Goal: Ask a question: Seek information or help from site administrators or community

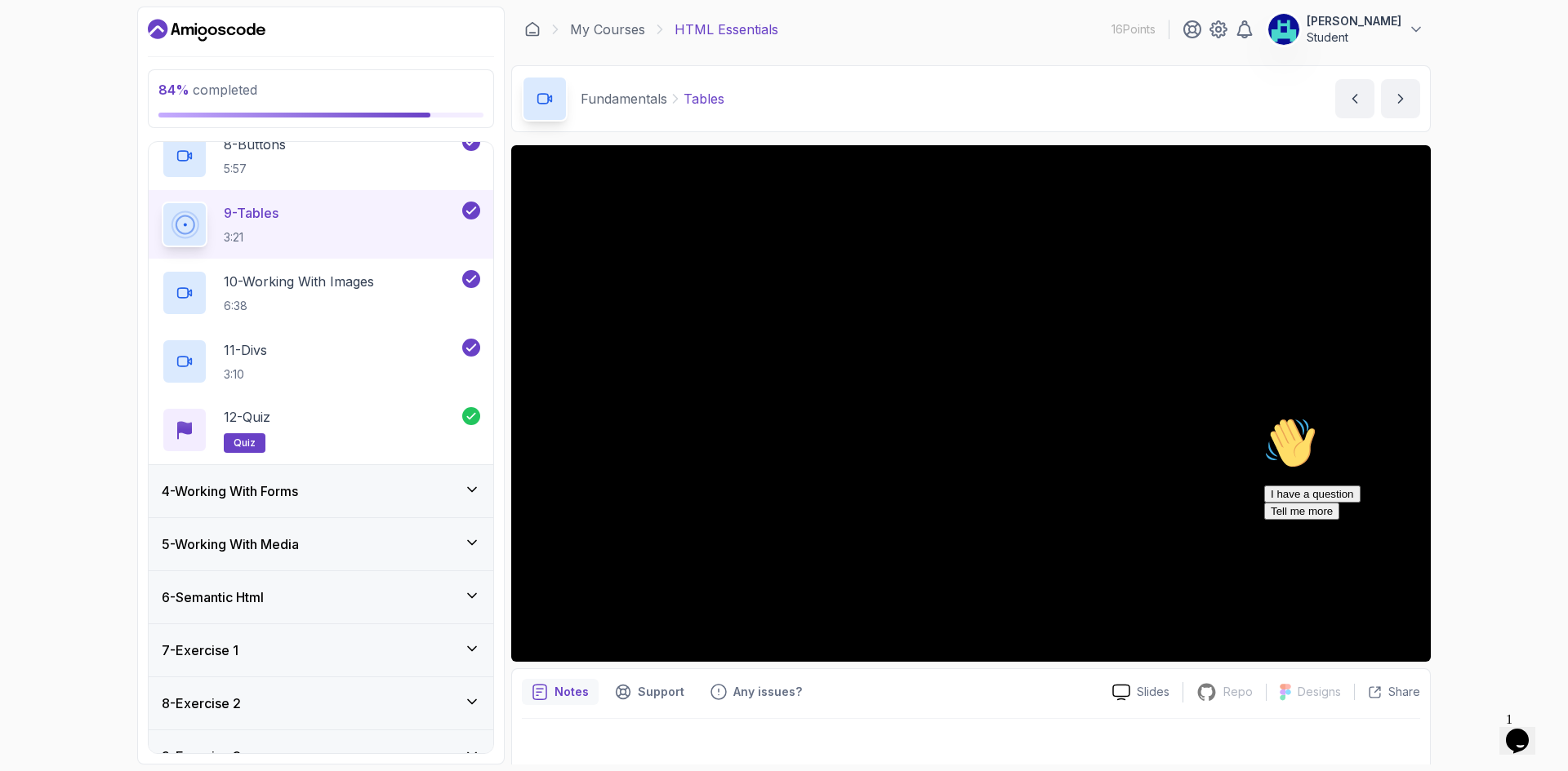
scroll to position [794, 0]
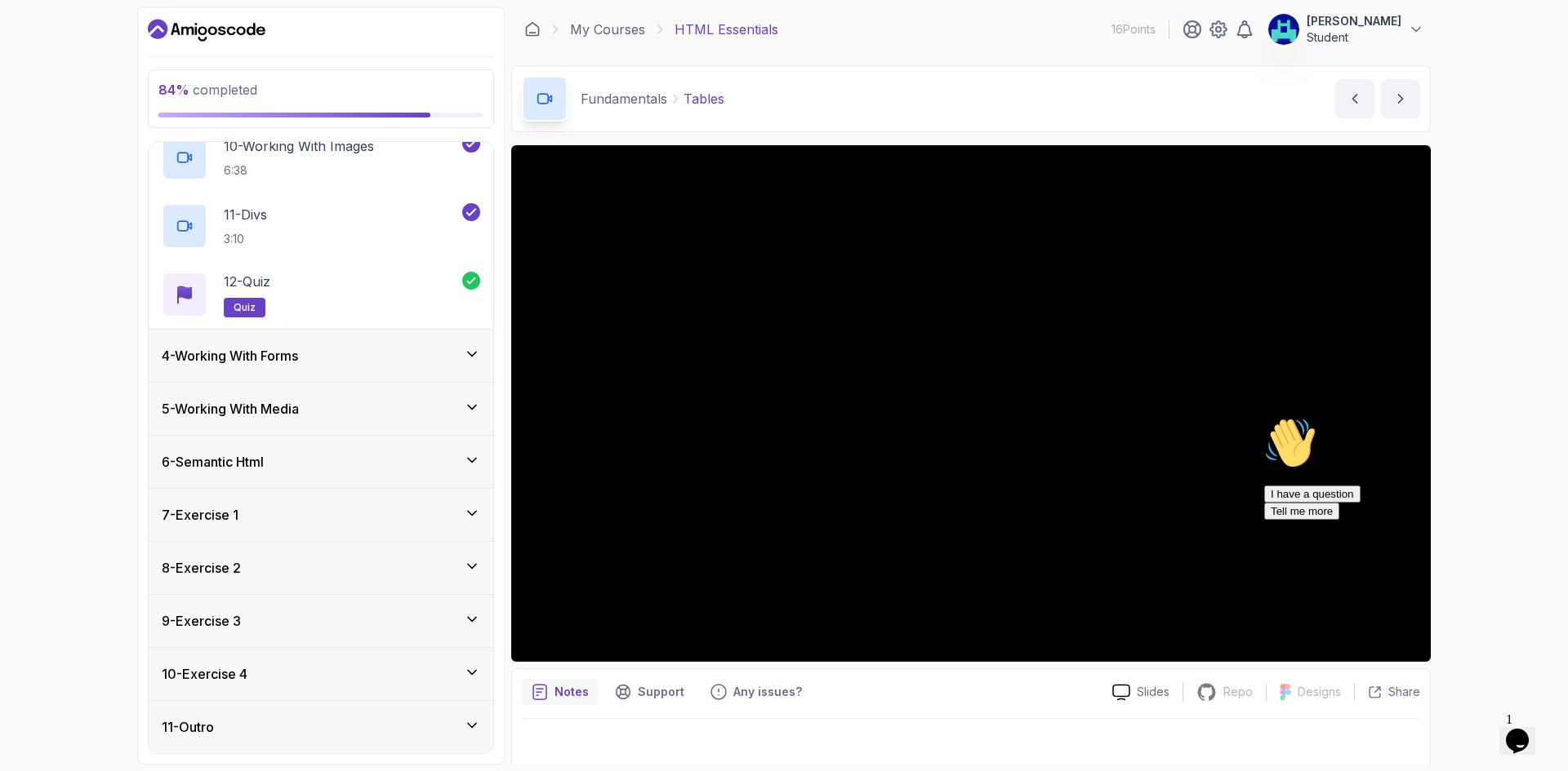
click at [279, 526] on div "7 - Exercise 1" at bounding box center [320, 514] width 344 height 52
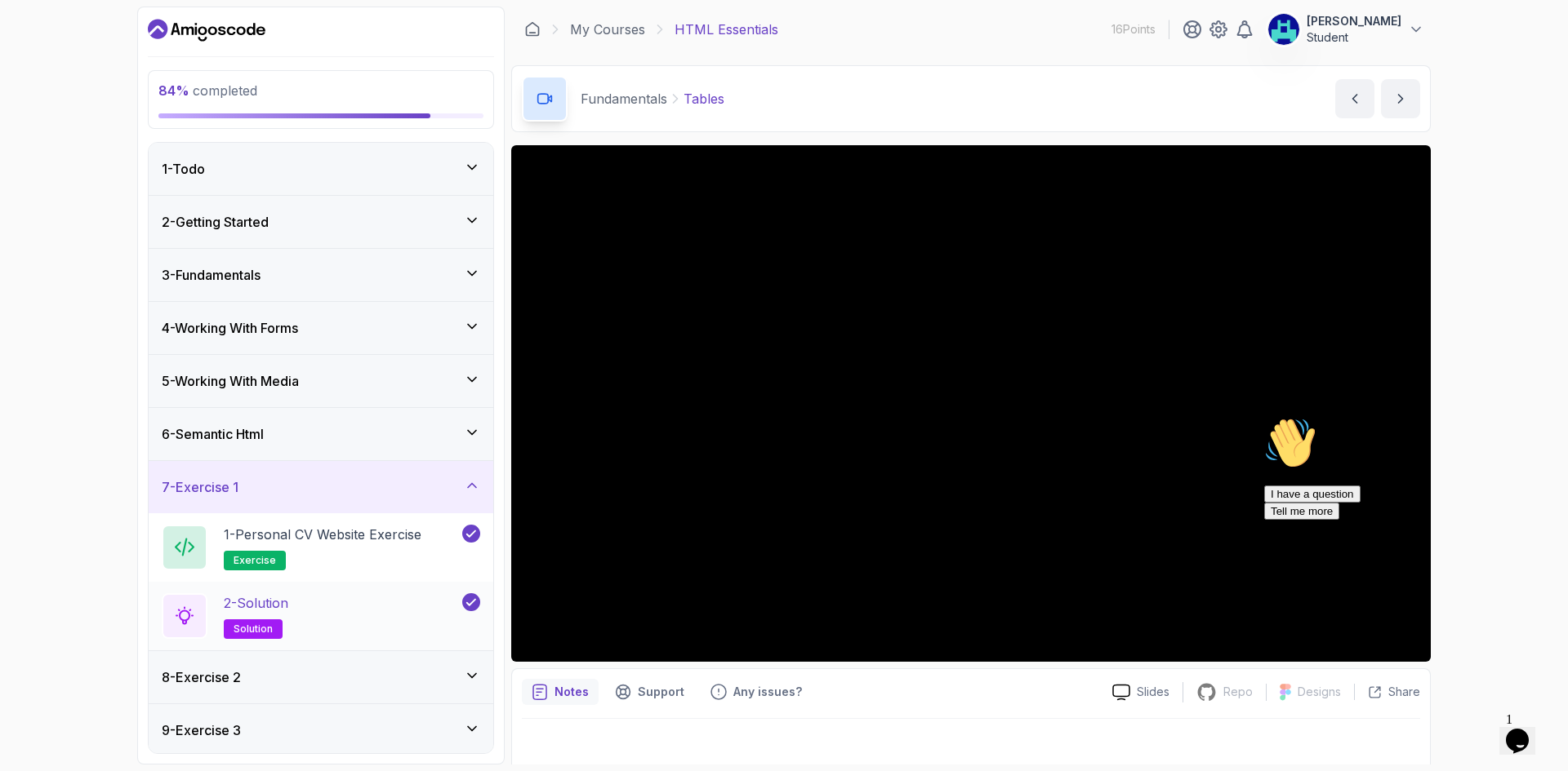
scroll to position [110, 0]
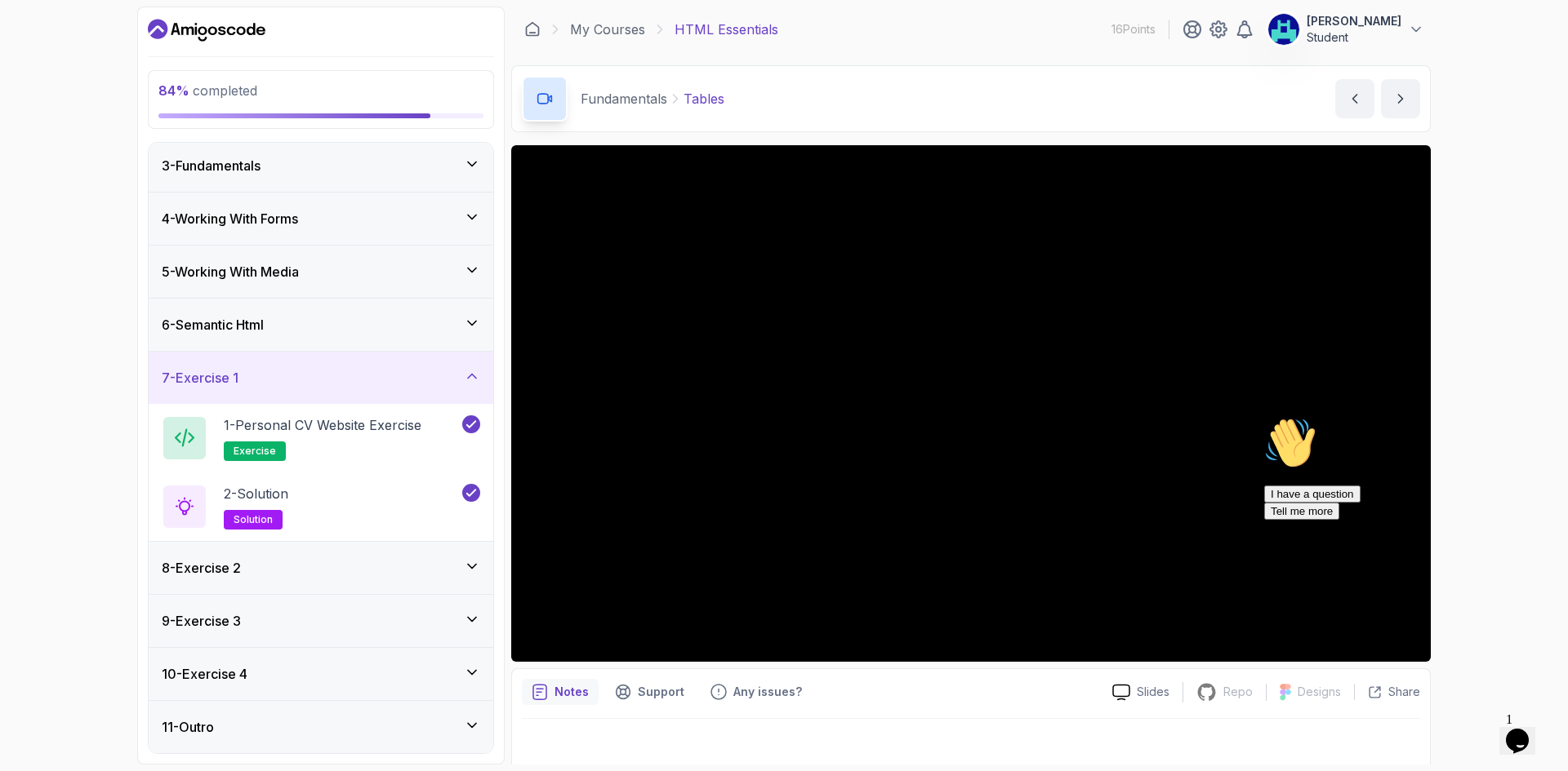
click at [332, 571] on div "8 - Exercise 2" at bounding box center [320, 568] width 318 height 19
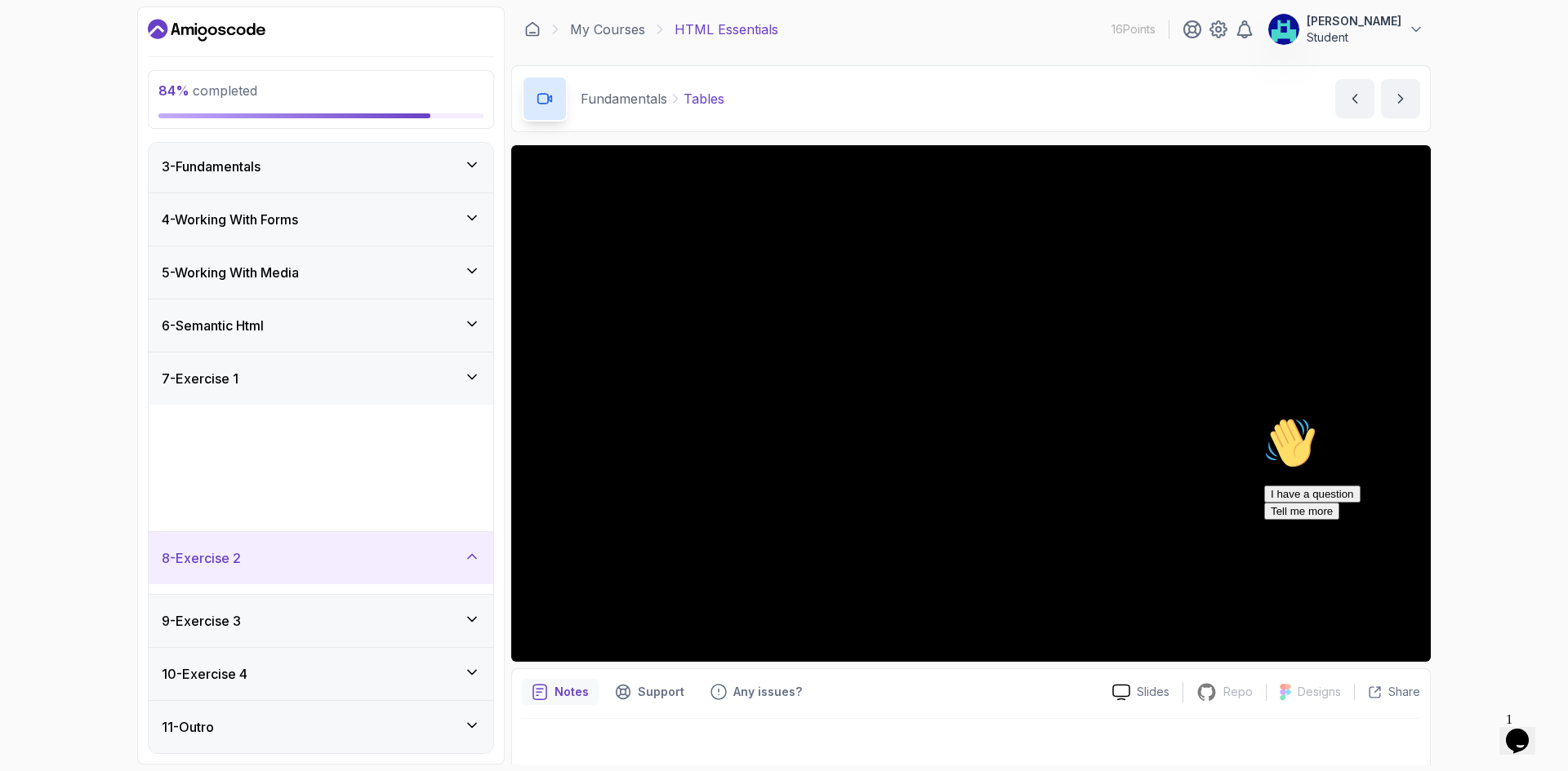
scroll to position [0, 0]
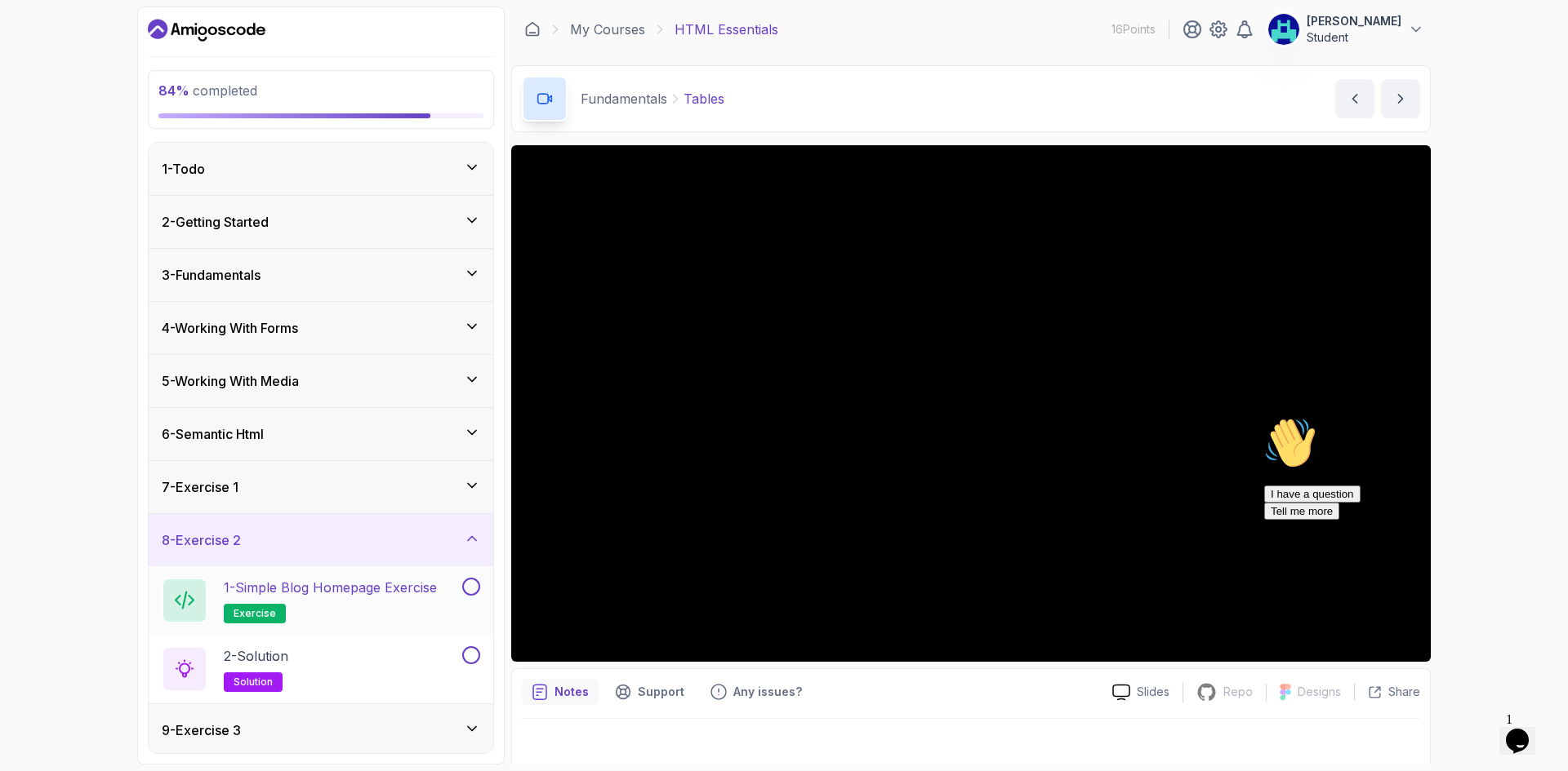
click at [381, 585] on p "1 - Simple Blog Homepage Exercise" at bounding box center [331, 587] width 214 height 19
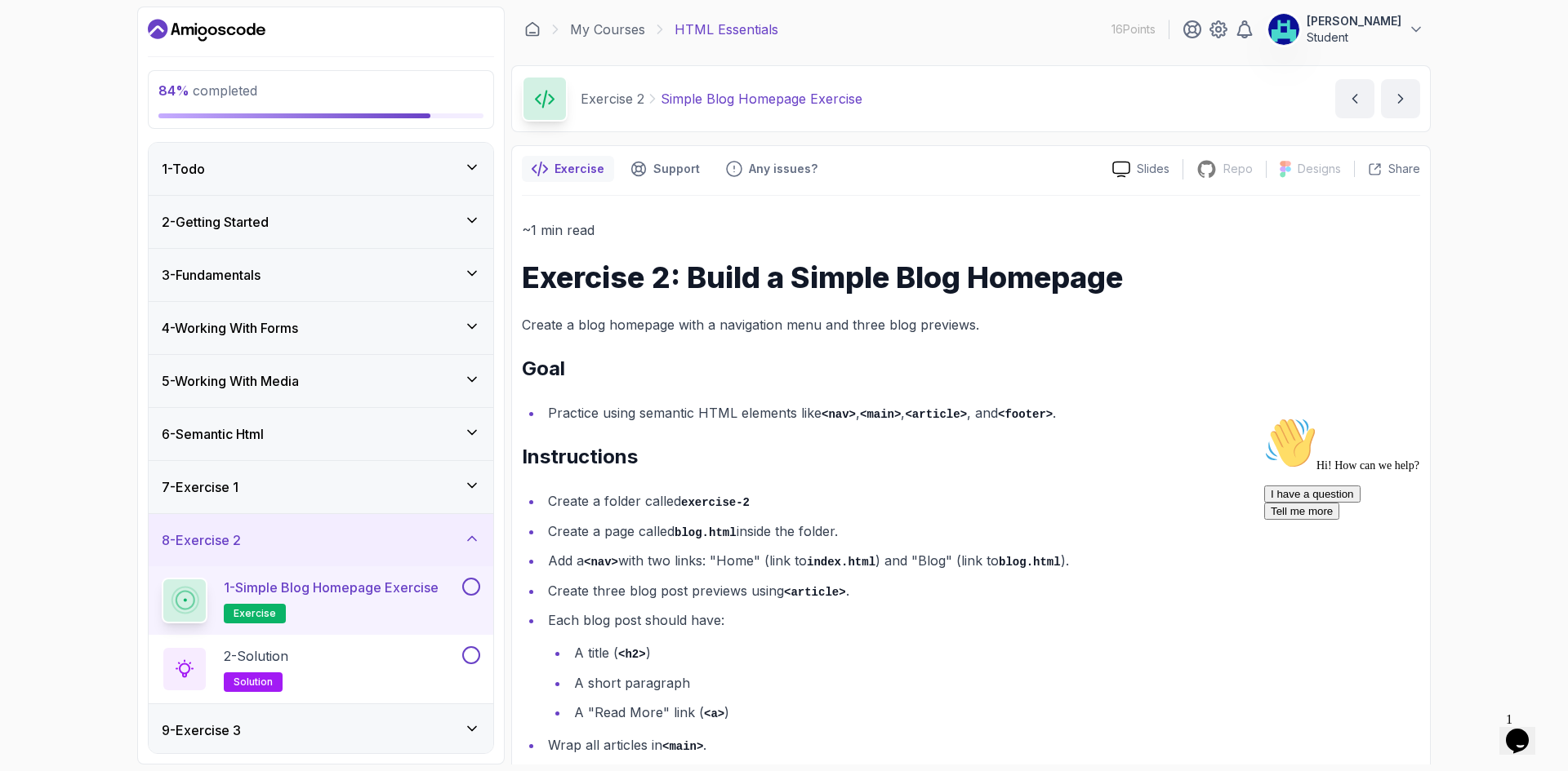
scroll to position [62, 0]
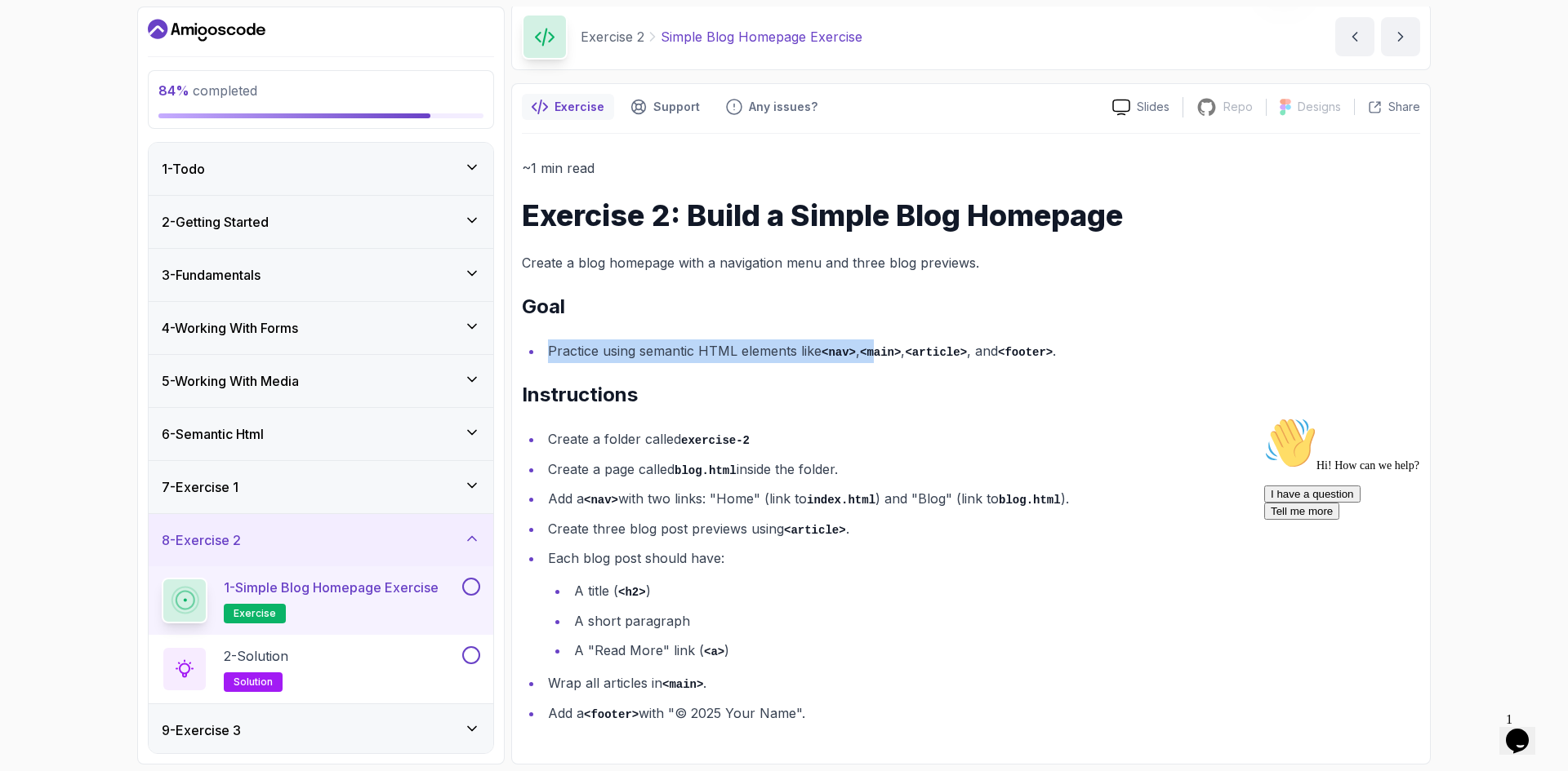
drag, startPoint x: 544, startPoint y: 350, endPoint x: 875, endPoint y: 332, distance: 331.5
click at [875, 332] on div "~1 min read Exercise 2: Build a Simple Blog Homepage Create a blog homepage wit…" at bounding box center [971, 440] width 898 height 568
click at [831, 353] on code "<nav>" at bounding box center [839, 353] width 35 height 13
click at [747, 369] on div "~1 min read Exercise 2: Build a Simple Blog Homepage Create a blog homepage wit…" at bounding box center [971, 440] width 898 height 568
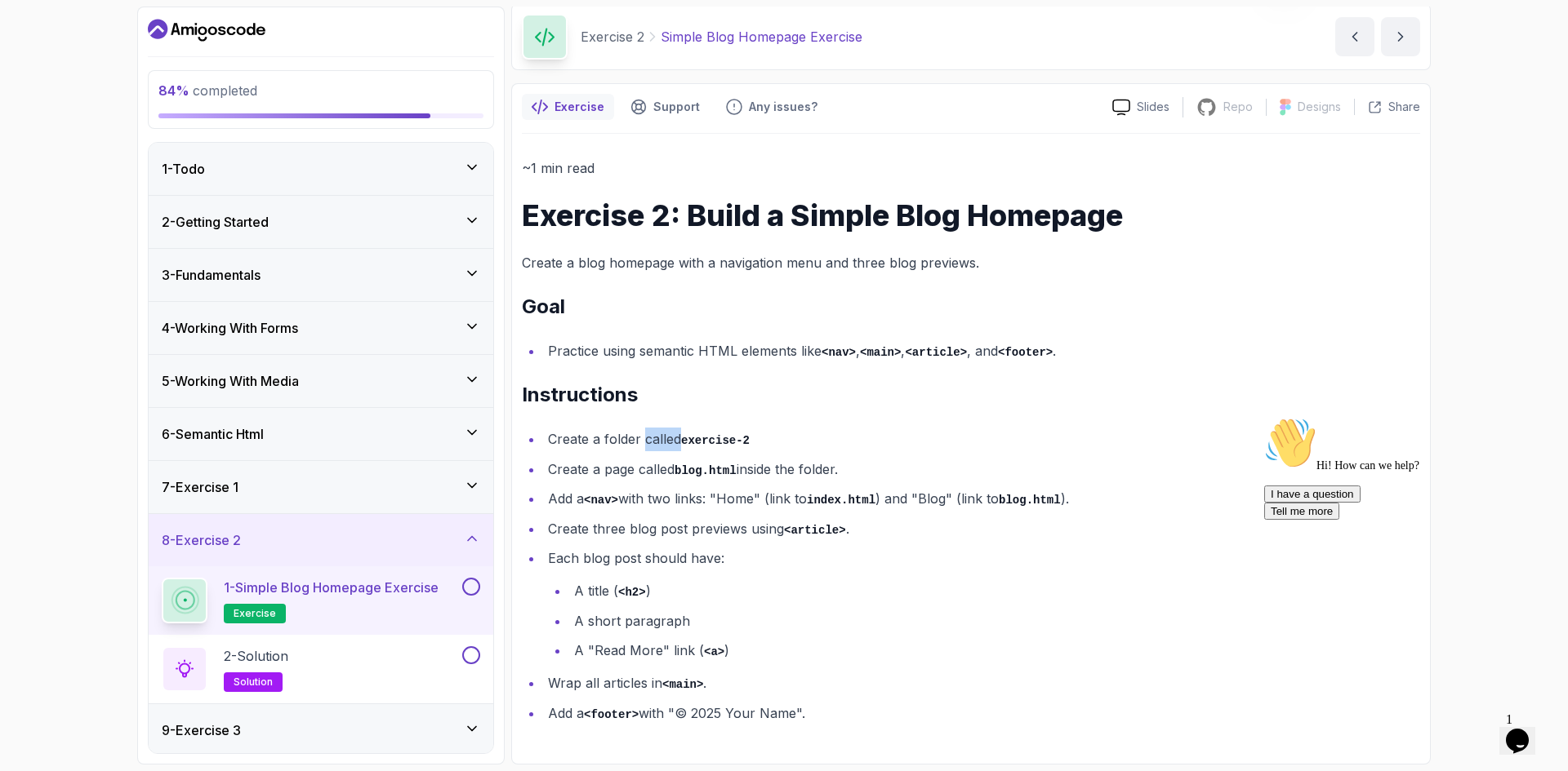
drag, startPoint x: 645, startPoint y: 435, endPoint x: 683, endPoint y: 433, distance: 38.1
click at [683, 432] on li "Create a folder called exercise-2" at bounding box center [981, 439] width 877 height 24
drag, startPoint x: 630, startPoint y: 455, endPoint x: 704, endPoint y: 465, distance: 74.7
click at [717, 460] on ul "Create a folder called exercise-2 Create a page called blog.html inside the fol…" at bounding box center [971, 576] width 898 height 297
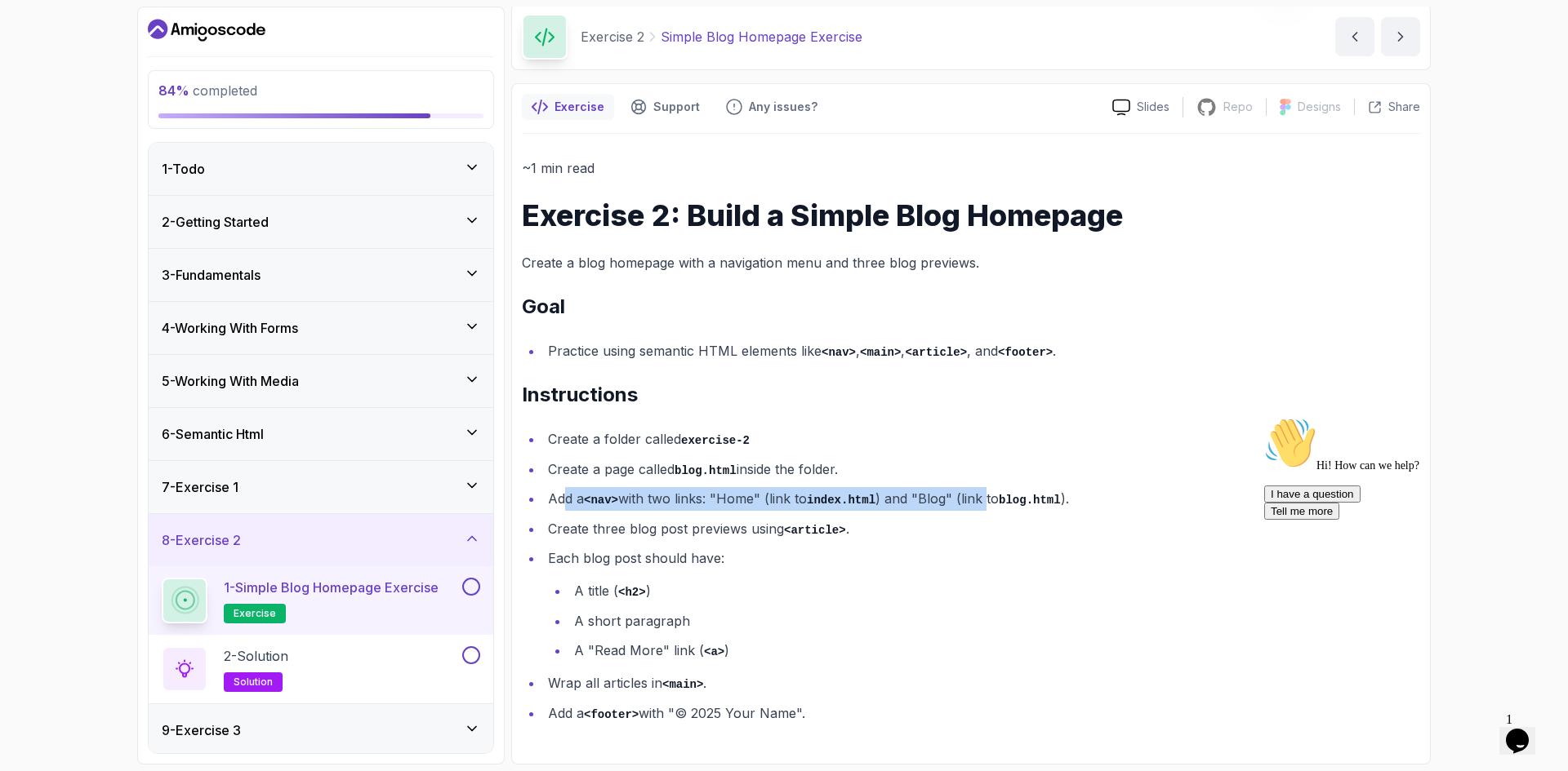
drag, startPoint x: 566, startPoint y: 498, endPoint x: 983, endPoint y: 503, distance: 417.0
click at [983, 503] on li "Add a <nav> with two links: "Home" (link to index.html ) and "Blog" (link to bl…" at bounding box center [981, 499] width 877 height 24
click at [606, 497] on code "<nav>" at bounding box center [601, 500] width 35 height 13
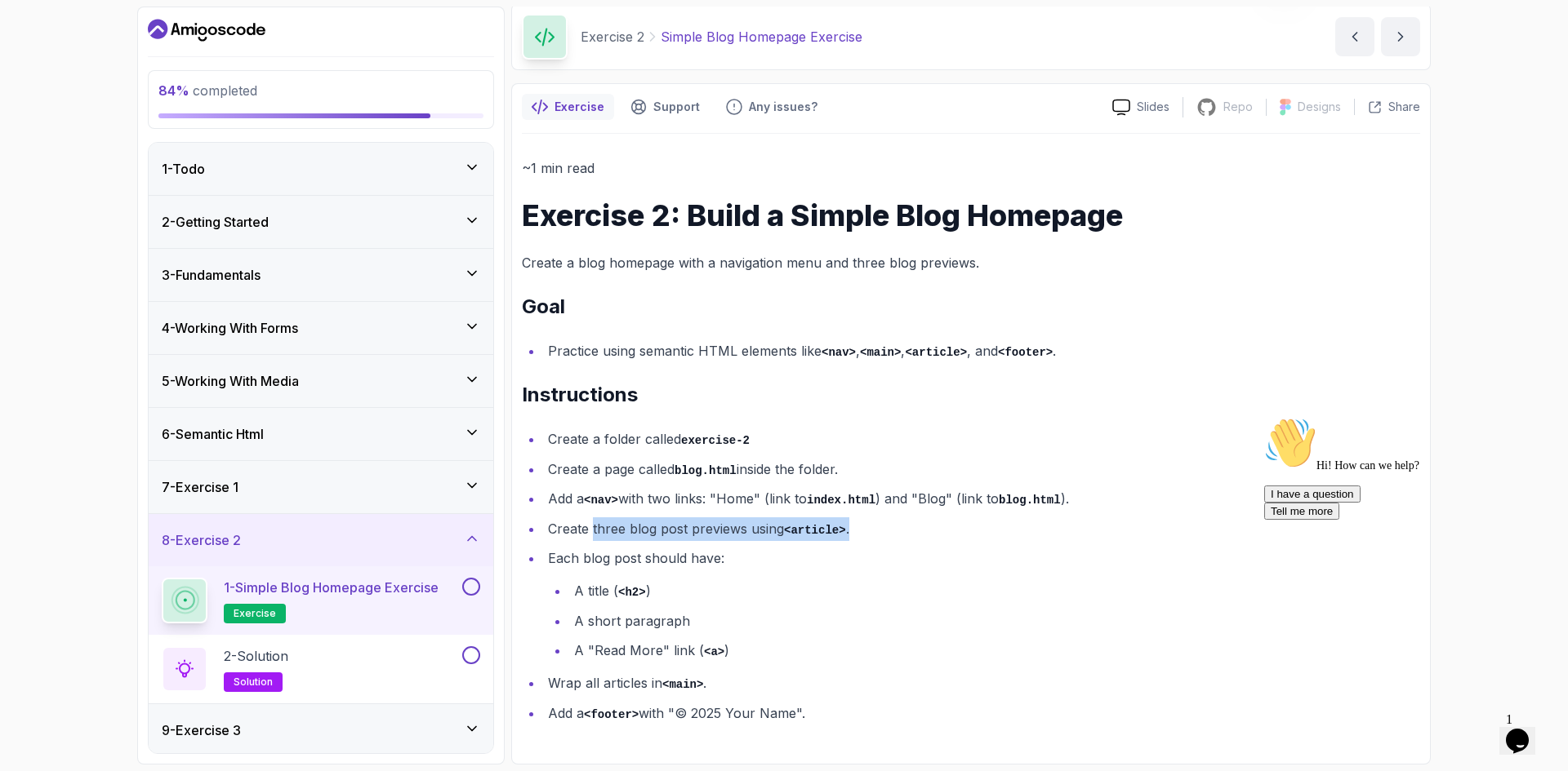
drag, startPoint x: 620, startPoint y: 530, endPoint x: 863, endPoint y: 528, distance: 243.0
click at [863, 528] on li "Create three blog post previews using <article> ." at bounding box center [981, 529] width 877 height 24
click at [915, 548] on li "Each blog post should have: A title ( <h2> ) A short paragraph A "Read More" li…" at bounding box center [981, 605] width 877 height 115
drag, startPoint x: 547, startPoint y: 687, endPoint x: 712, endPoint y: 683, distance: 165.0
click at [712, 683] on li "Wrap all articles in <main> ." at bounding box center [981, 683] width 877 height 24
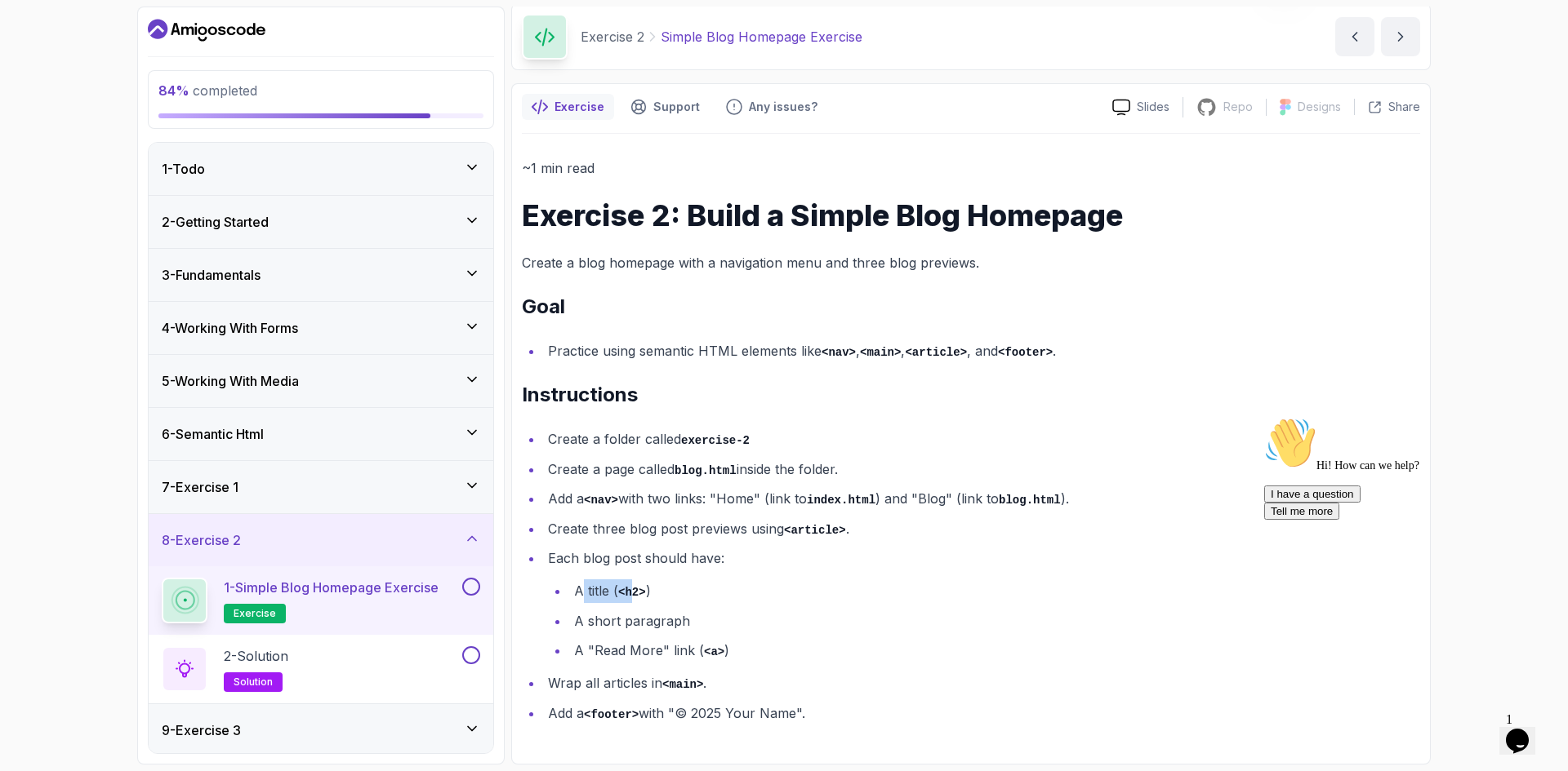
drag, startPoint x: 582, startPoint y: 587, endPoint x: 630, endPoint y: 588, distance: 48.0
click at [630, 588] on li "A title ( <h2> )" at bounding box center [995, 591] width 850 height 24
click at [642, 614] on li "A short paragraph" at bounding box center [995, 621] width 850 height 23
drag, startPoint x: 601, startPoint y: 617, endPoint x: 626, endPoint y: 631, distance: 28.7
click at [667, 619] on li "A short paragraph" at bounding box center [995, 621] width 850 height 23
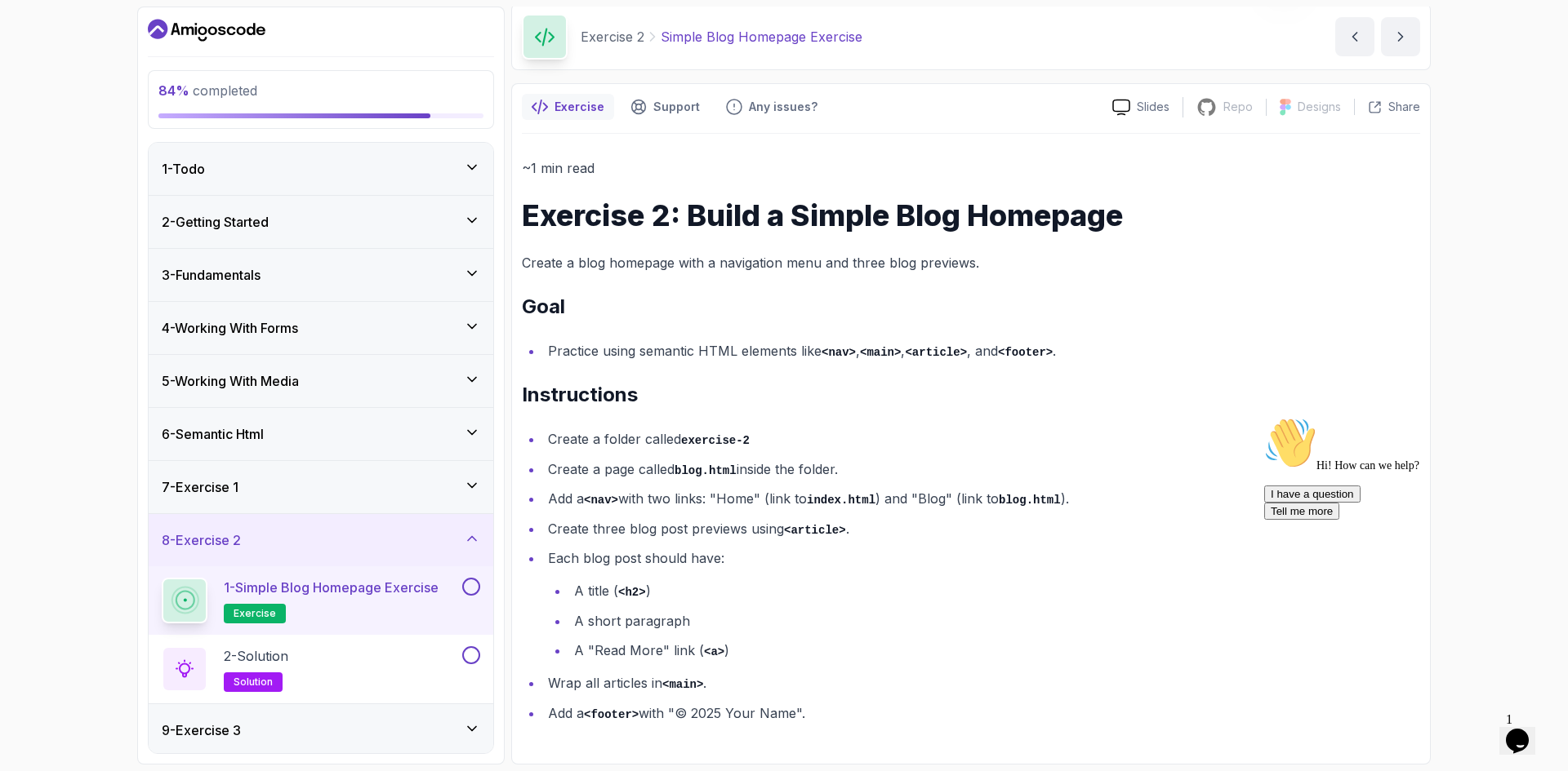
click at [593, 641] on li "A "Read More" link ( <a> )" at bounding box center [995, 651] width 850 height 24
drag, startPoint x: 588, startPoint y: 656, endPoint x: 1183, endPoint y: 565, distance: 601.9
click at [722, 650] on li "A "Read More" link ( <a> )" at bounding box center [995, 651] width 850 height 24
drag, startPoint x: 828, startPoint y: 709, endPoint x: 670, endPoint y: 709, distance: 158.0
click at [670, 709] on li "Add a <footer> with "© 2025 Your Name"." at bounding box center [981, 713] width 877 height 24
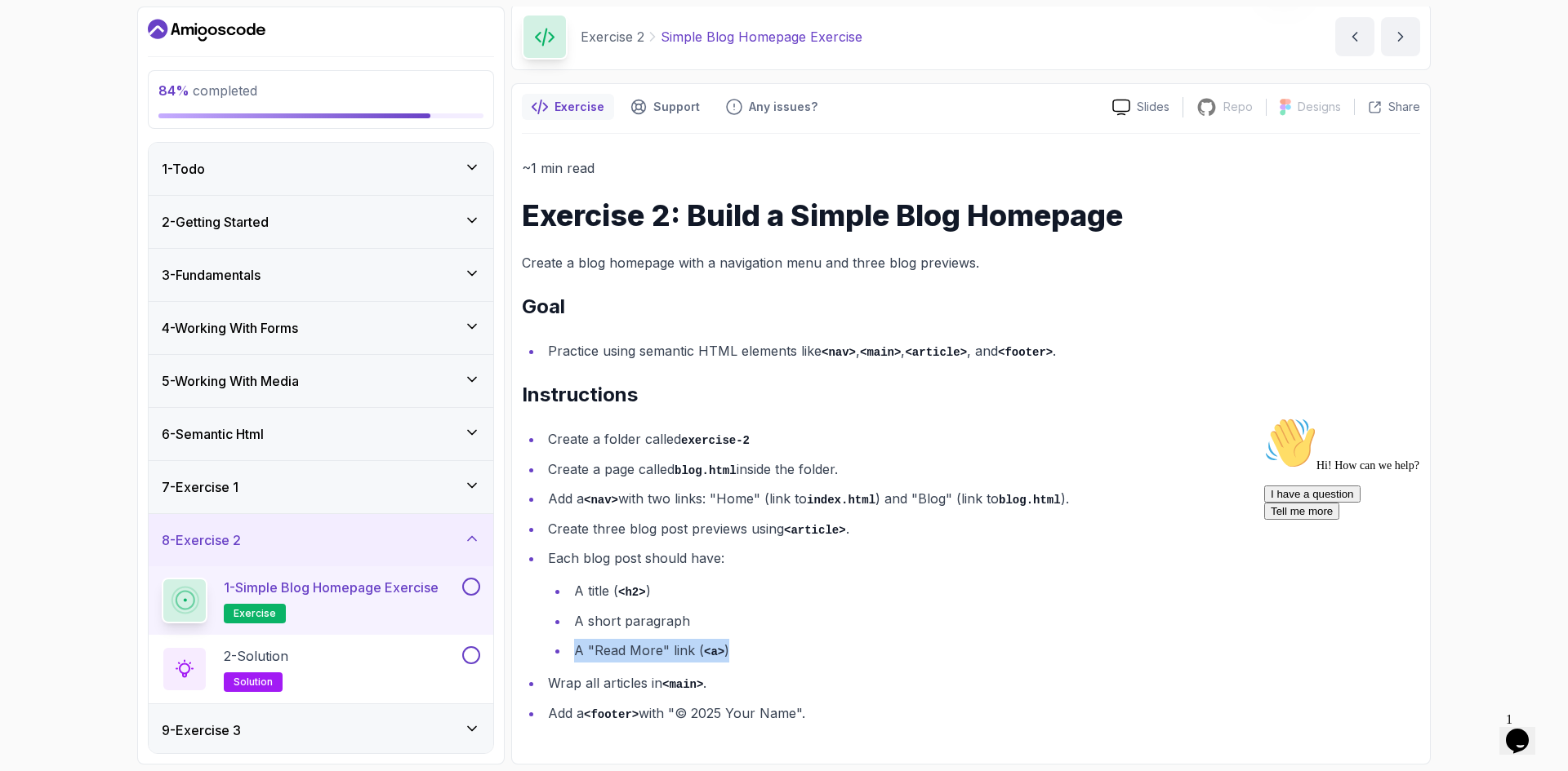
copy li ""© 2025 Your Name"."
click at [469, 584] on button at bounding box center [470, 586] width 18 height 18
click at [384, 657] on div "2 - Solution solution" at bounding box center [310, 669] width 297 height 46
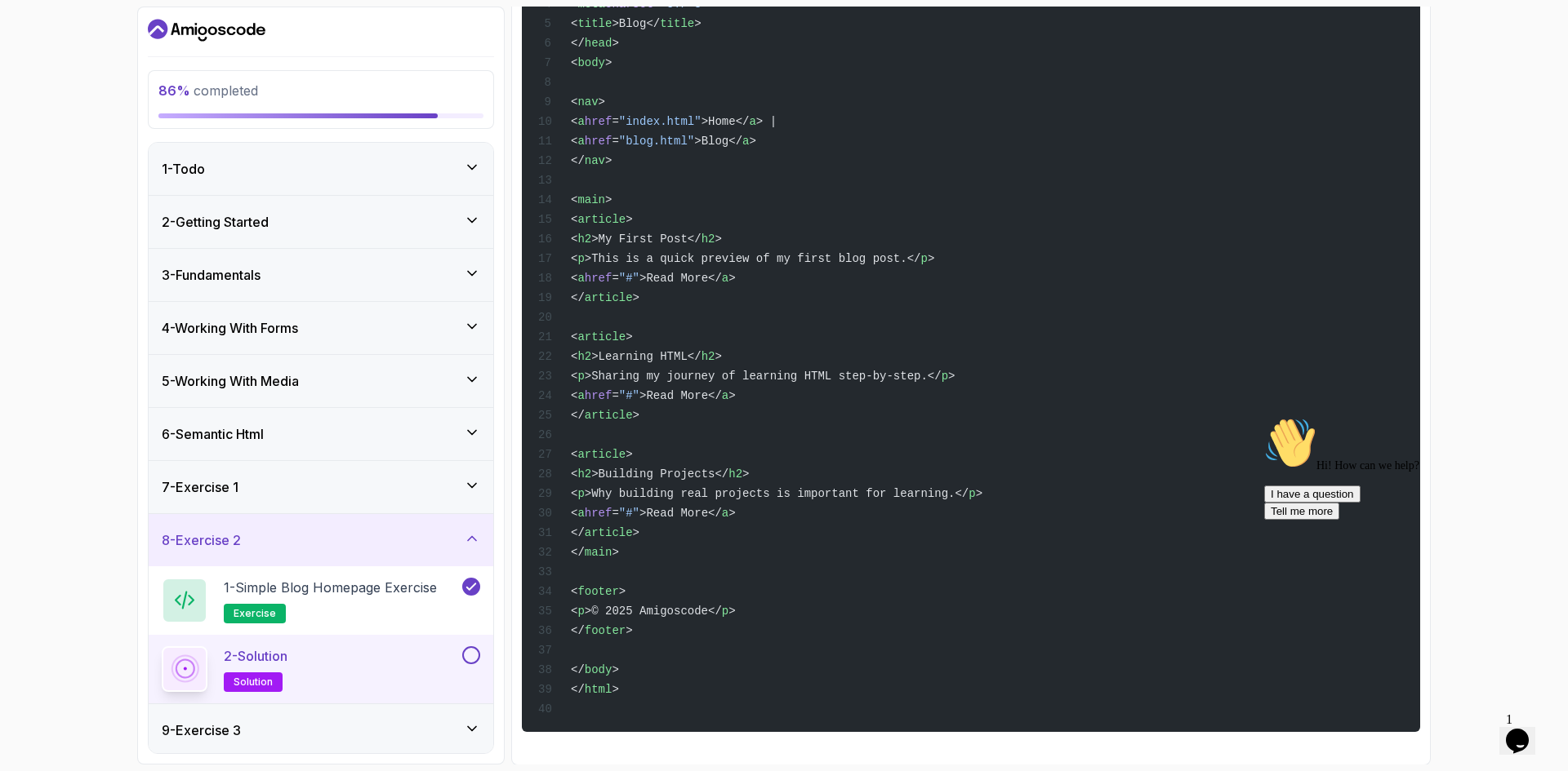
scroll to position [460, 0]
click at [471, 656] on button at bounding box center [470, 655] width 18 height 18
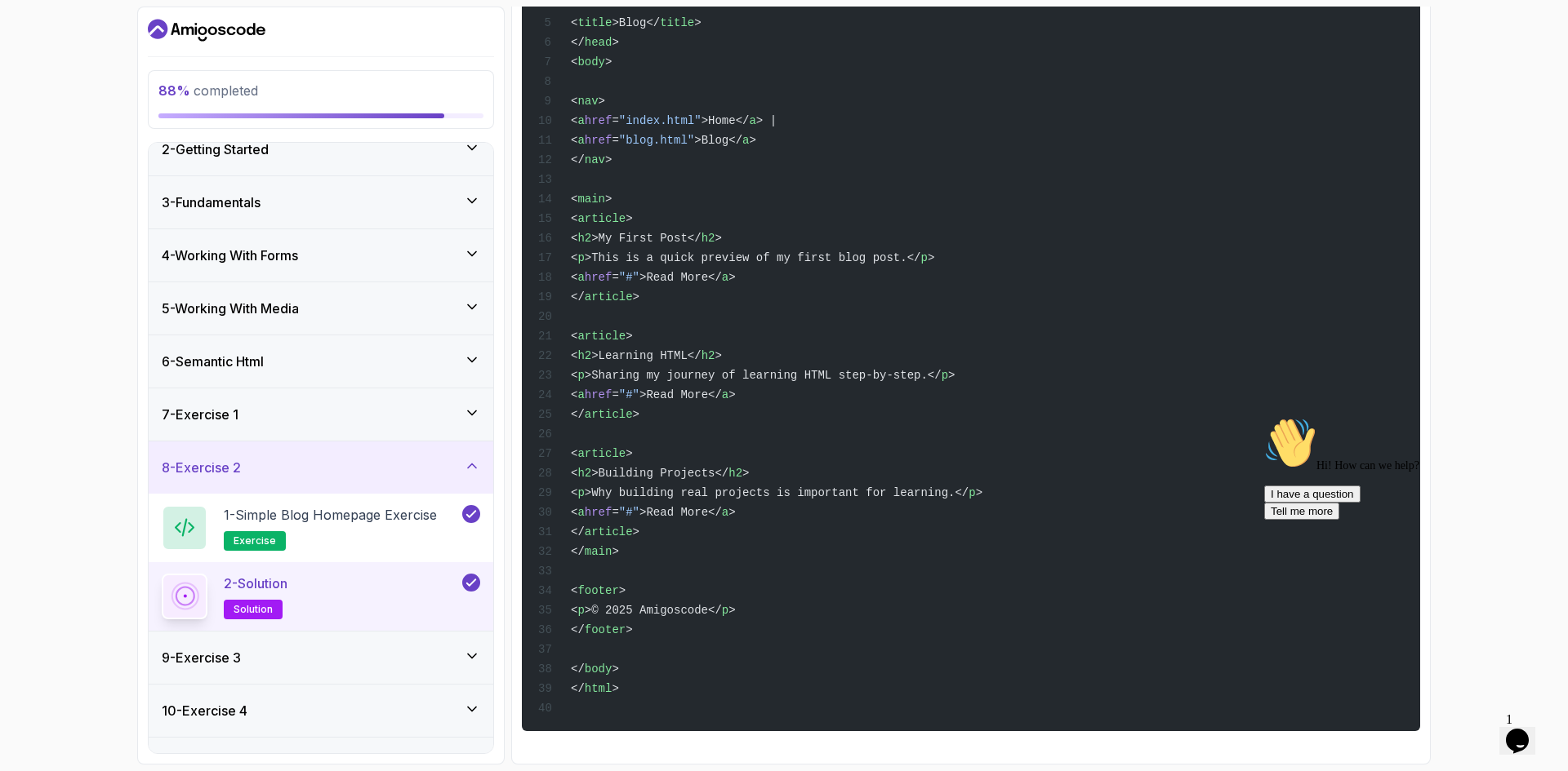
scroll to position [110, 0]
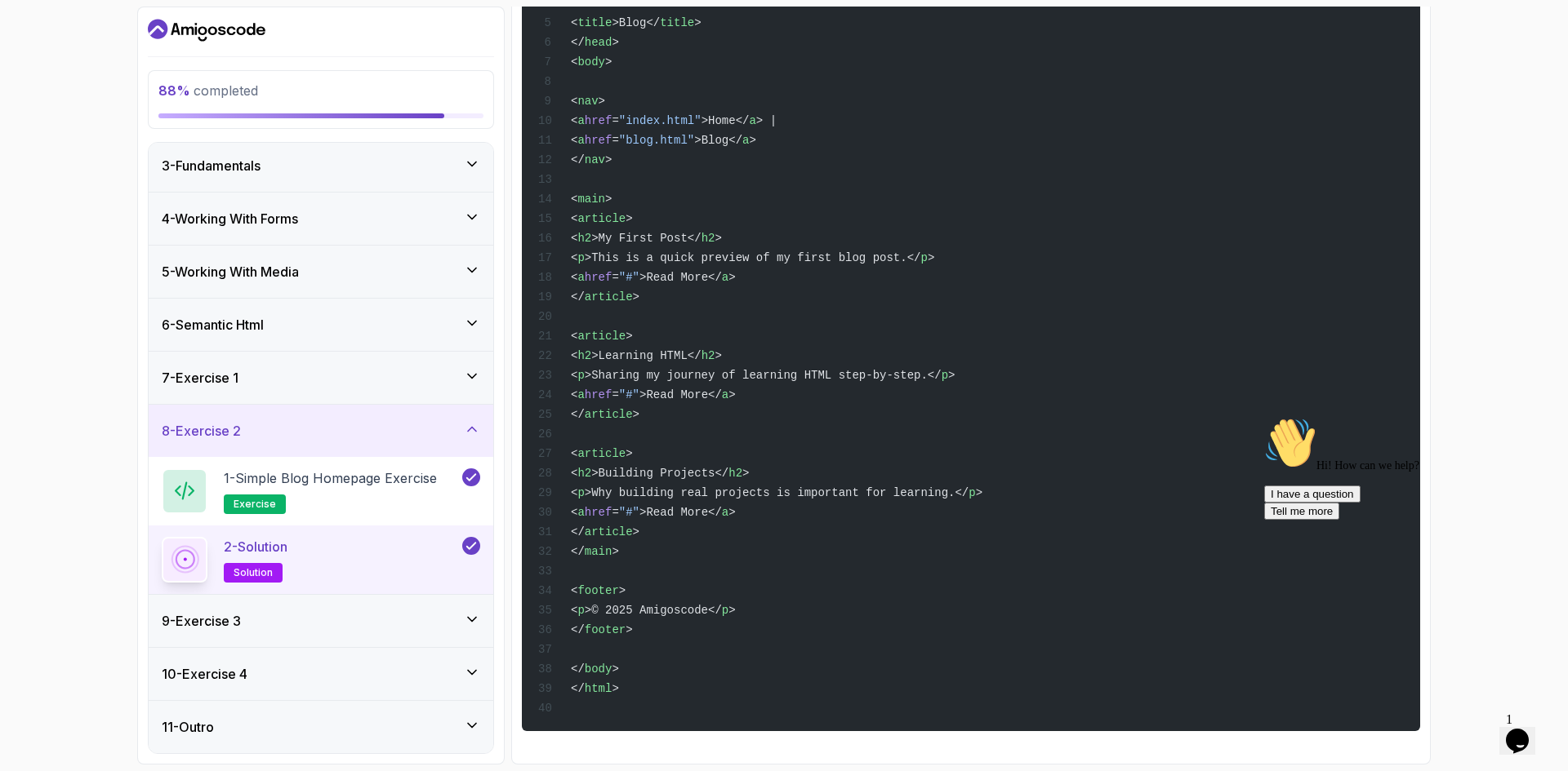
click at [405, 625] on div "9 - Exercise 3" at bounding box center [320, 621] width 318 height 19
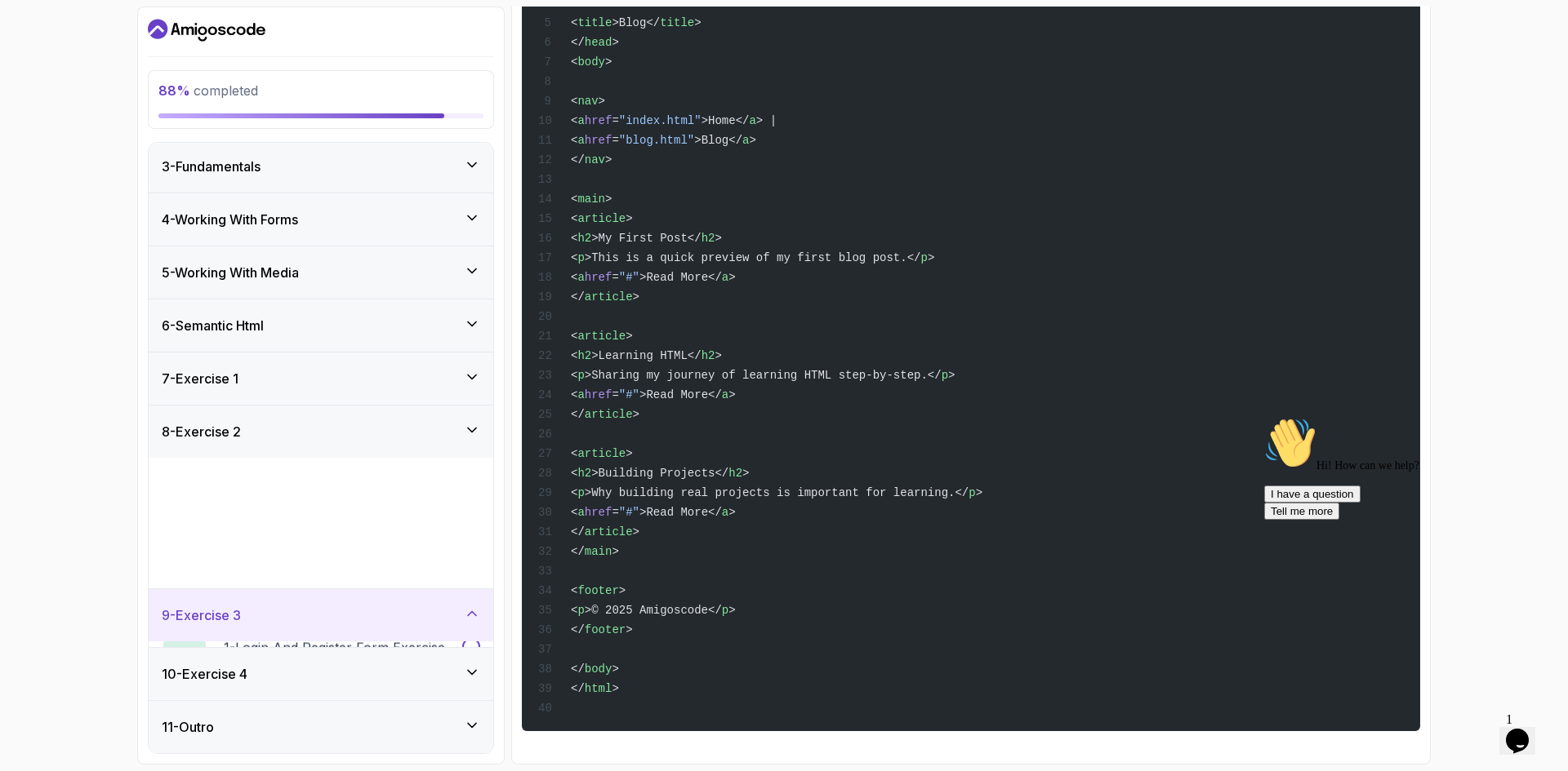
scroll to position [0, 0]
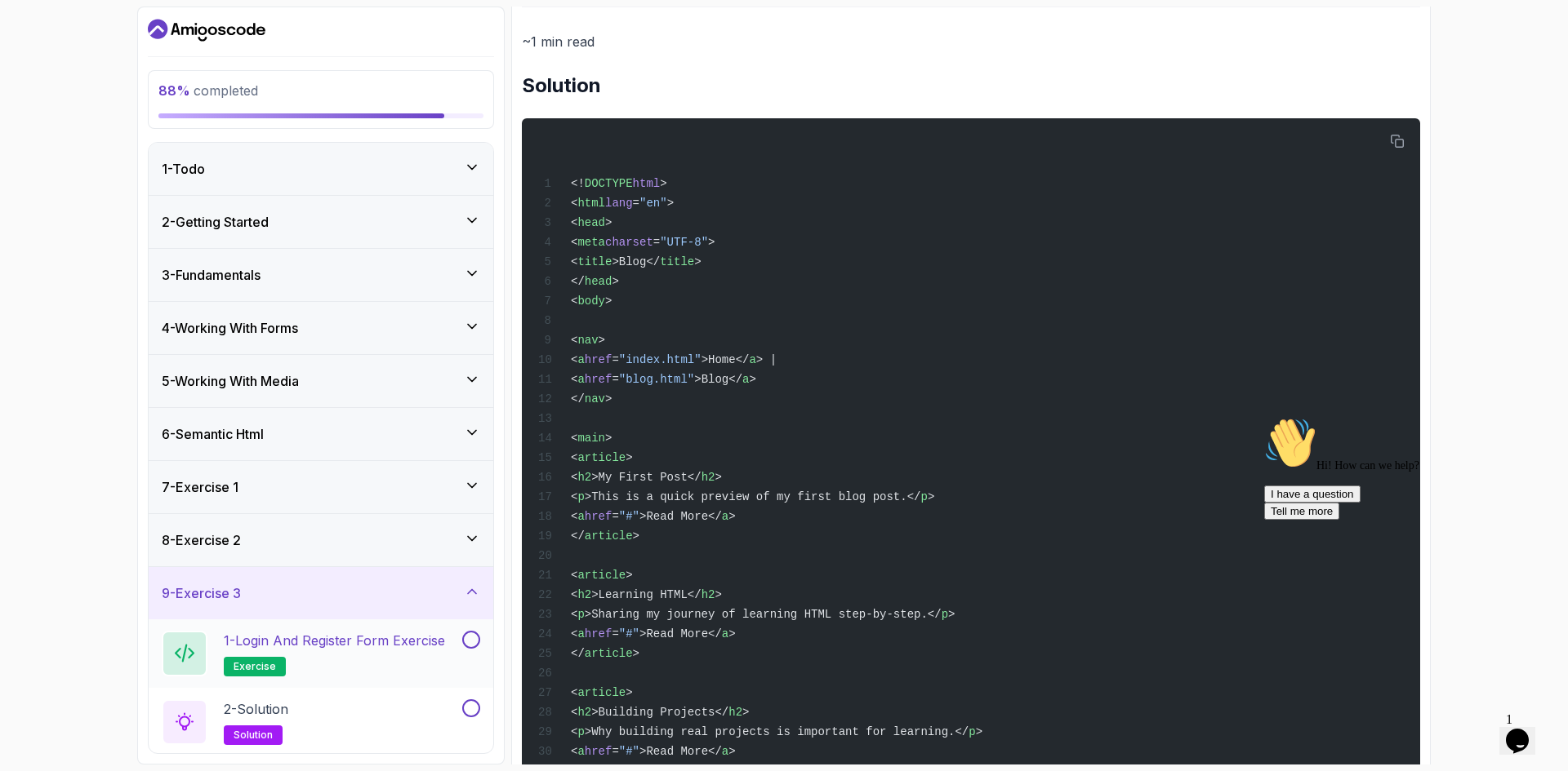
click at [391, 648] on p "1 - Login and Register Form Exercise" at bounding box center [335, 640] width 221 height 19
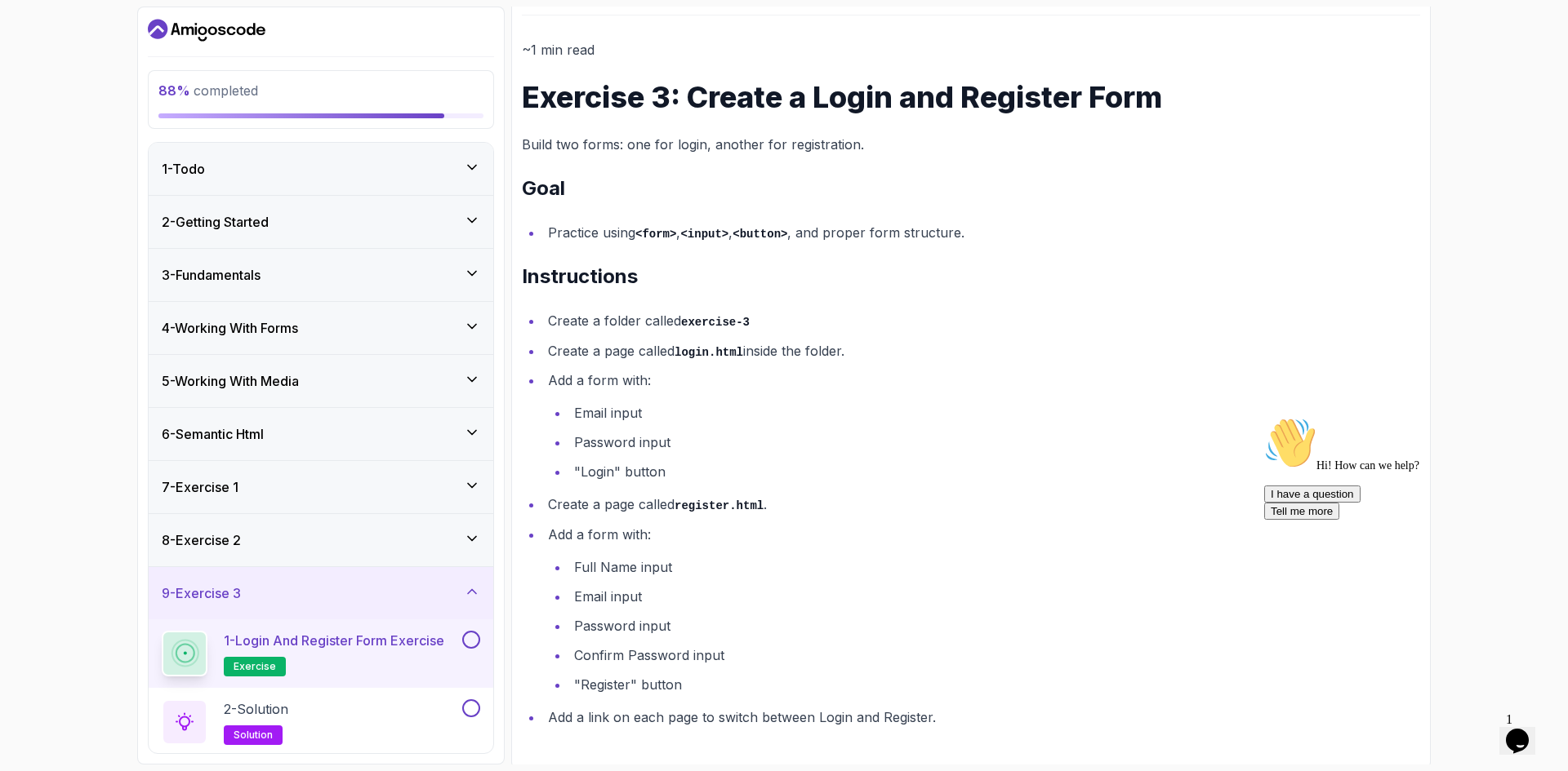
scroll to position [185, 0]
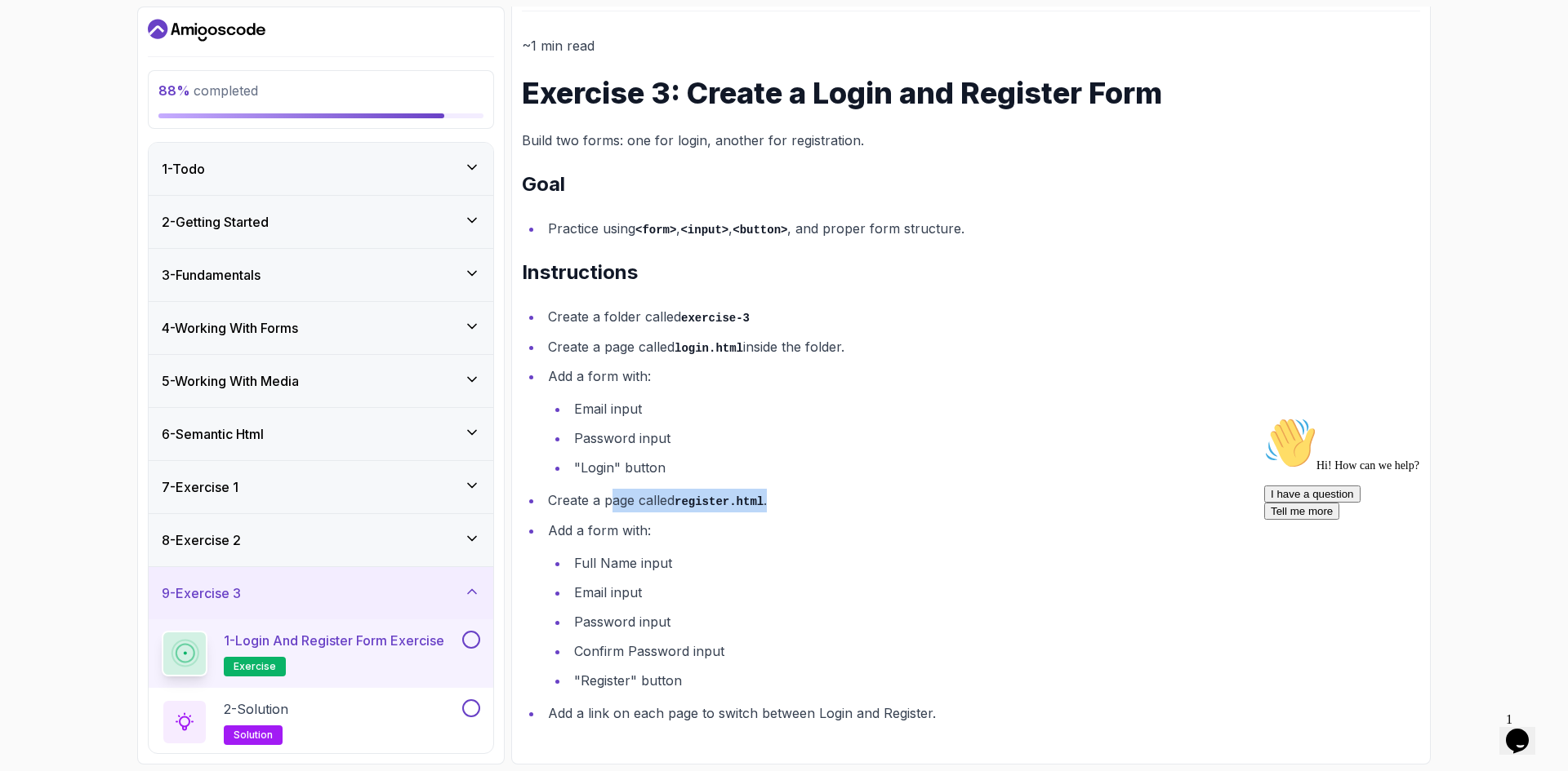
drag, startPoint x: 610, startPoint y: 500, endPoint x: 764, endPoint y: 499, distance: 154.0
click at [764, 499] on li "Create a page called register.html ." at bounding box center [981, 500] width 877 height 24
click at [764, 511] on li "Create a page called register.html ." at bounding box center [981, 500] width 877 height 24
click at [476, 637] on button at bounding box center [470, 639] width 18 height 18
click at [395, 706] on div "2 - Solution solution" at bounding box center [310, 722] width 297 height 46
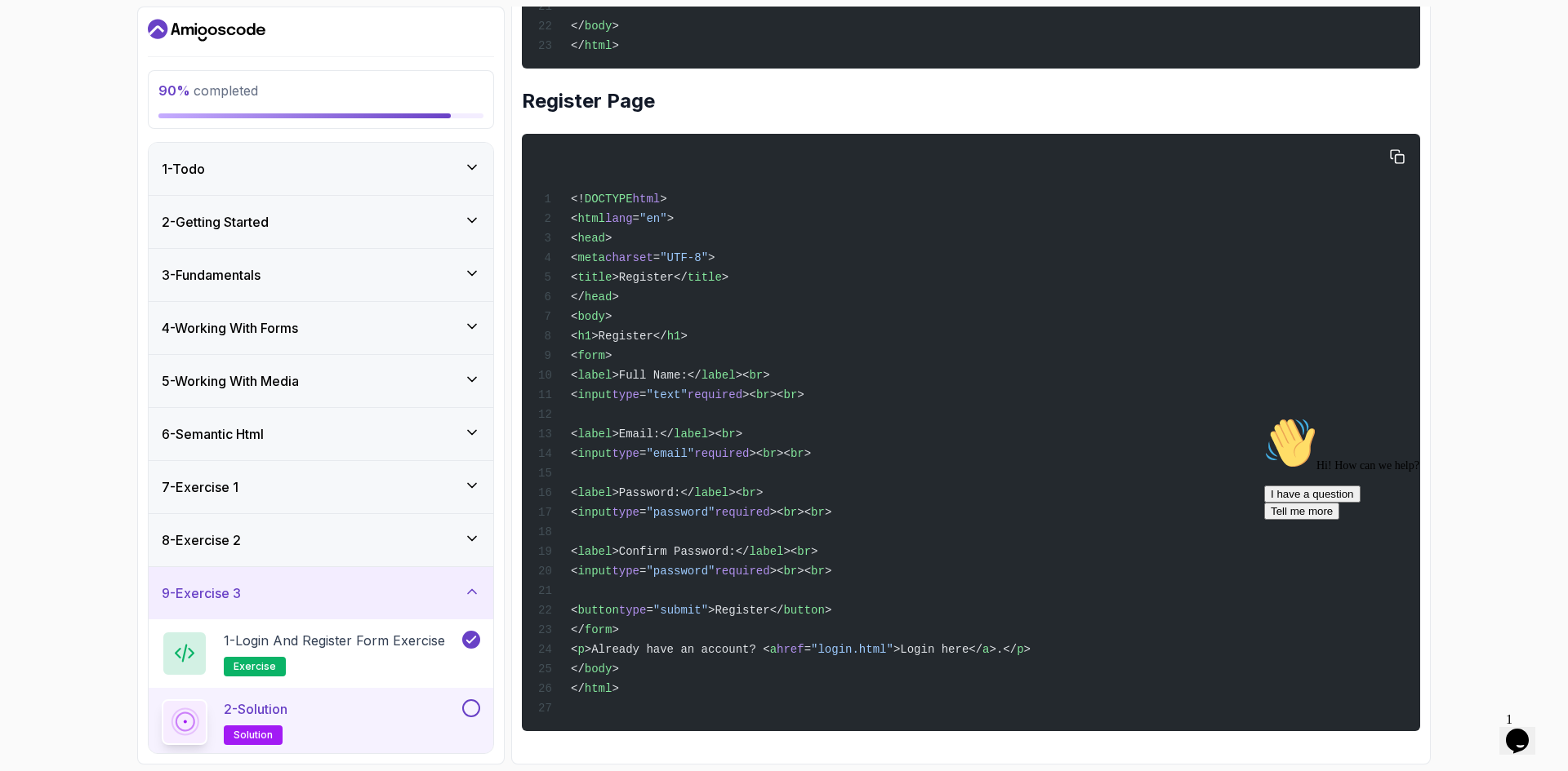
scroll to position [844, 0]
drag, startPoint x: 613, startPoint y: 361, endPoint x: 853, endPoint y: 386, distance: 241.3
click at [855, 386] on div "<! DOCTYPE html > < html lang = "en" > < head > < meta charset = "UTF-8" > < ti…" at bounding box center [971, 432] width 872 height 578
copy code "< label >Full Name:</ label >< br > < input type = "text" required >< br >< br >"
click at [474, 708] on button at bounding box center [470, 708] width 18 height 18
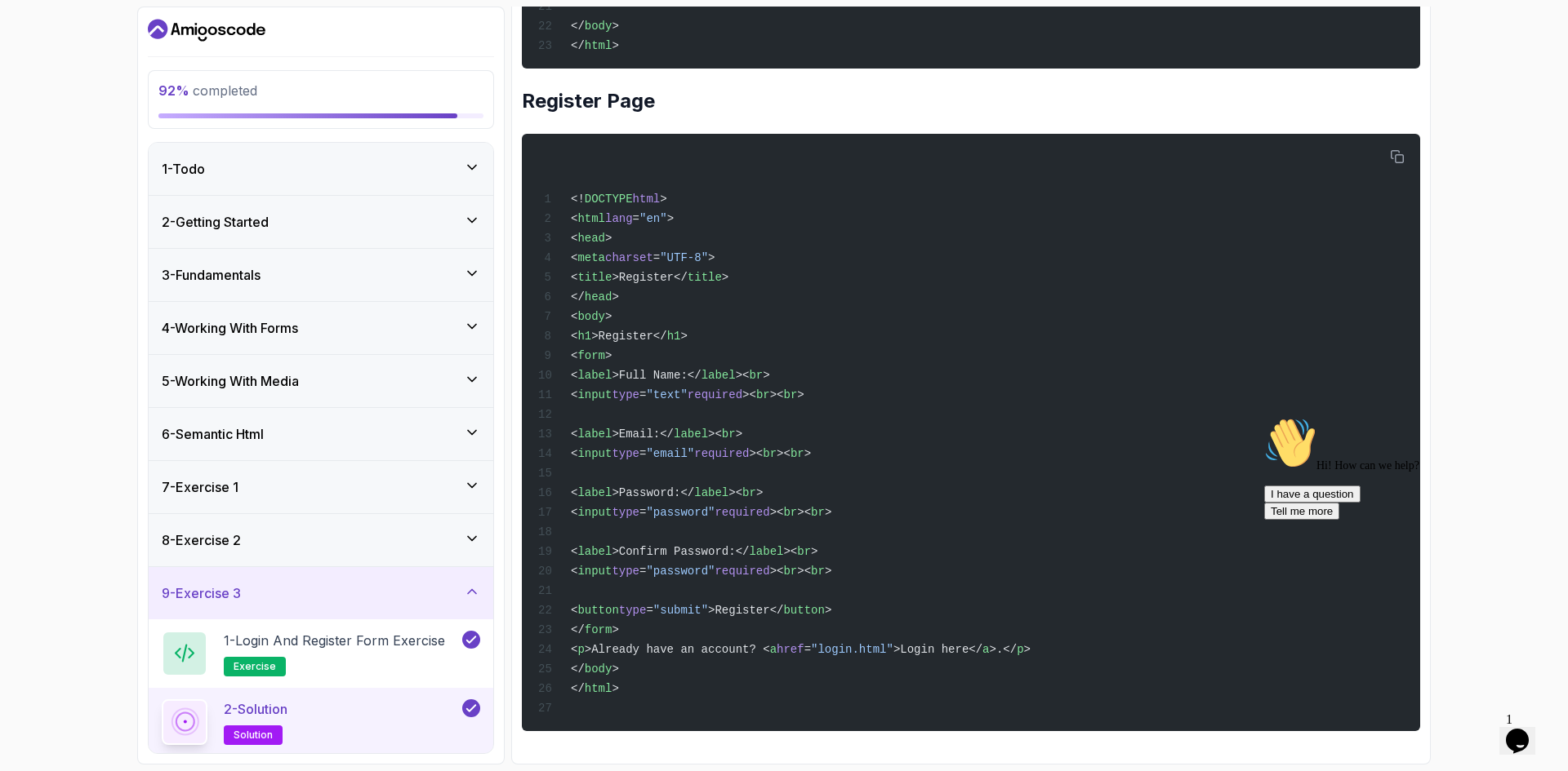
scroll to position [110, 0]
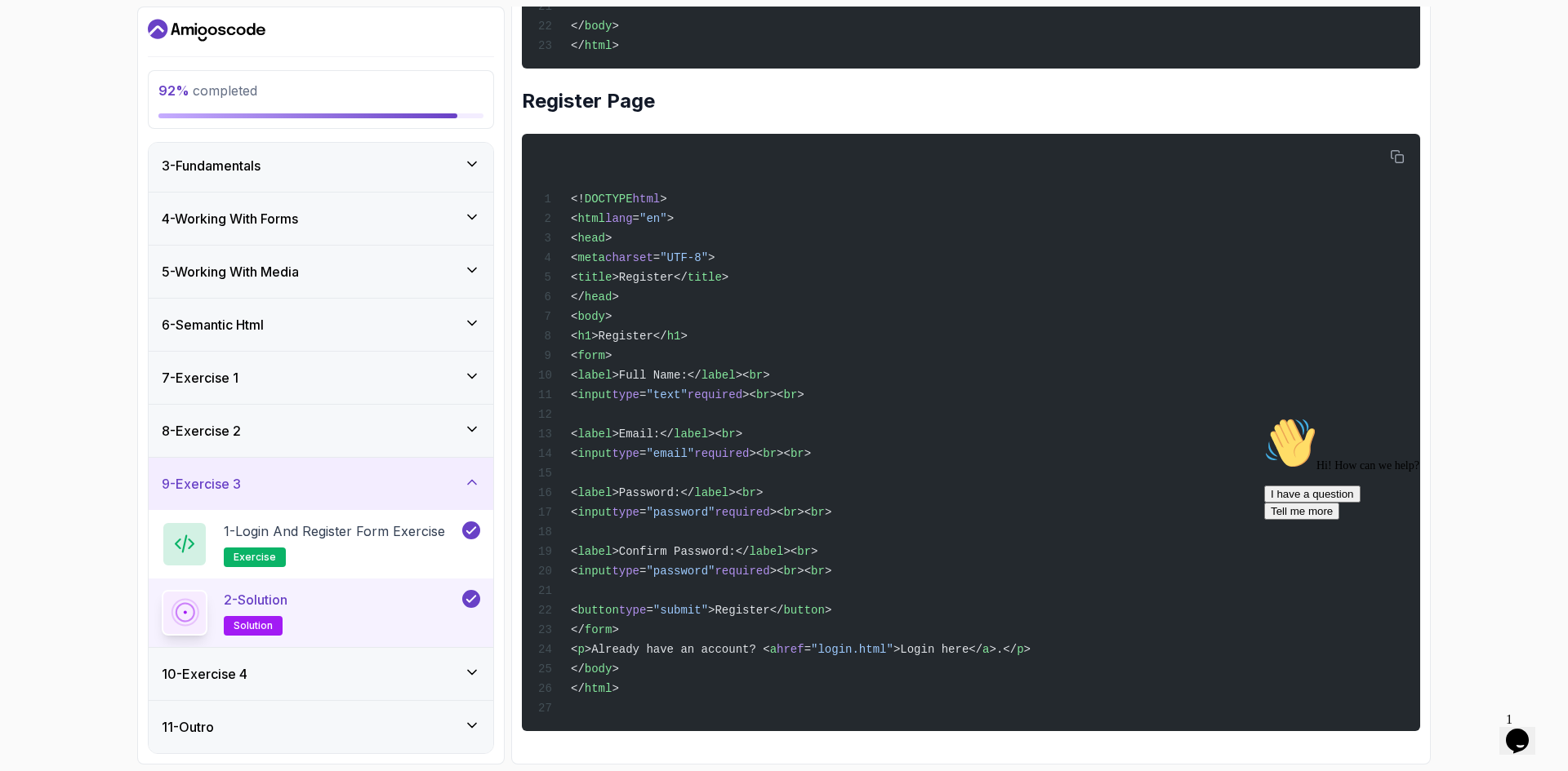
click at [377, 662] on div "10 - Exercise 4" at bounding box center [320, 674] width 344 height 52
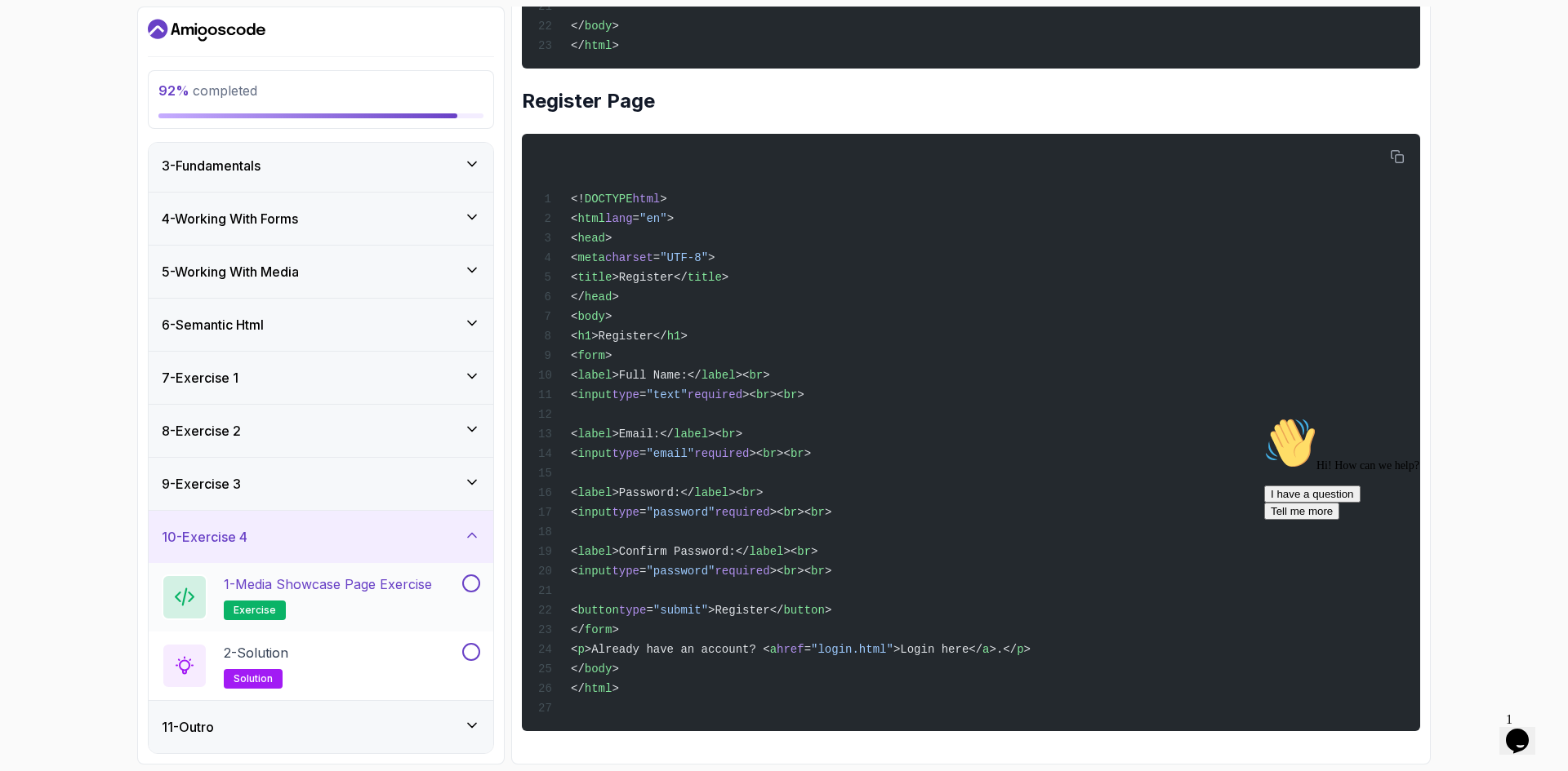
click at [386, 585] on p "1 - Media Showcase Page Exercise" at bounding box center [328, 584] width 208 height 19
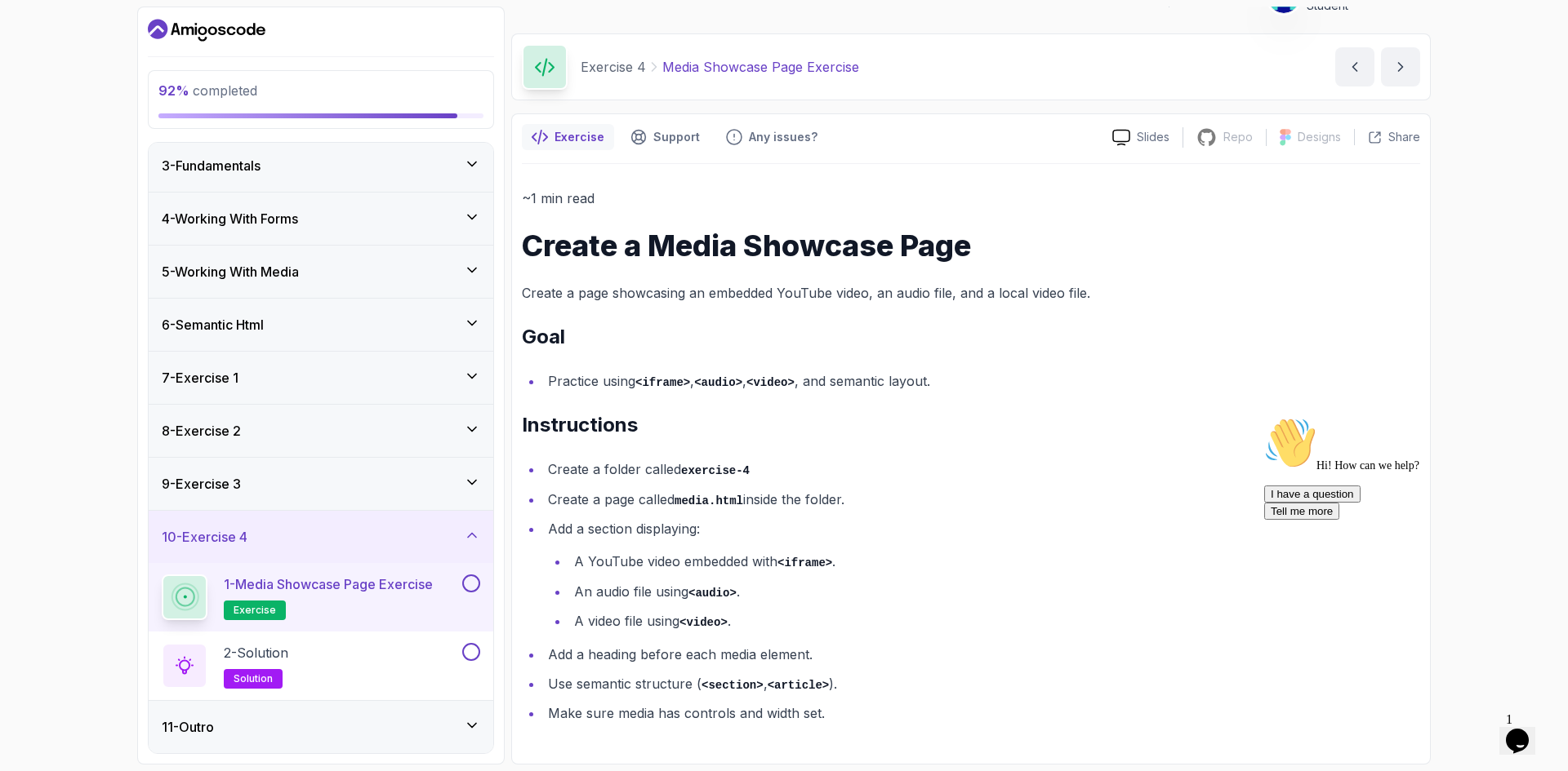
click at [319, 731] on div "11 - Outro" at bounding box center [320, 727] width 318 height 19
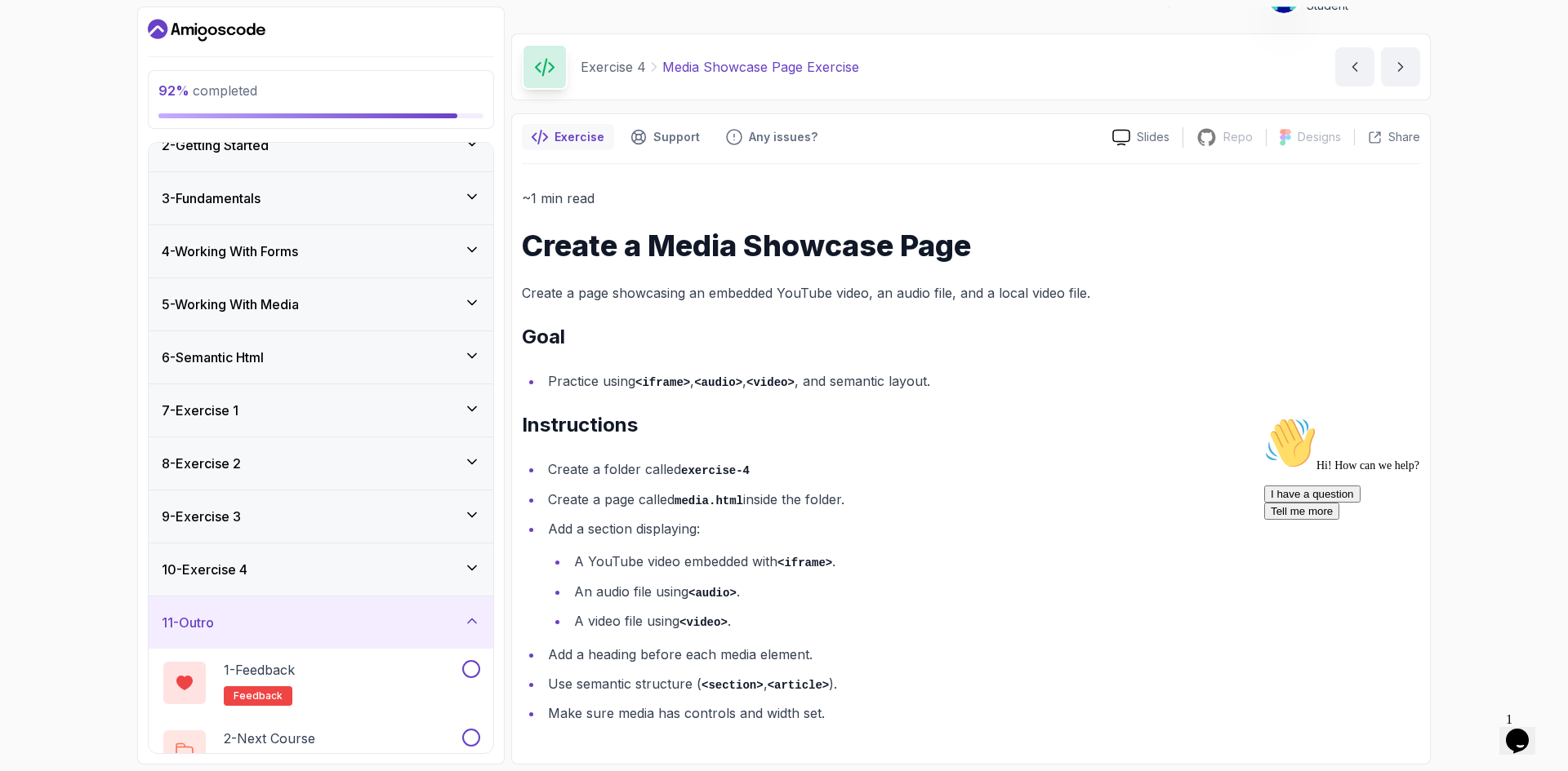
scroll to position [110, 0]
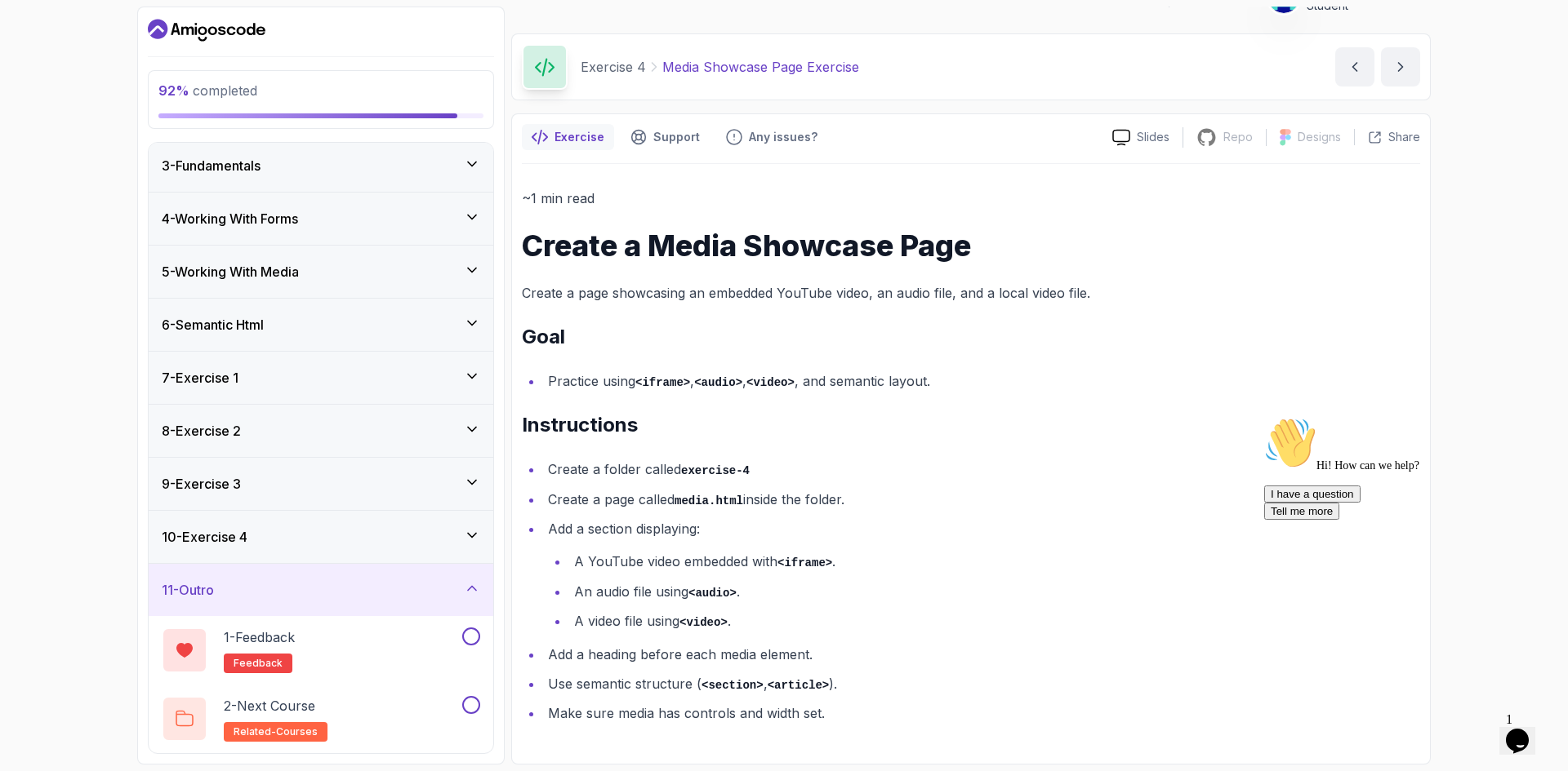
click at [409, 547] on div "10 - Exercise 4" at bounding box center [320, 536] width 344 height 52
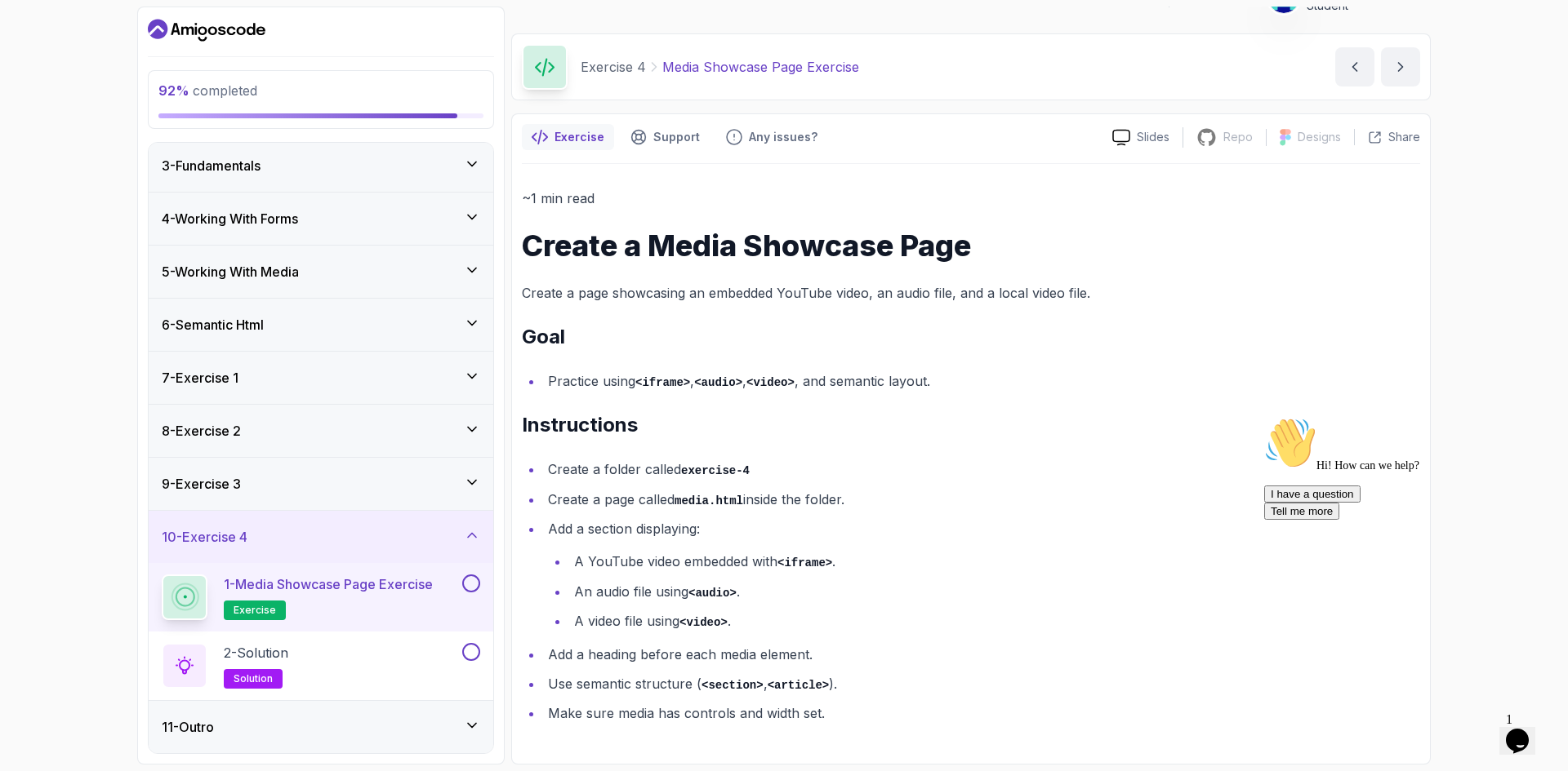
click at [468, 584] on button at bounding box center [470, 583] width 18 height 18
click at [429, 656] on div "2 - Solution solution" at bounding box center [310, 666] width 297 height 46
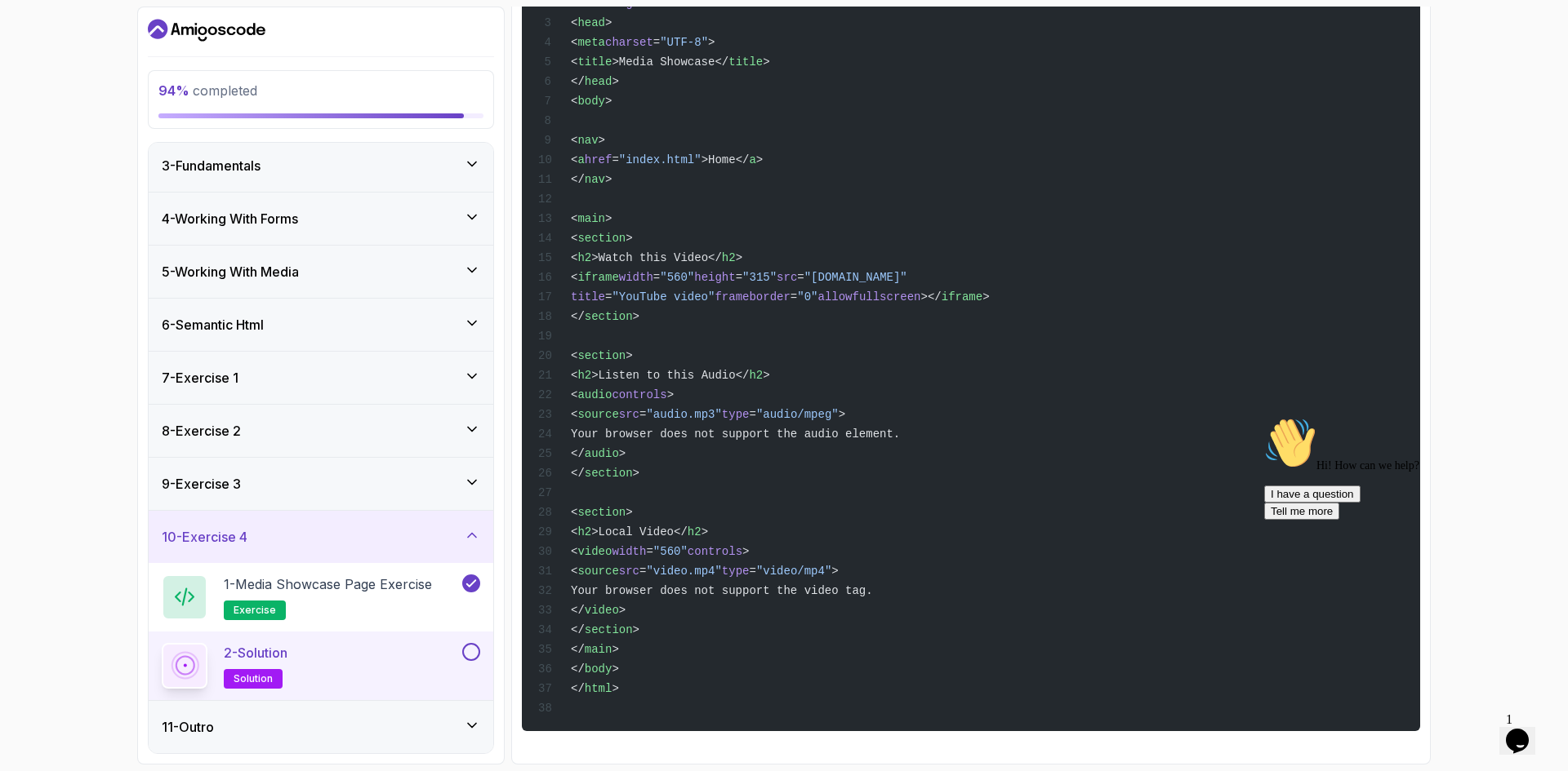
scroll to position [419, 0]
click at [468, 648] on button at bounding box center [470, 652] width 18 height 18
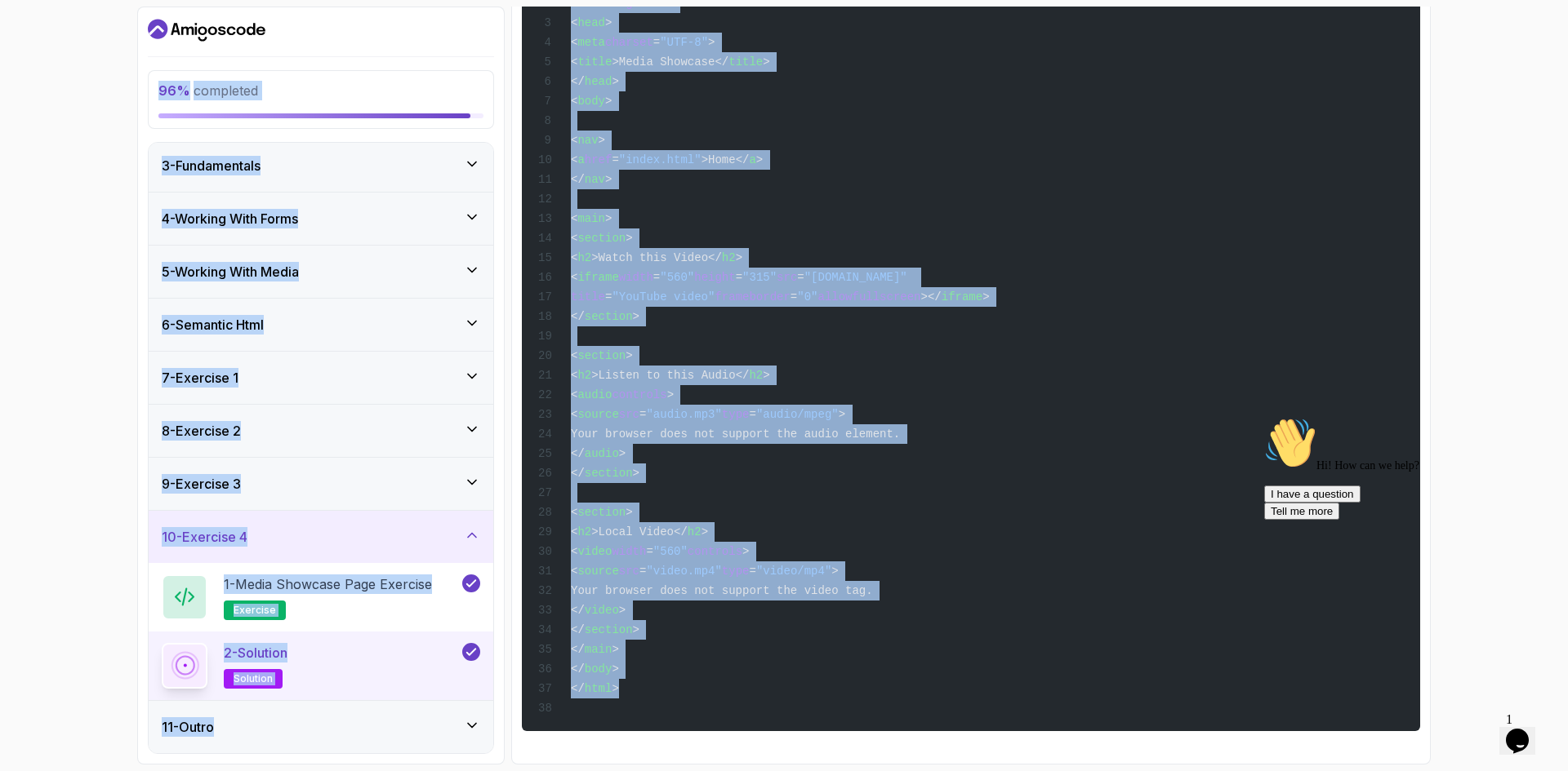
scroll to position [0, 0]
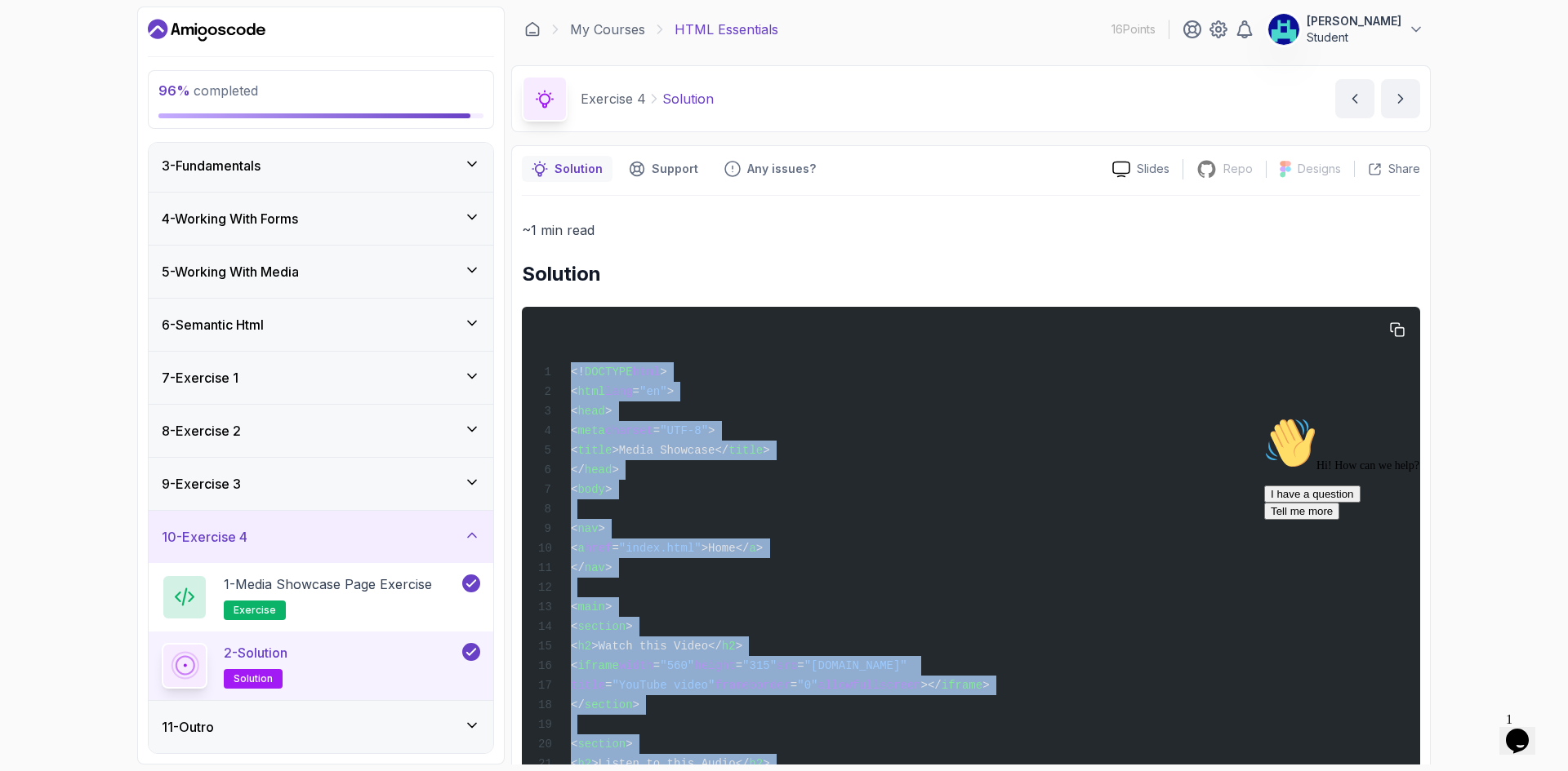
drag, startPoint x: 663, startPoint y: 684, endPoint x: 560, endPoint y: 371, distance: 329.5
click at [560, 371] on div "<! DOCTYPE html > < html lang = "en" > < head > < meta charset = "UTF-8" > < ti…" at bounding box center [971, 712] width 872 height 793
copy code "<! DOCTYPE html > < html lang = "en" > < head > < meta charset = "UTF-8" > < ti…"
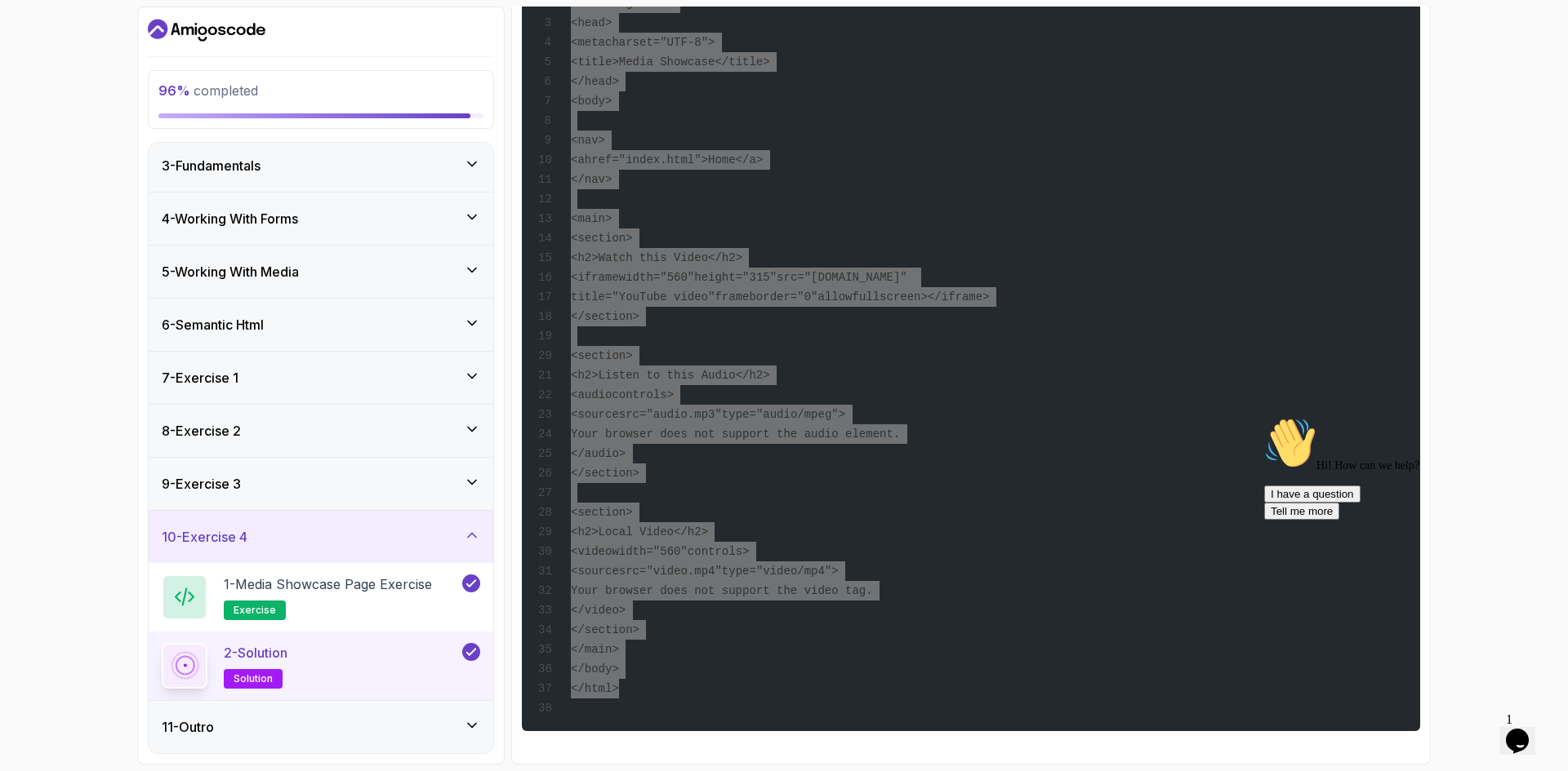
scroll to position [419, 0]
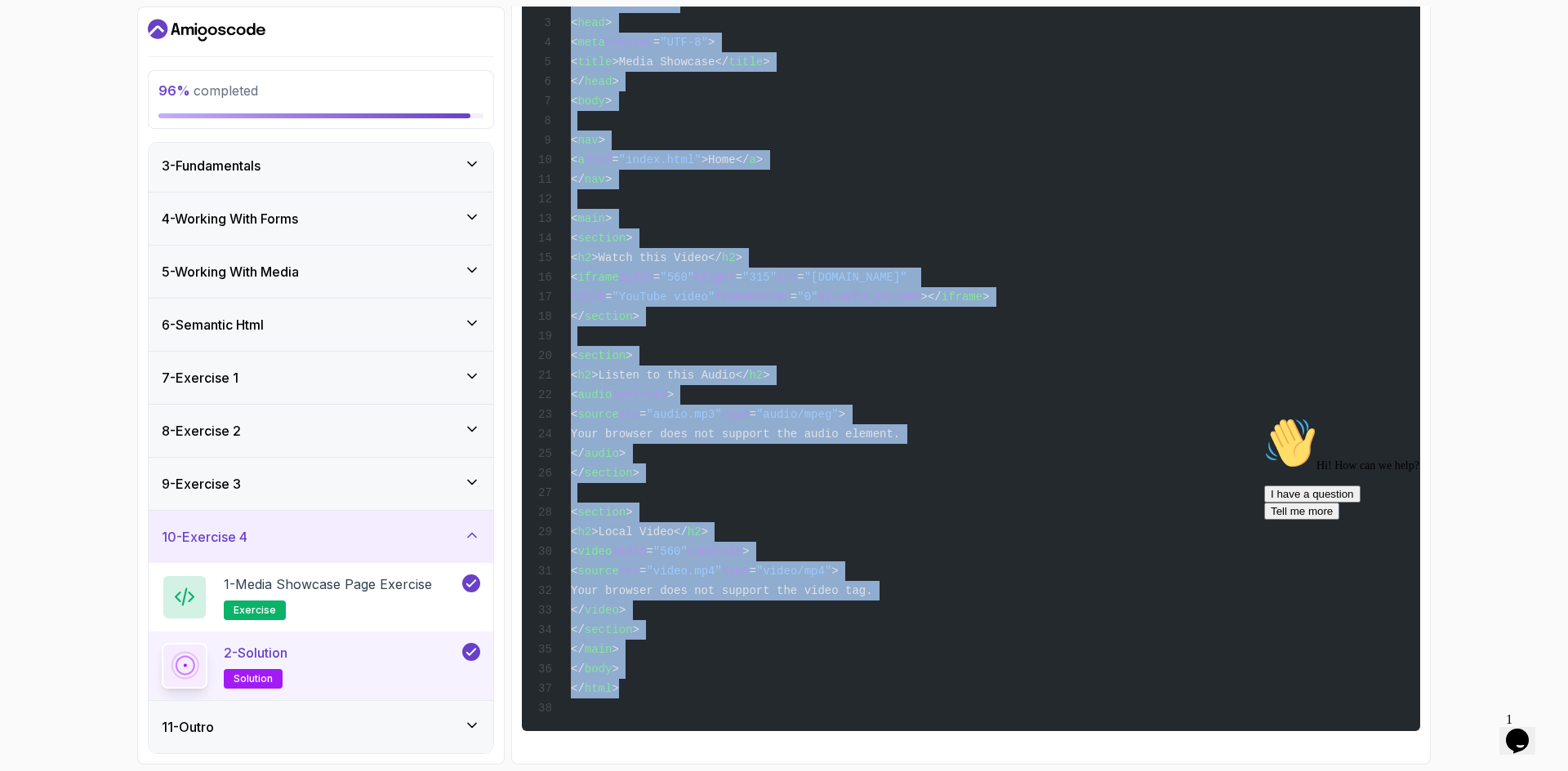
click at [633, 466] on span "section" at bounding box center [609, 473] width 48 height 13
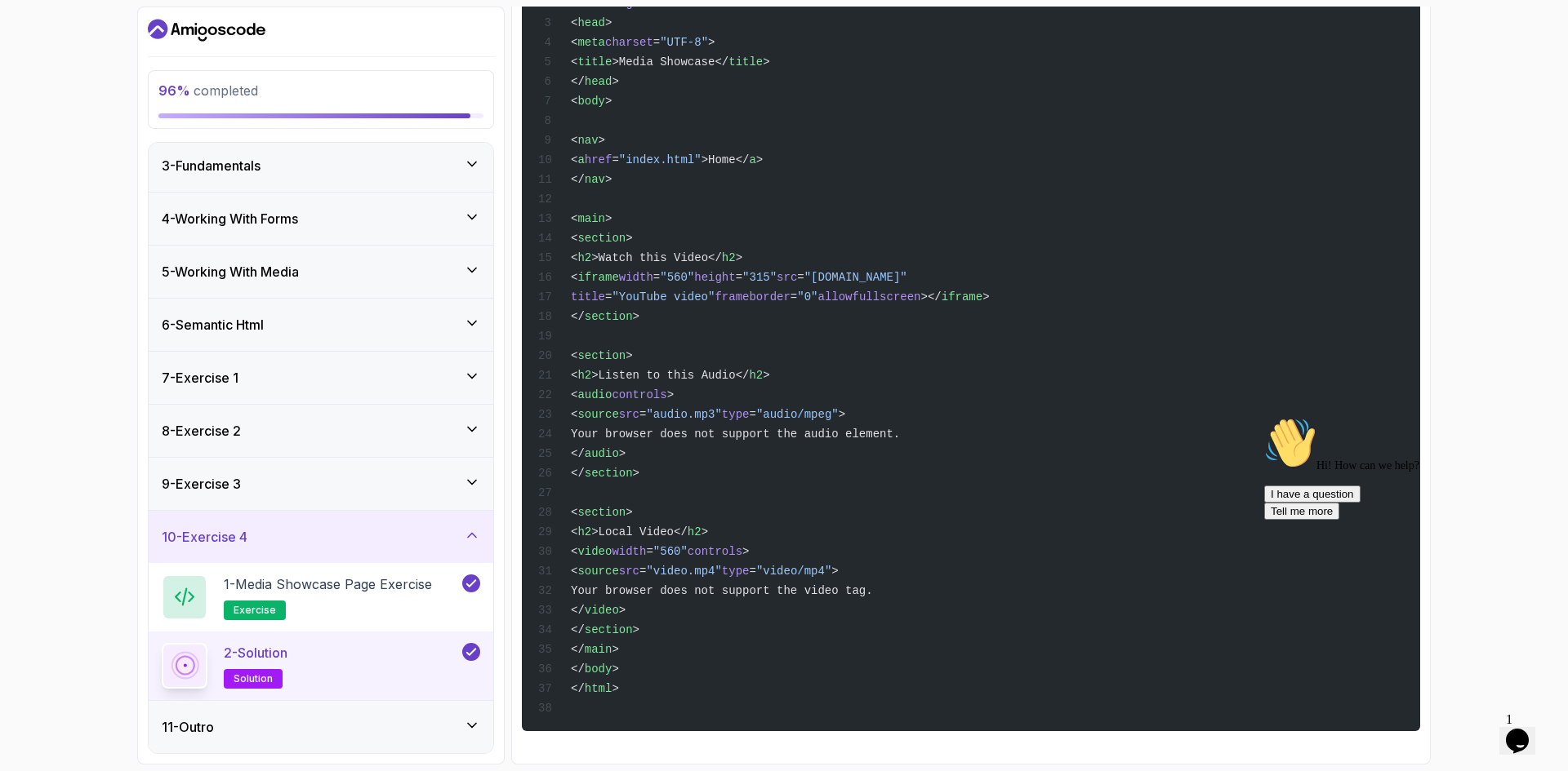
click at [365, 718] on div "11 - Outro" at bounding box center [320, 727] width 318 height 19
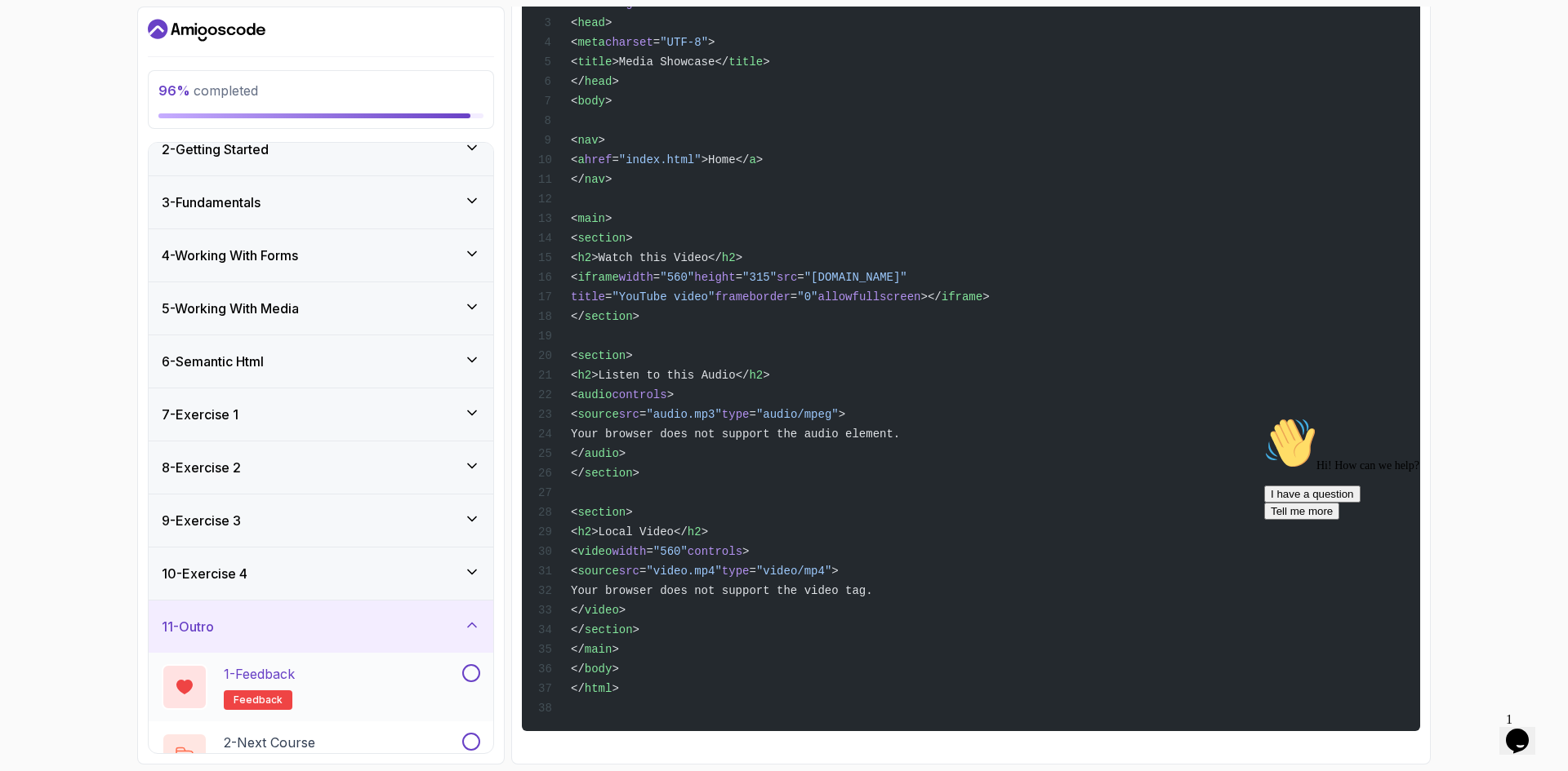
scroll to position [110, 0]
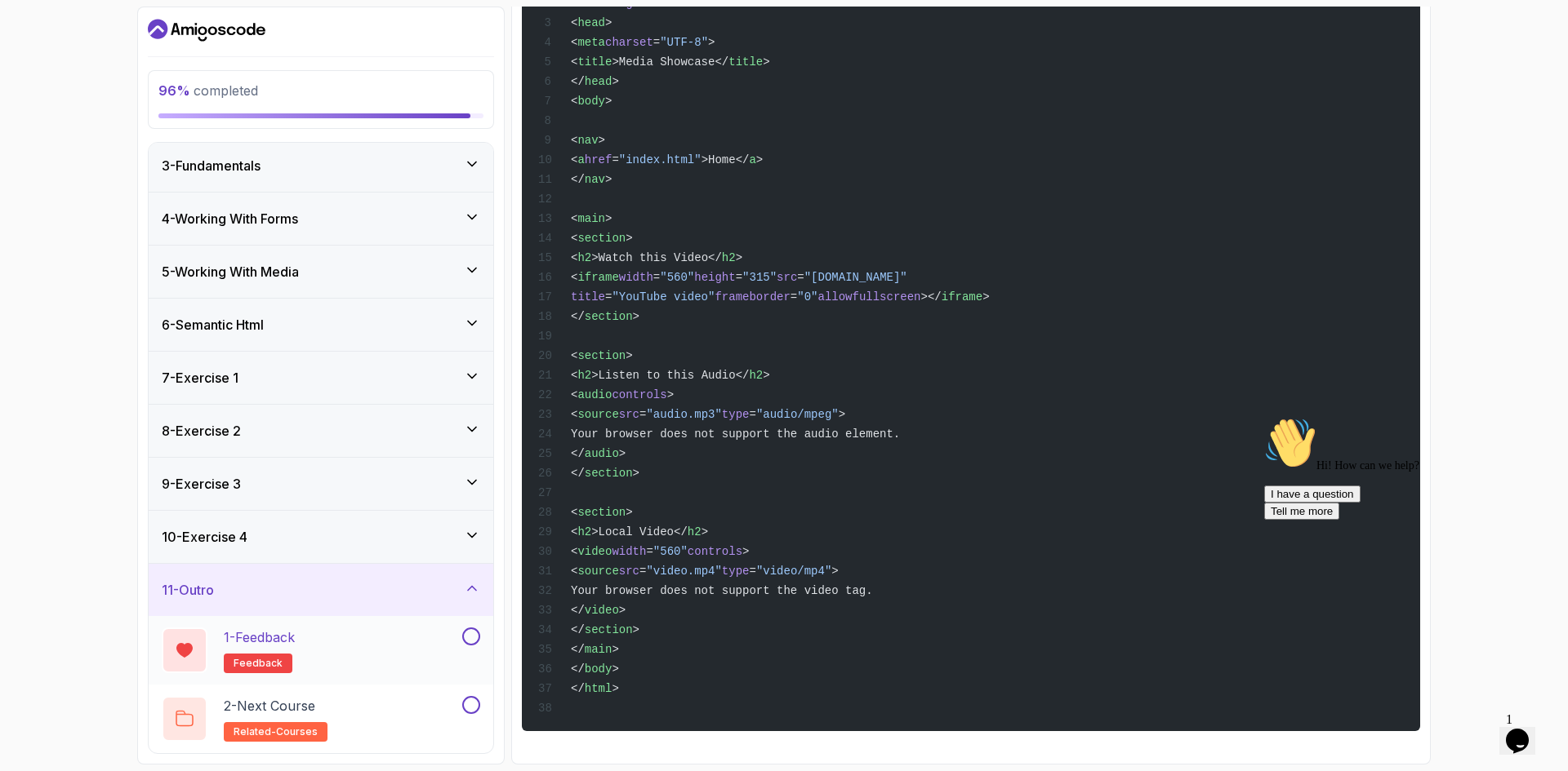
click at [359, 637] on div "1 - Feedback feedback" at bounding box center [310, 651] width 297 height 46
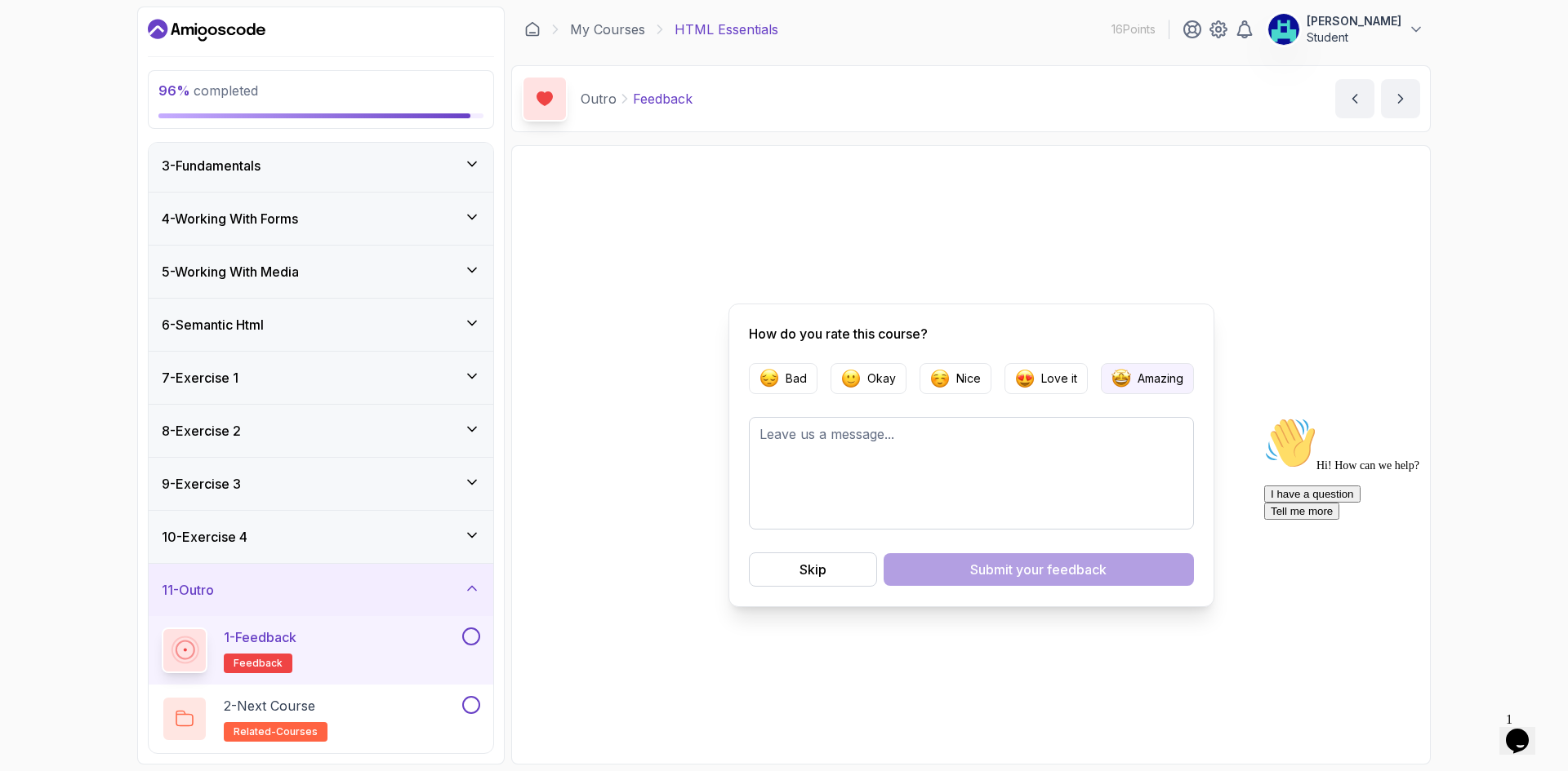
click at [1137, 378] on p "Amazing" at bounding box center [1160, 378] width 46 height 16
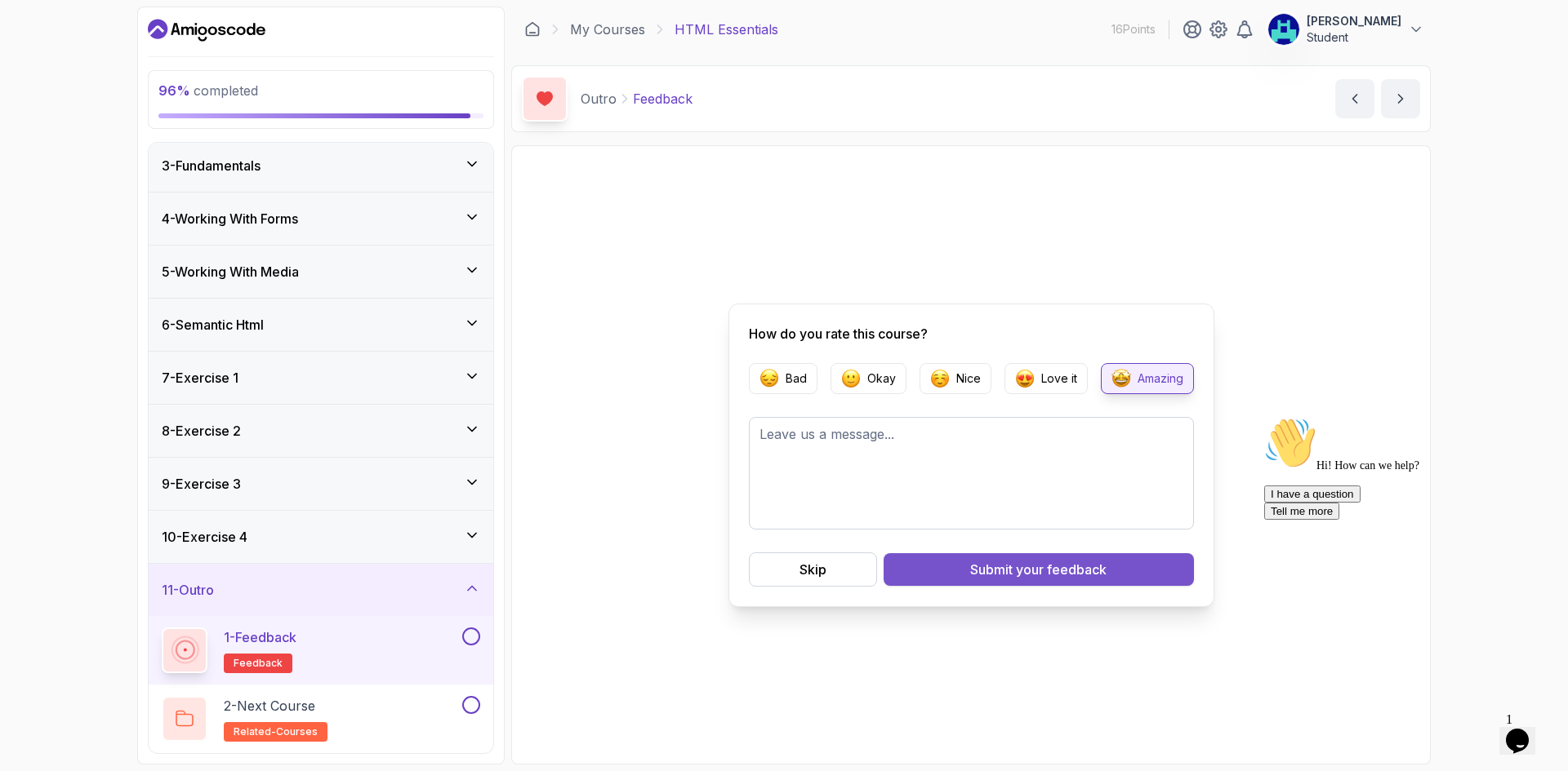
click at [1011, 583] on button "Submit your feedback" at bounding box center [1038, 569] width 311 height 33
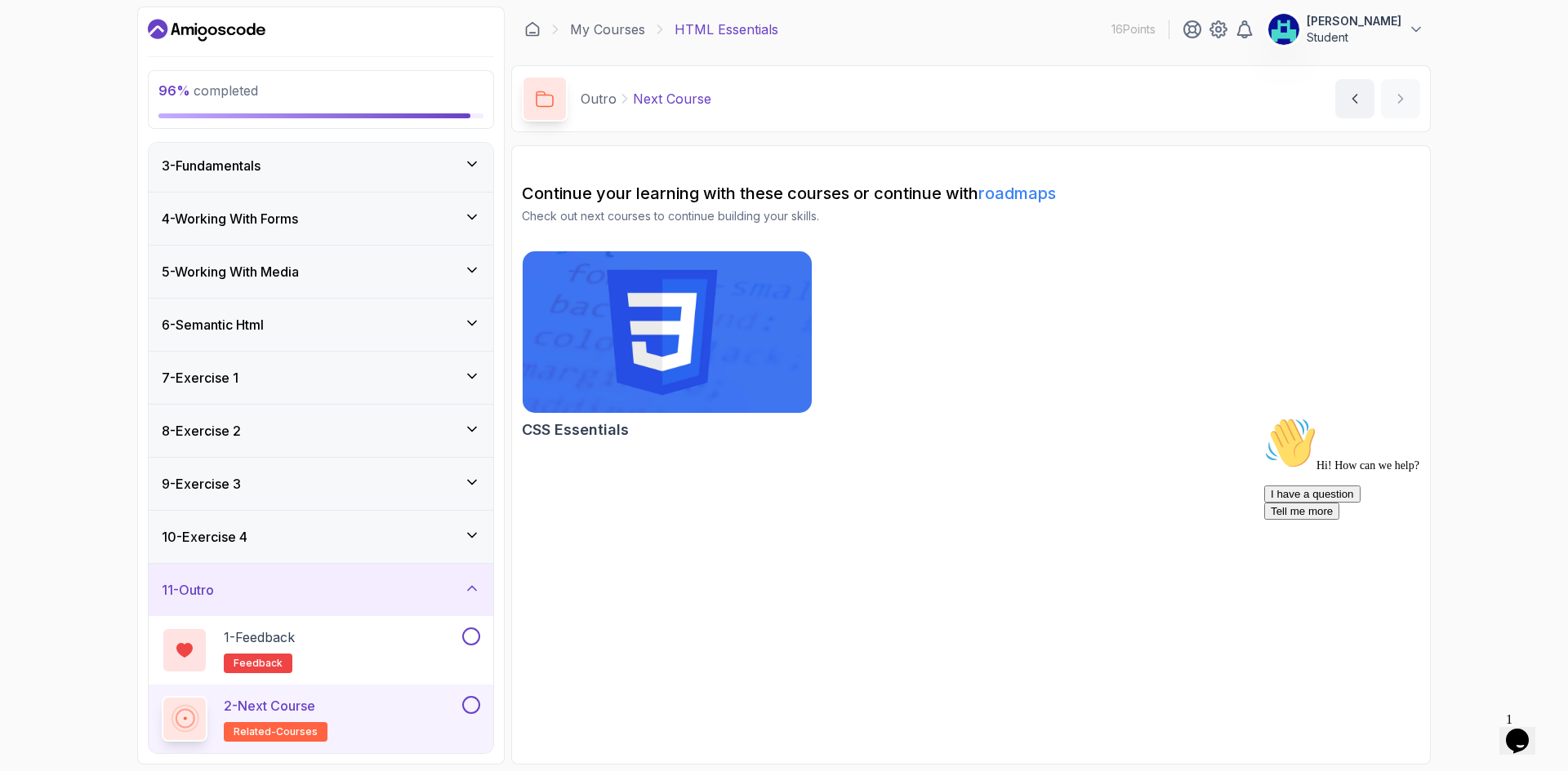
click at [688, 326] on img at bounding box center [668, 332] width 304 height 170
click at [475, 646] on button "1 - Feedback feedback" at bounding box center [320, 651] width 318 height 46
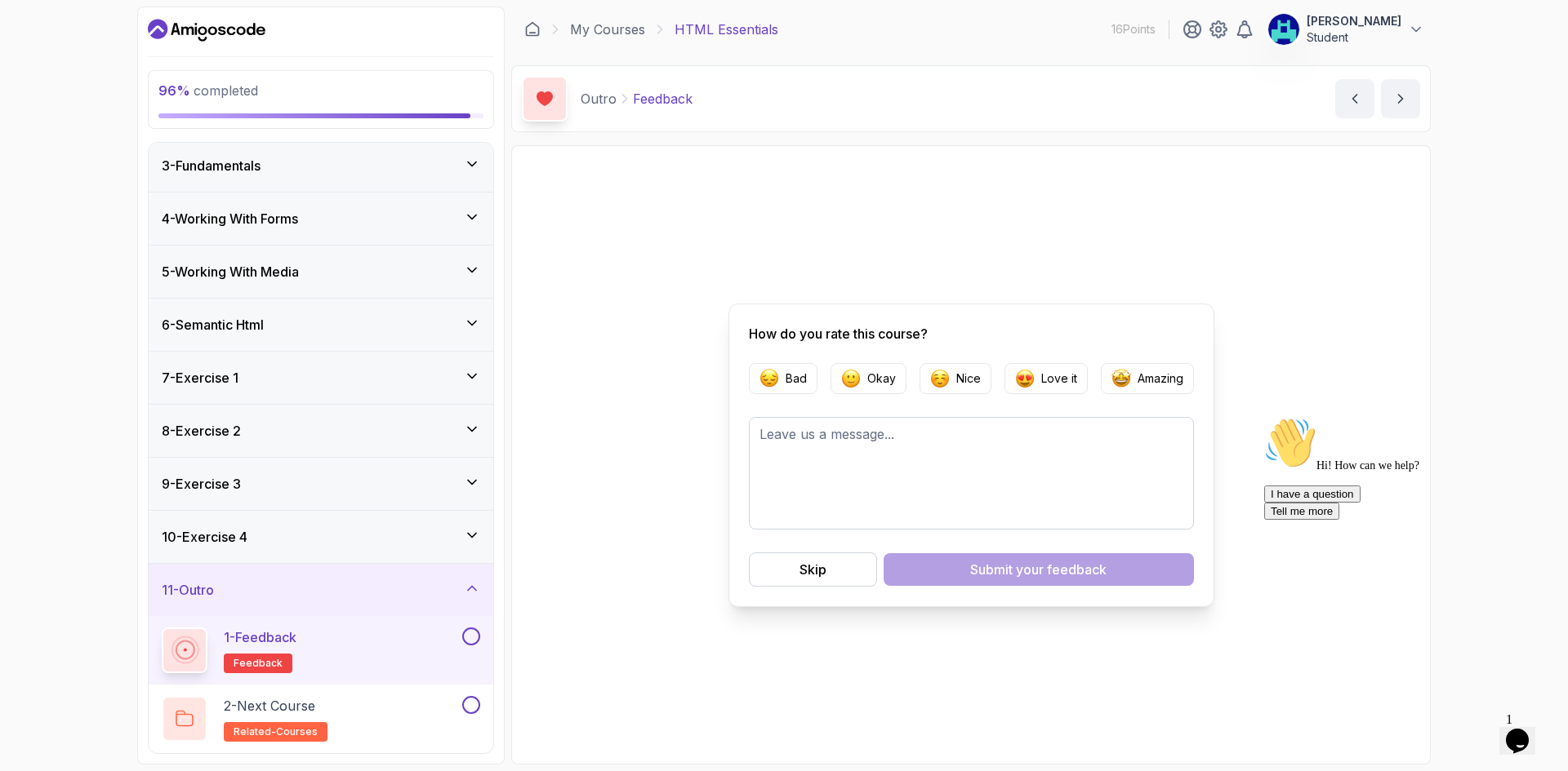
click at [474, 634] on button at bounding box center [470, 636] width 18 height 18
click at [470, 699] on button at bounding box center [470, 705] width 18 height 18
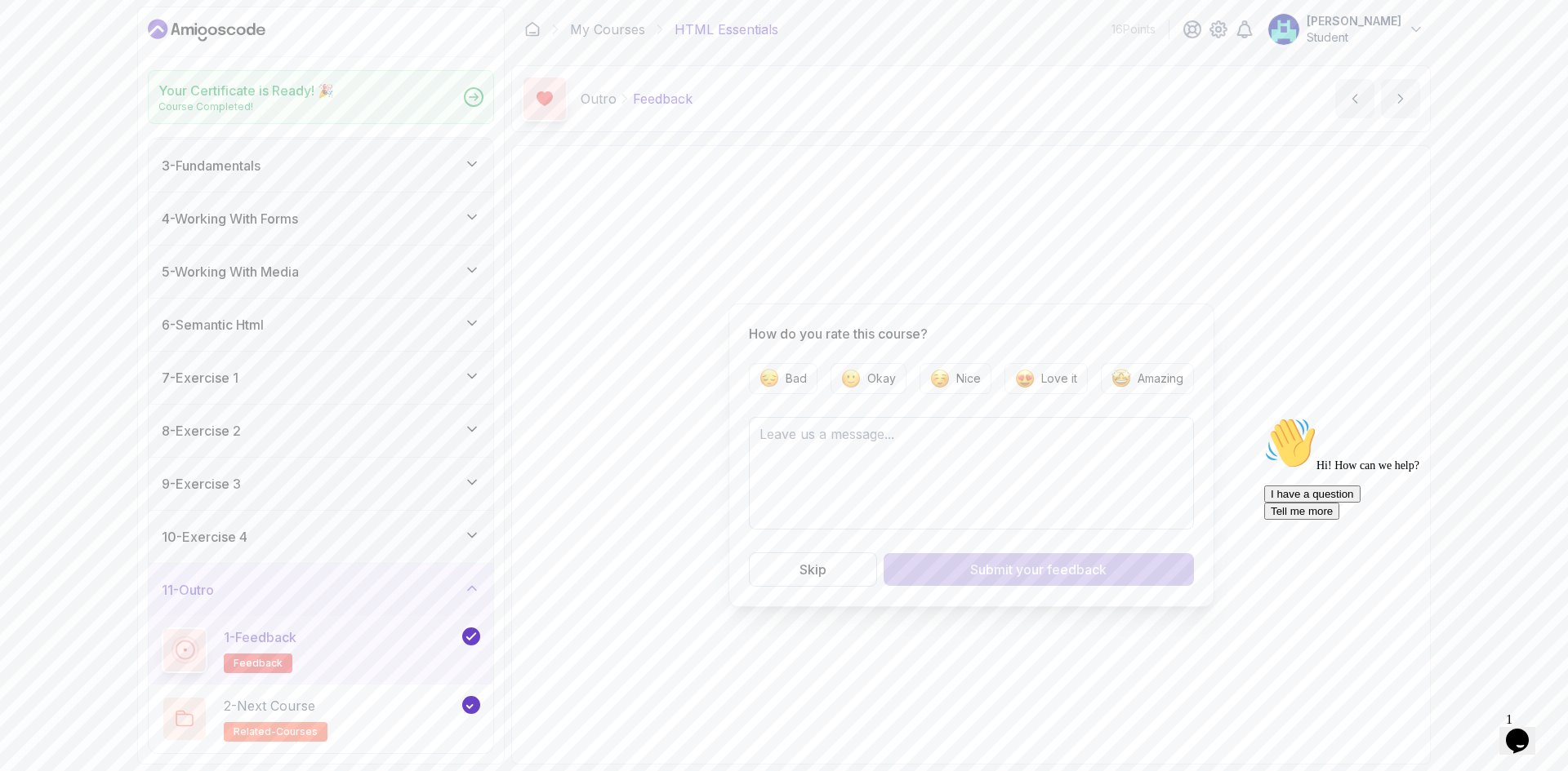
scroll to position [105, 0]
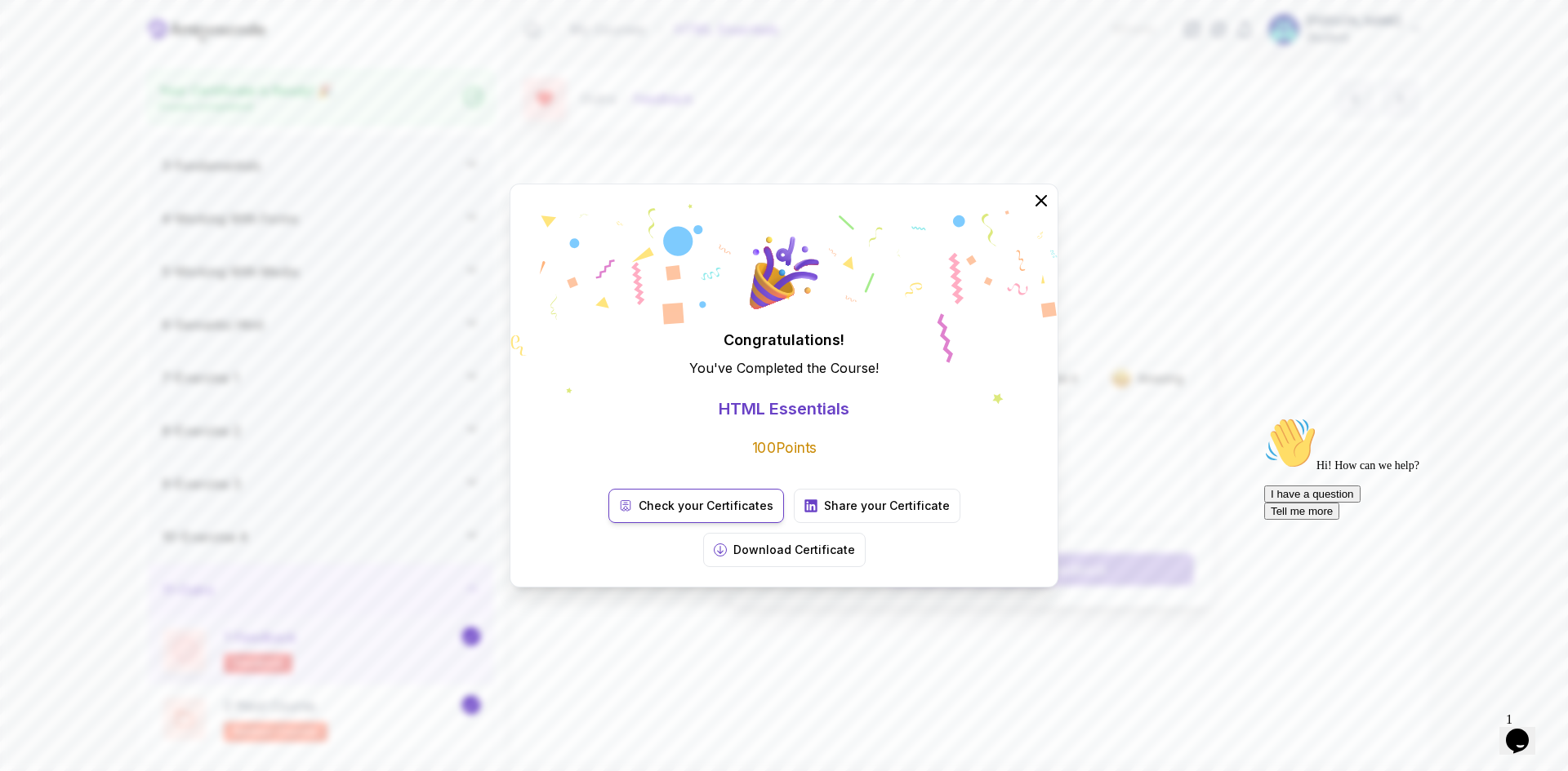
click at [656, 514] on p "Check your Certificates" at bounding box center [706, 506] width 135 height 16
click at [855, 542] on p "Download Certificate" at bounding box center [794, 550] width 121 height 16
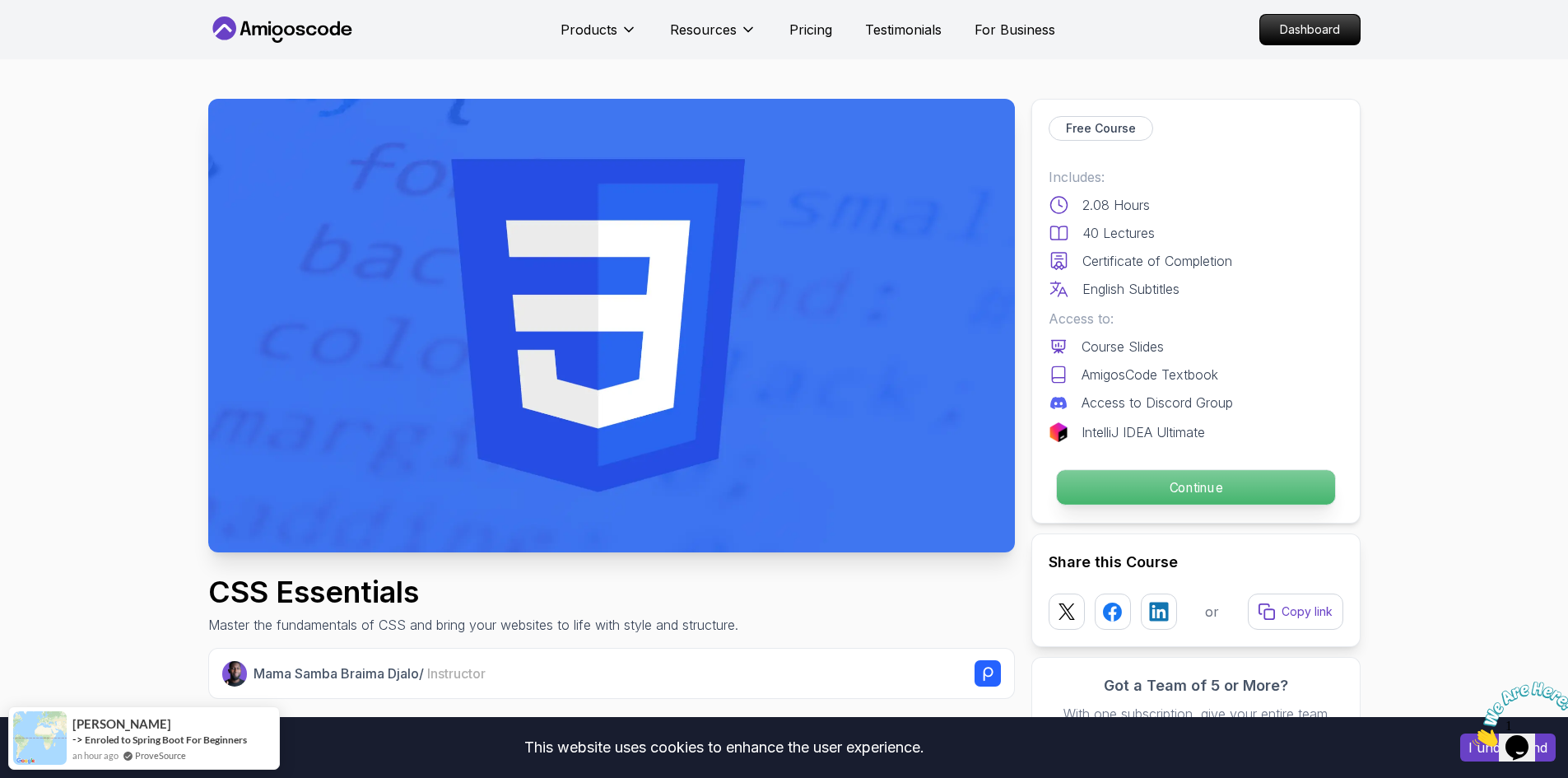
click at [1177, 486] on p "Continue" at bounding box center [1195, 488] width 278 height 35
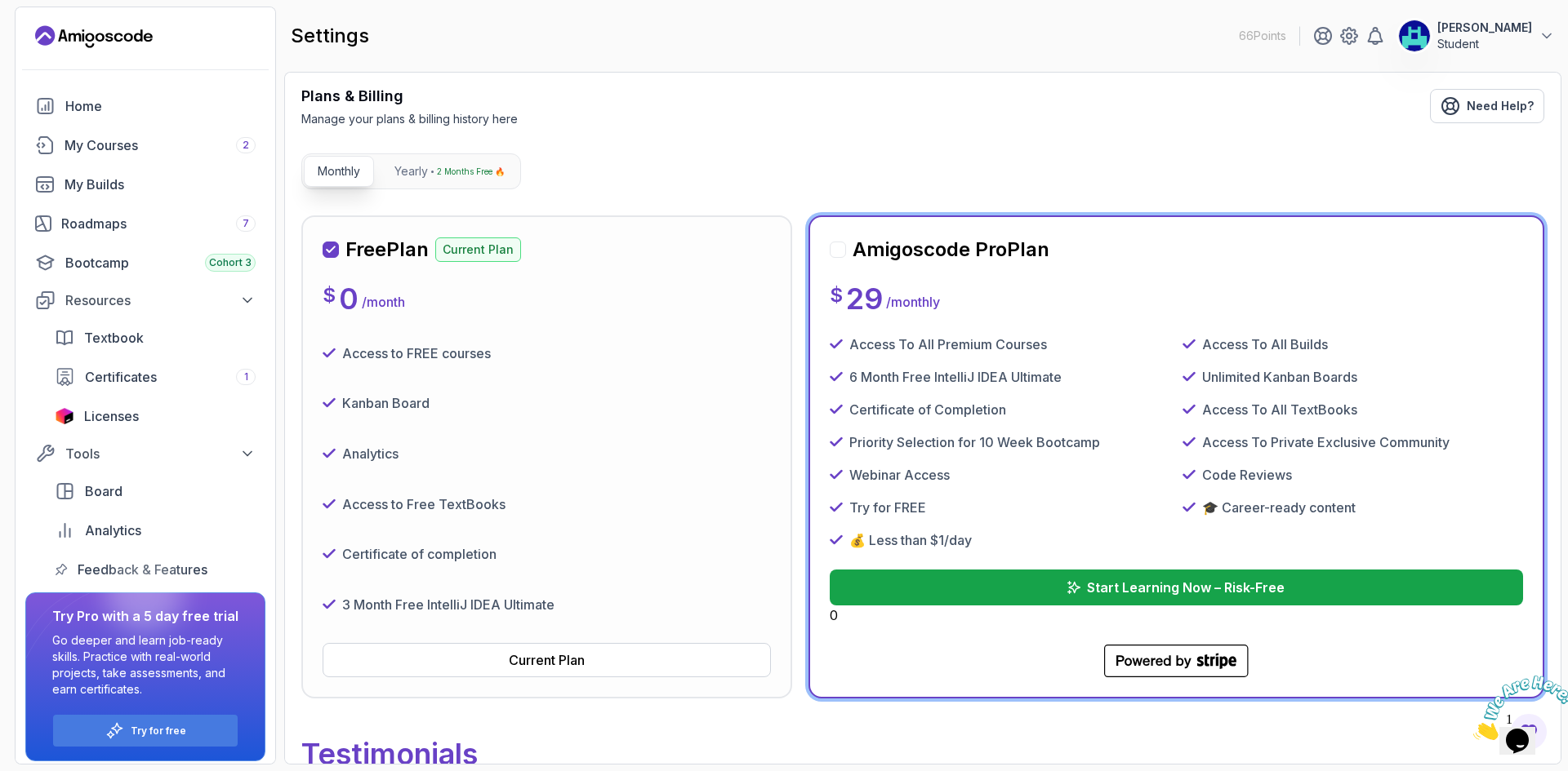
scroll to position [137, 0]
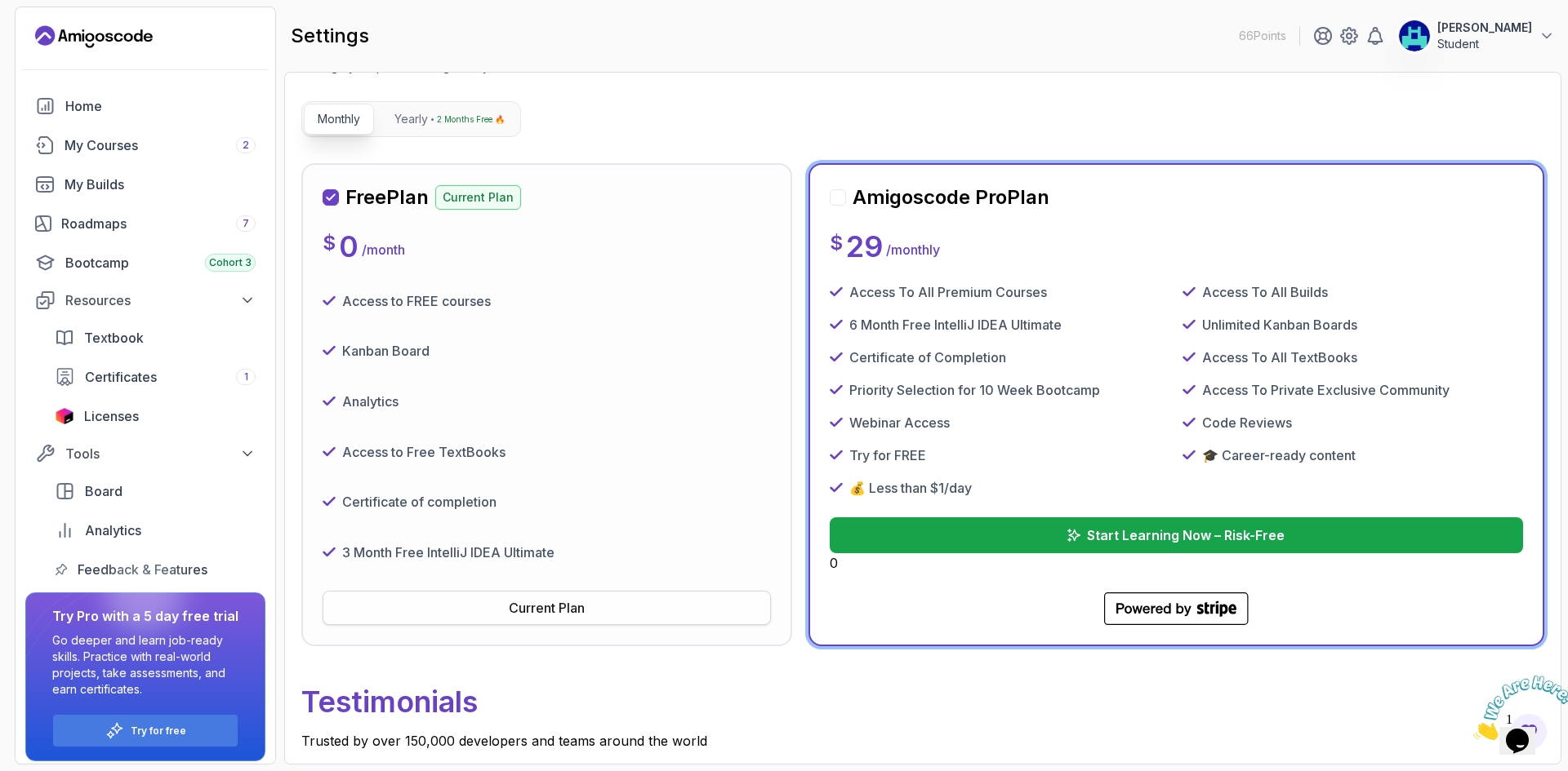
click at [607, 607] on button "Current Plan" at bounding box center [546, 608] width 448 height 35
click at [698, 456] on div "Access to Free TextBooks" at bounding box center [546, 452] width 448 height 37
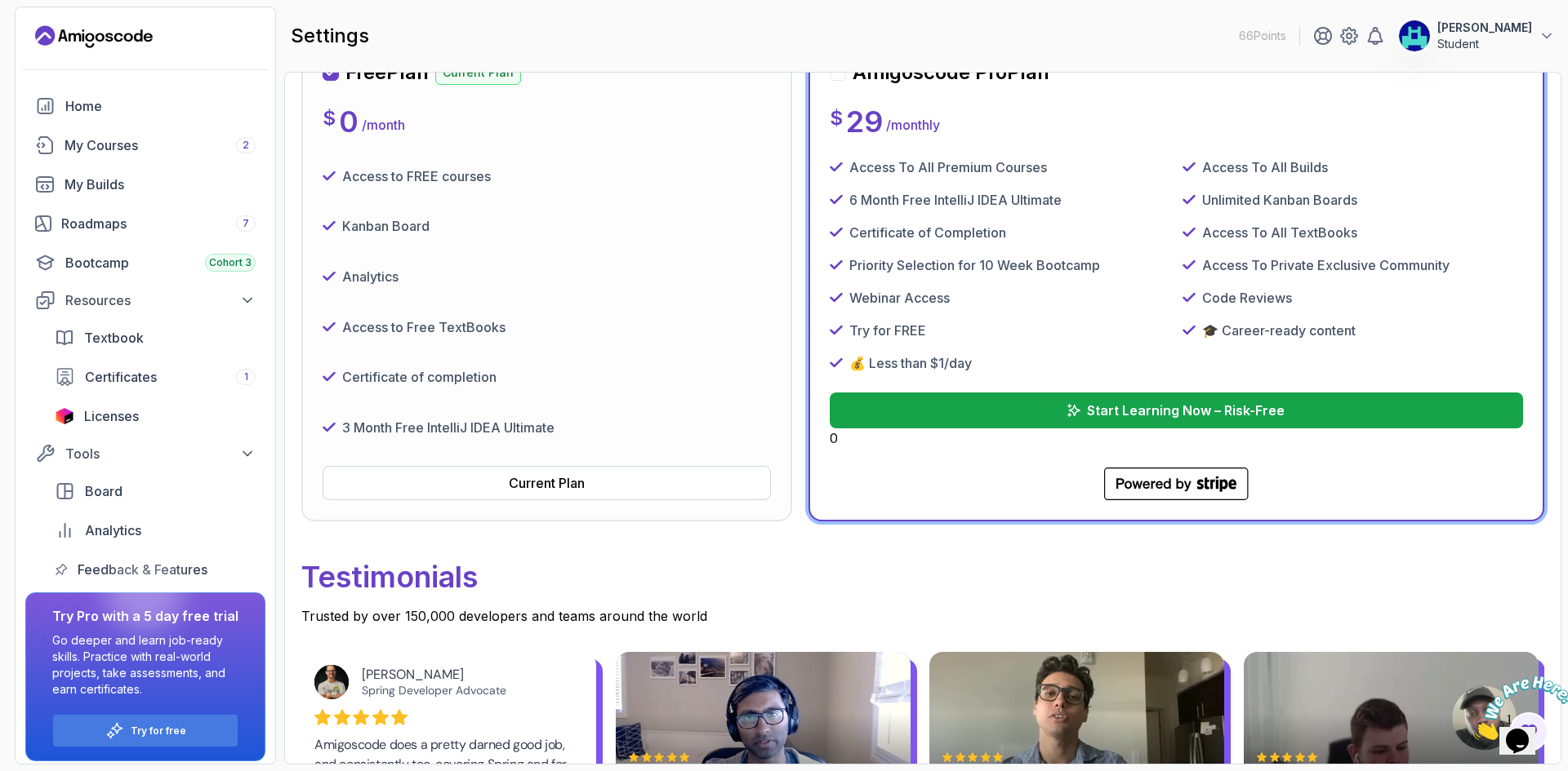
scroll to position [544, 0]
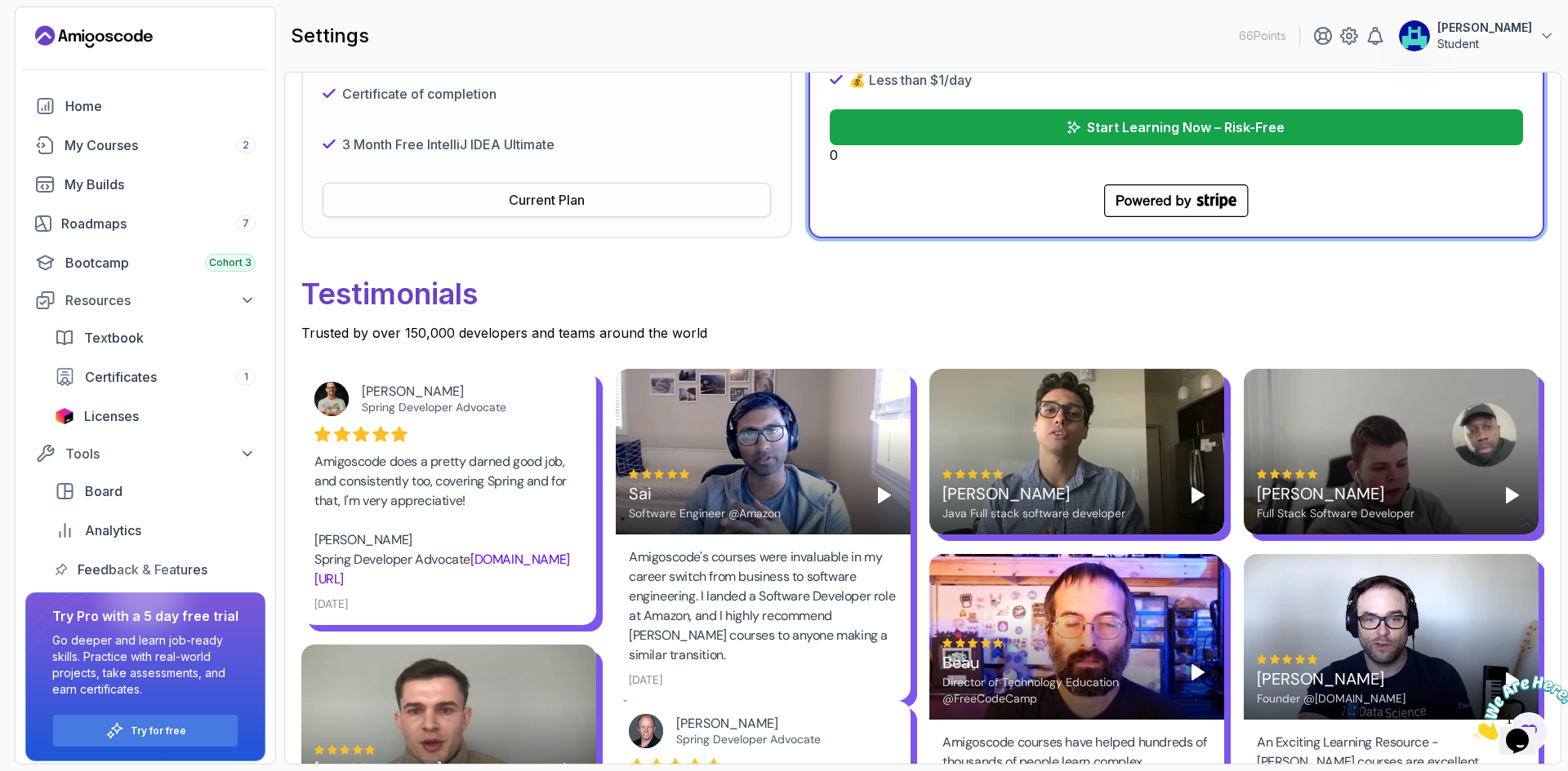
click at [550, 208] on div "Current Plan" at bounding box center [546, 200] width 76 height 19
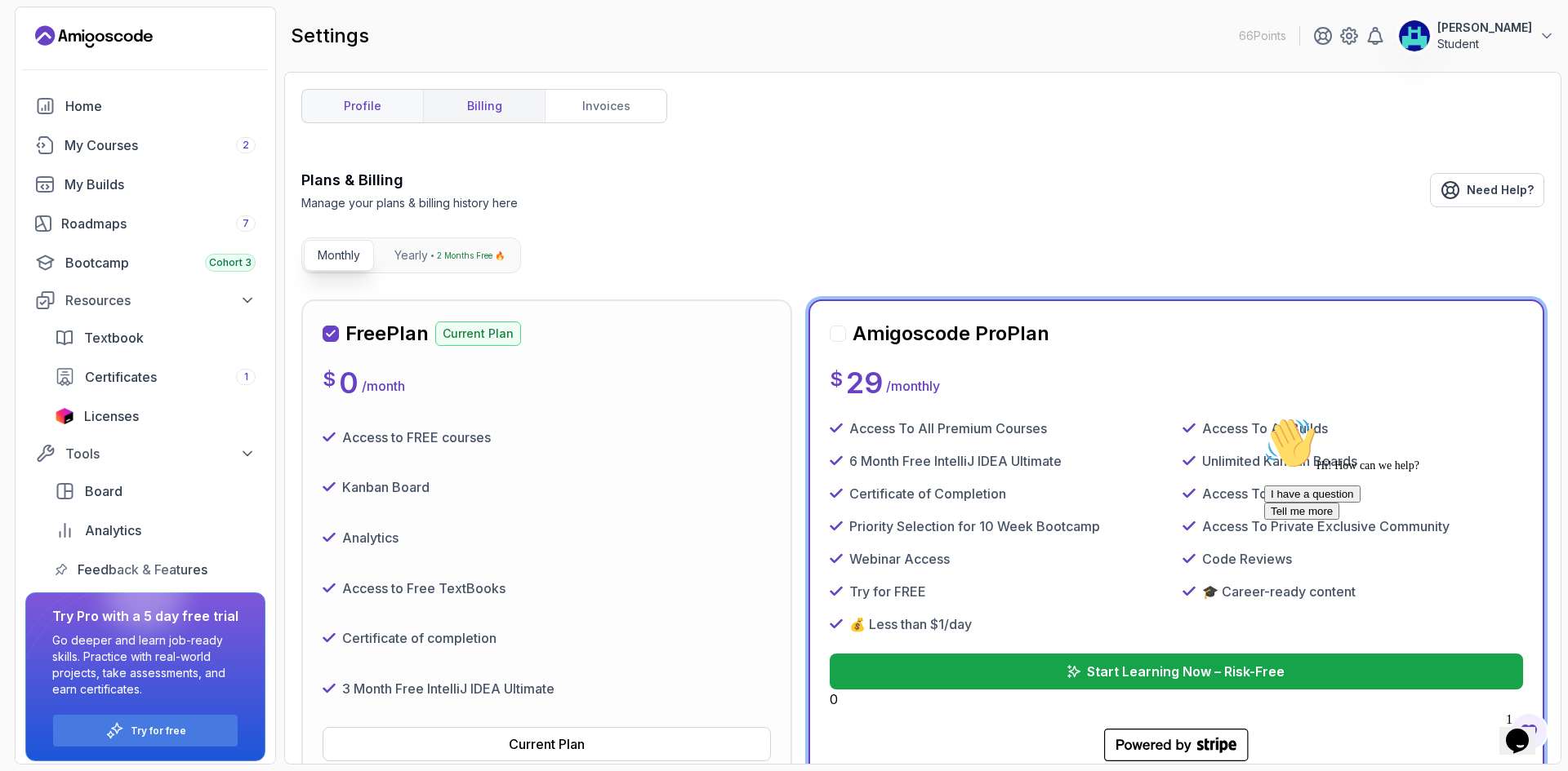
click at [383, 103] on link "profile" at bounding box center [363, 106] width 121 height 33
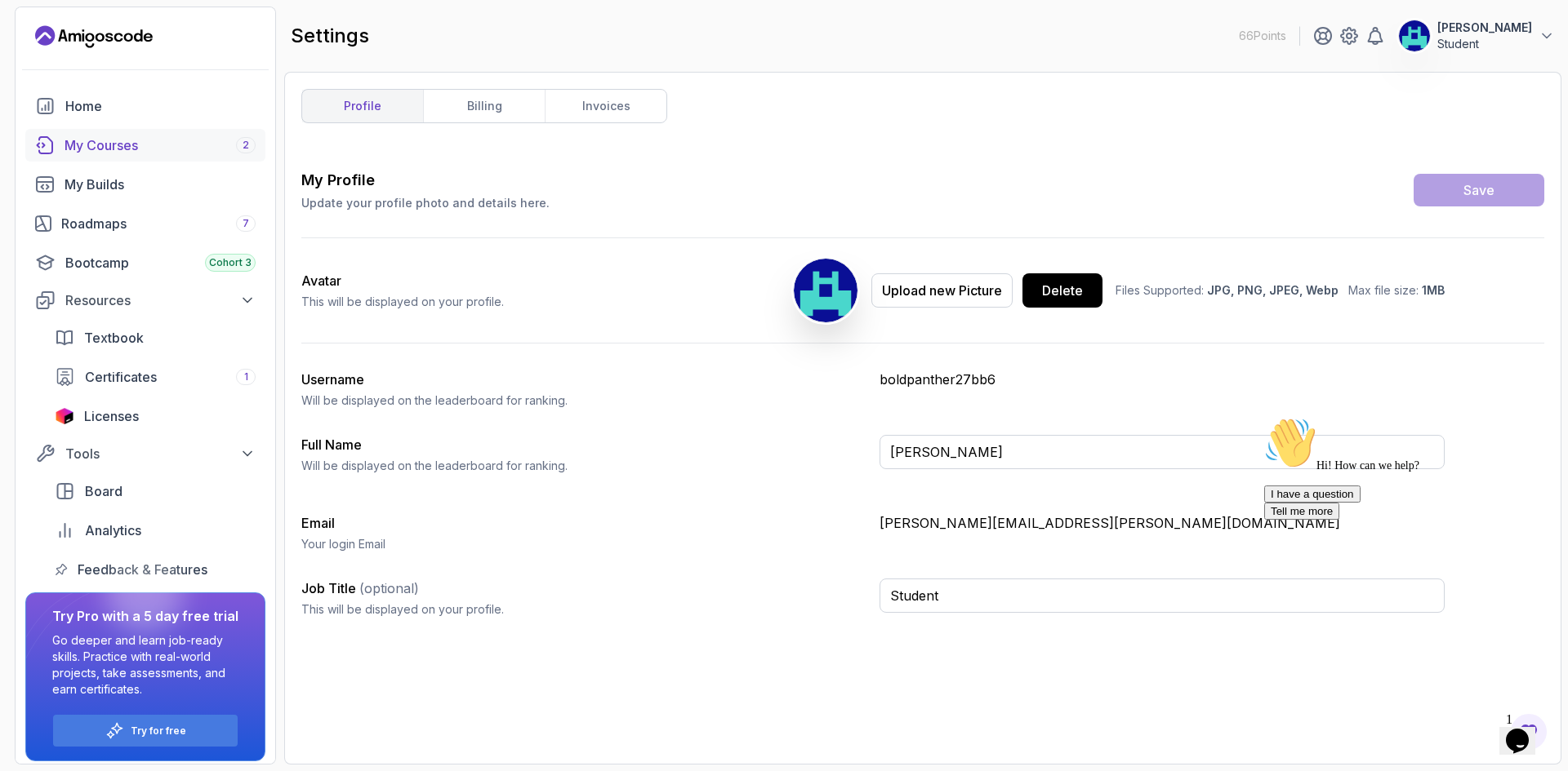
click at [155, 144] on div "My Courses 2" at bounding box center [160, 145] width 191 height 19
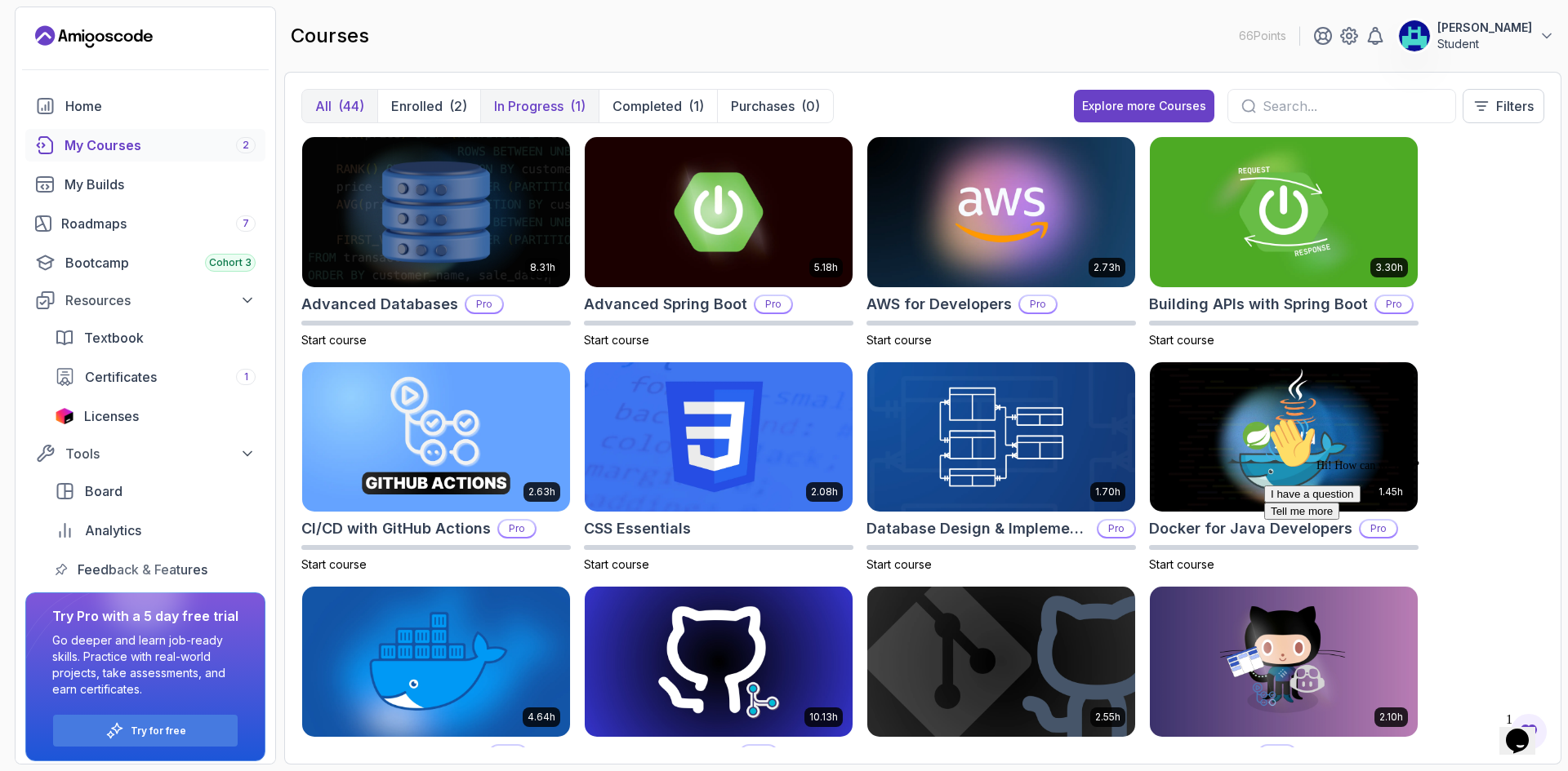
click at [533, 105] on p "In Progress" at bounding box center [528, 106] width 69 height 19
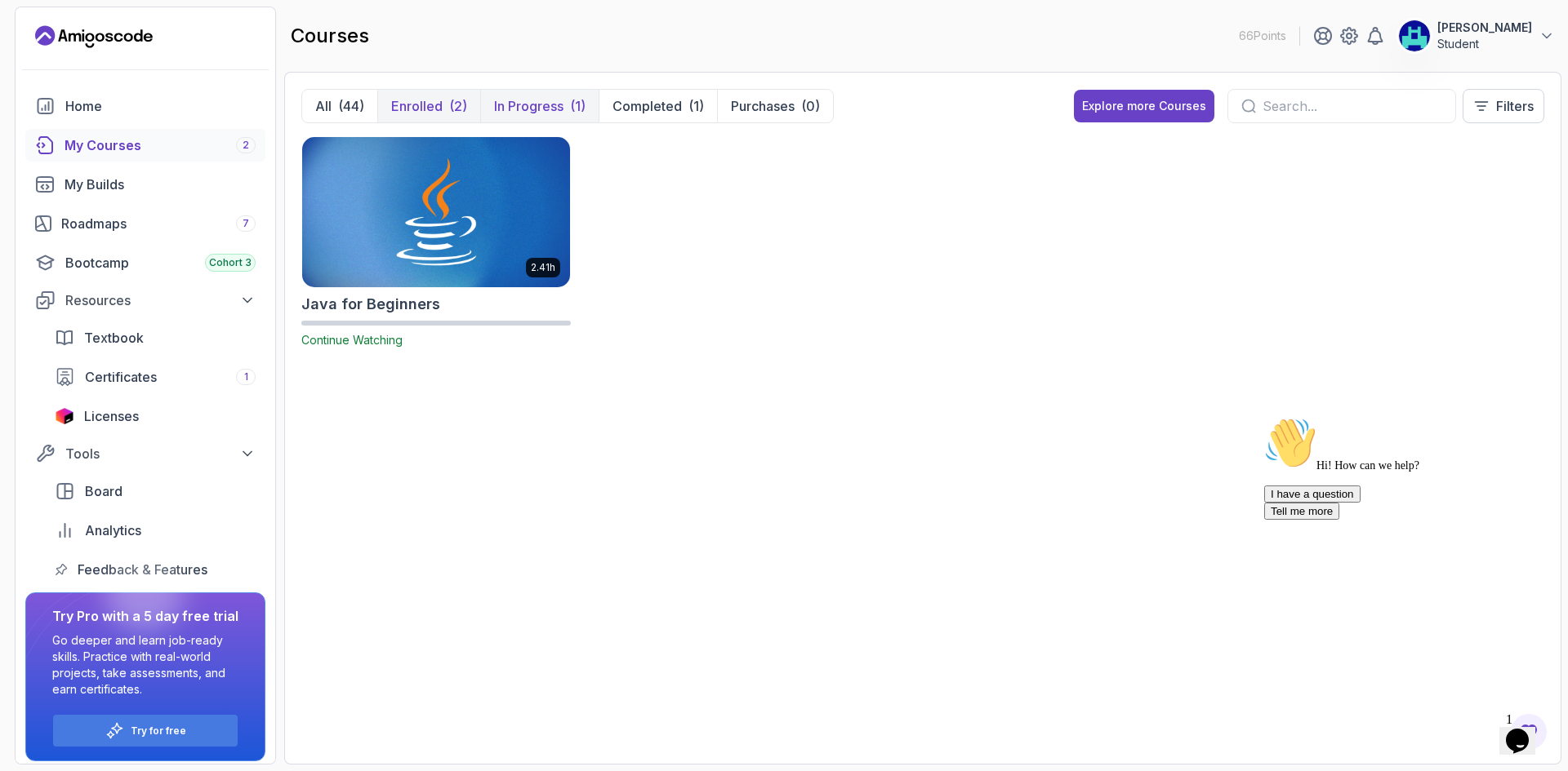
click at [426, 111] on p "Enrolled" at bounding box center [417, 106] width 51 height 19
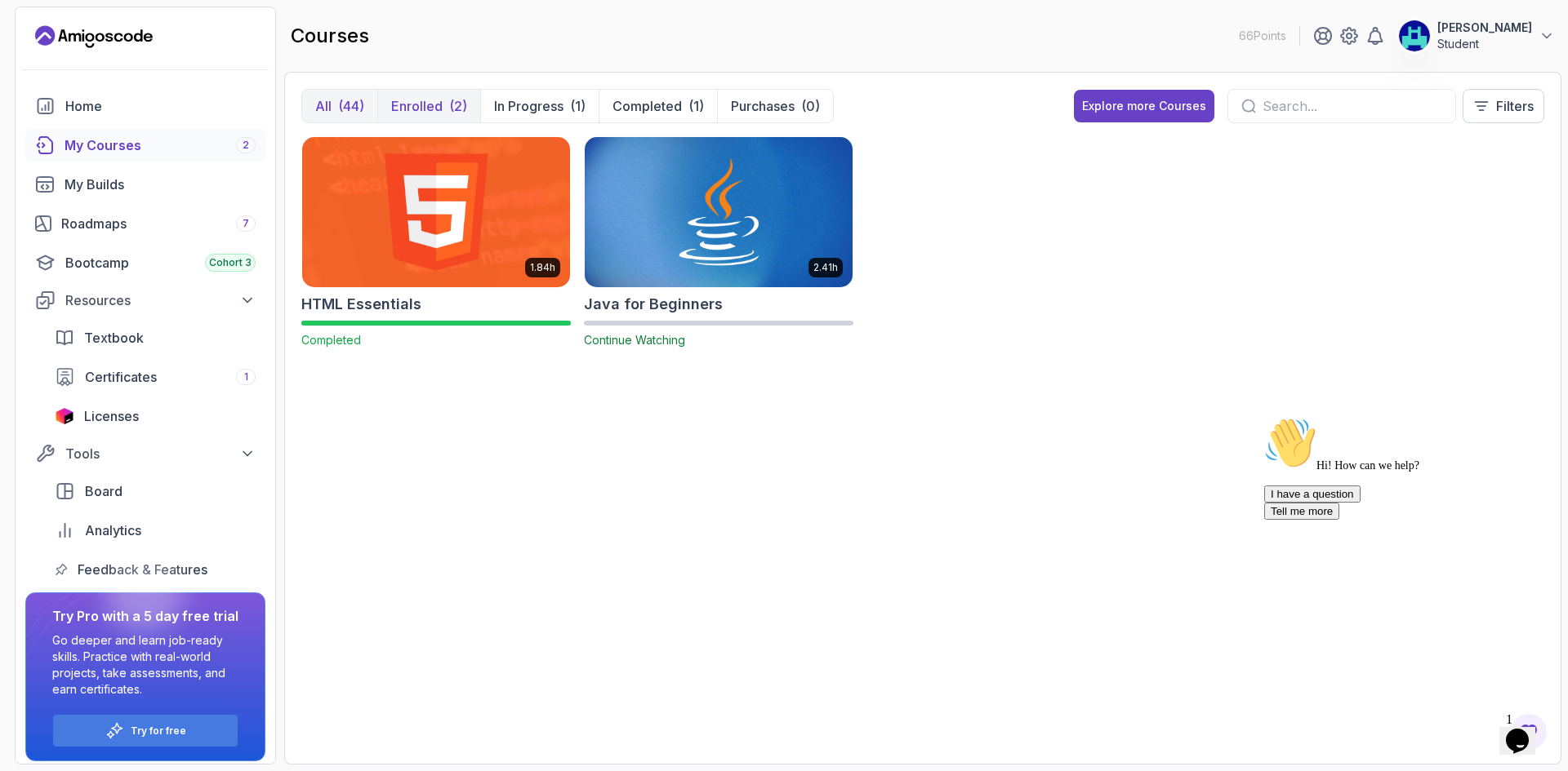
click at [356, 105] on div "(44)" at bounding box center [350, 106] width 26 height 19
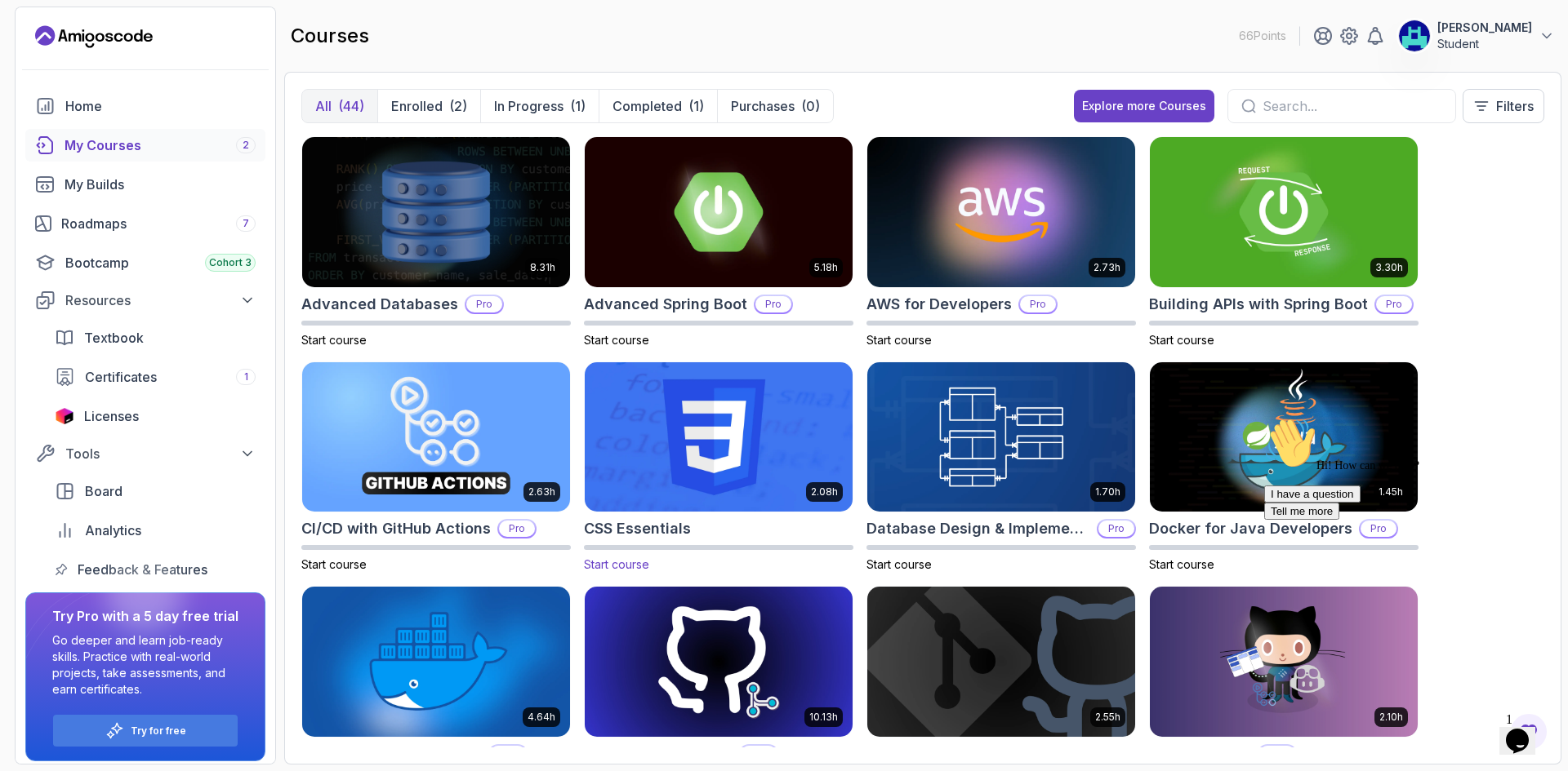
click at [765, 419] on img at bounding box center [719, 437] width 281 height 158
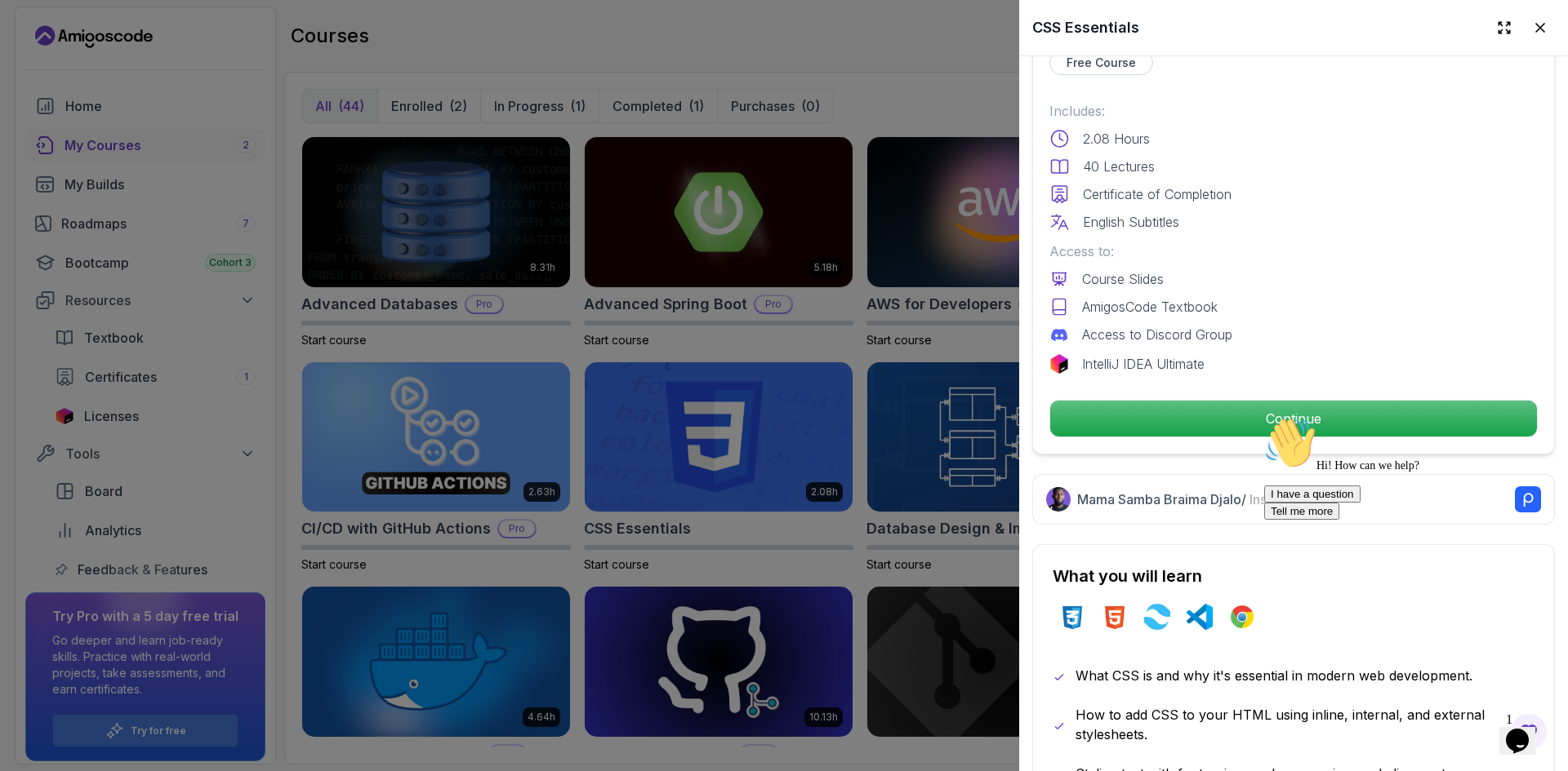
scroll to position [544, 0]
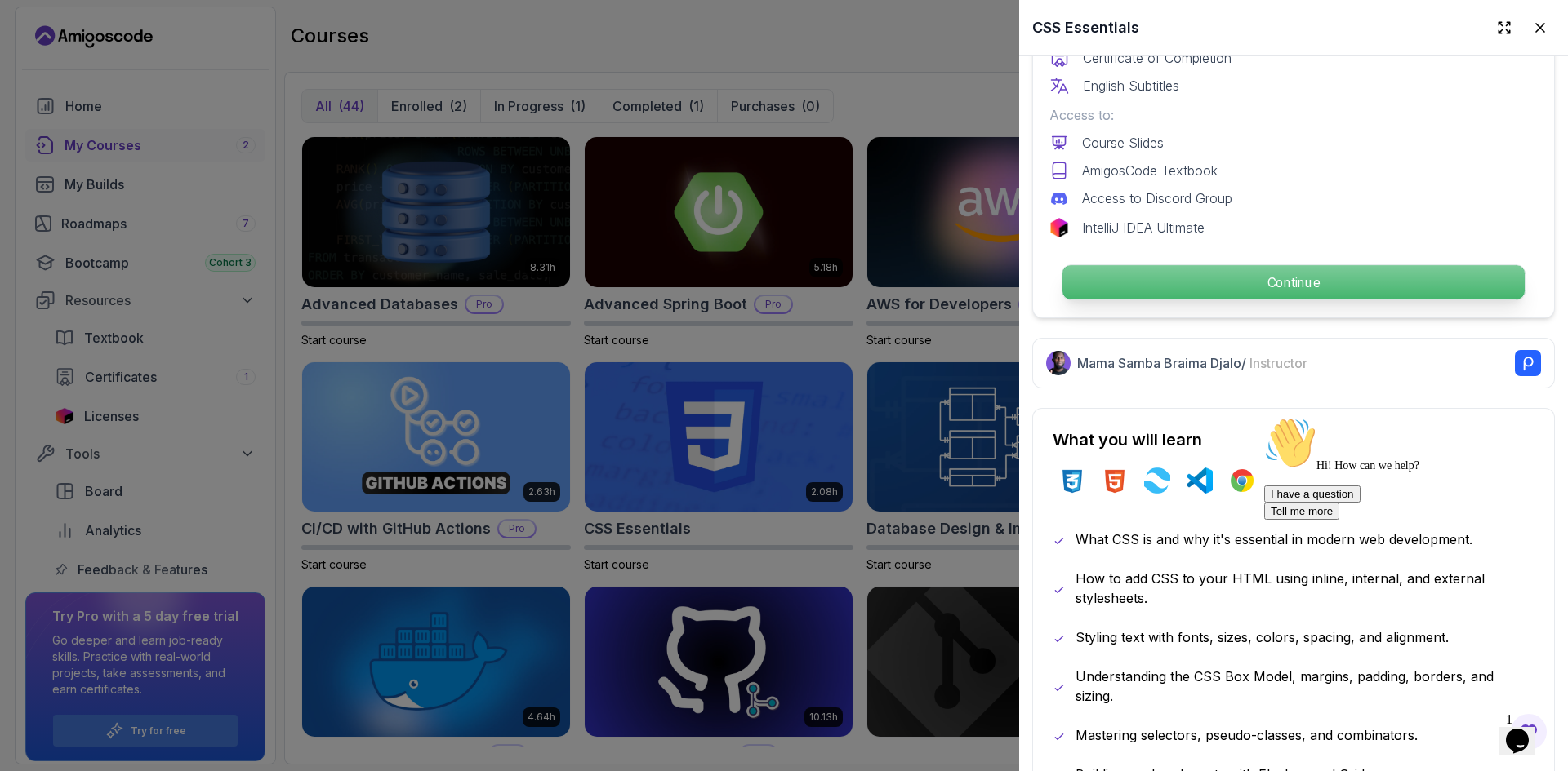
click at [1249, 276] on p "Continue" at bounding box center [1293, 283] width 462 height 35
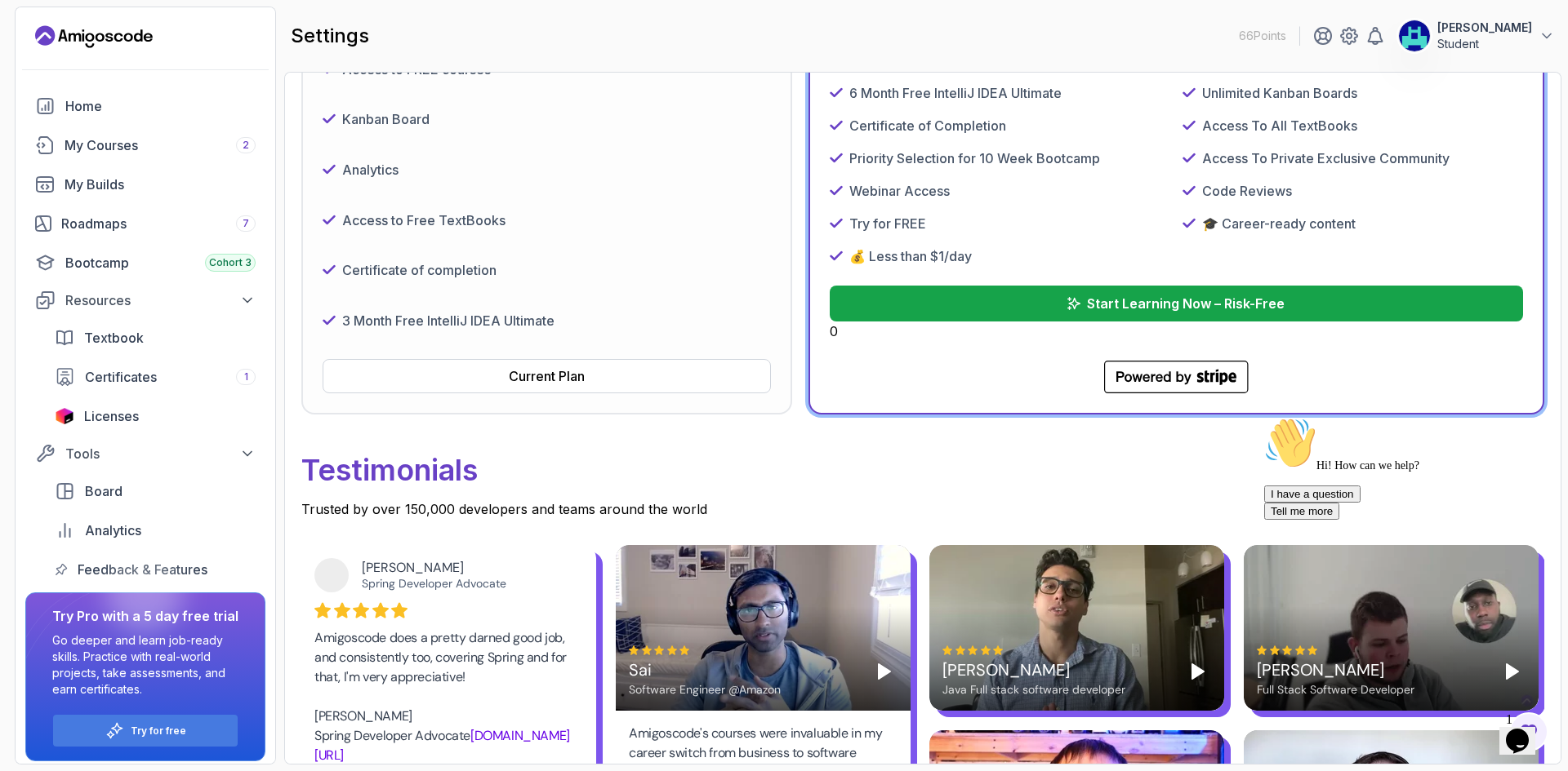
scroll to position [408, 0]
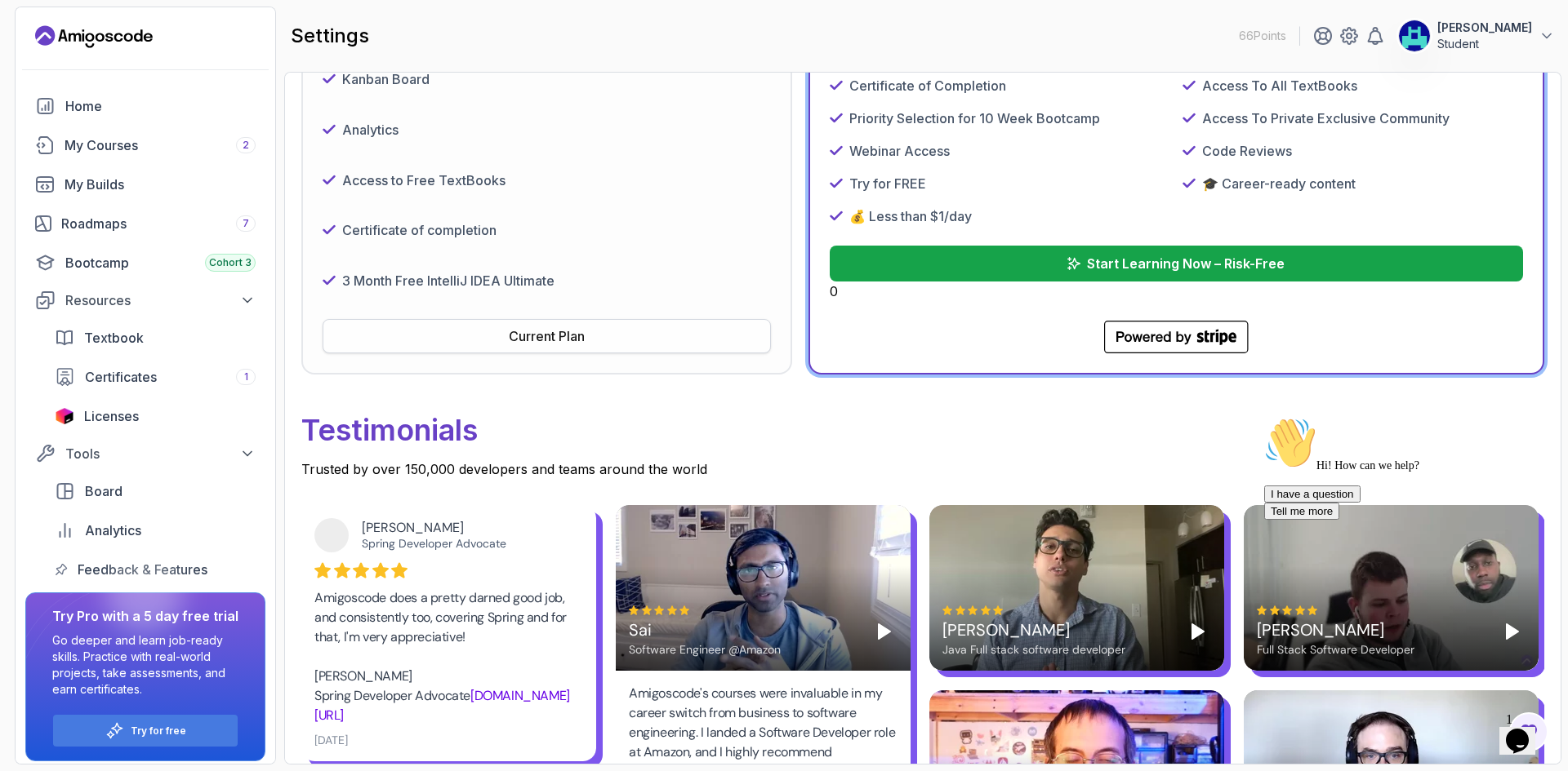
click at [538, 331] on div "Current Plan" at bounding box center [546, 336] width 76 height 19
click at [580, 249] on div "Certificate of completion" at bounding box center [546, 231] width 448 height 37
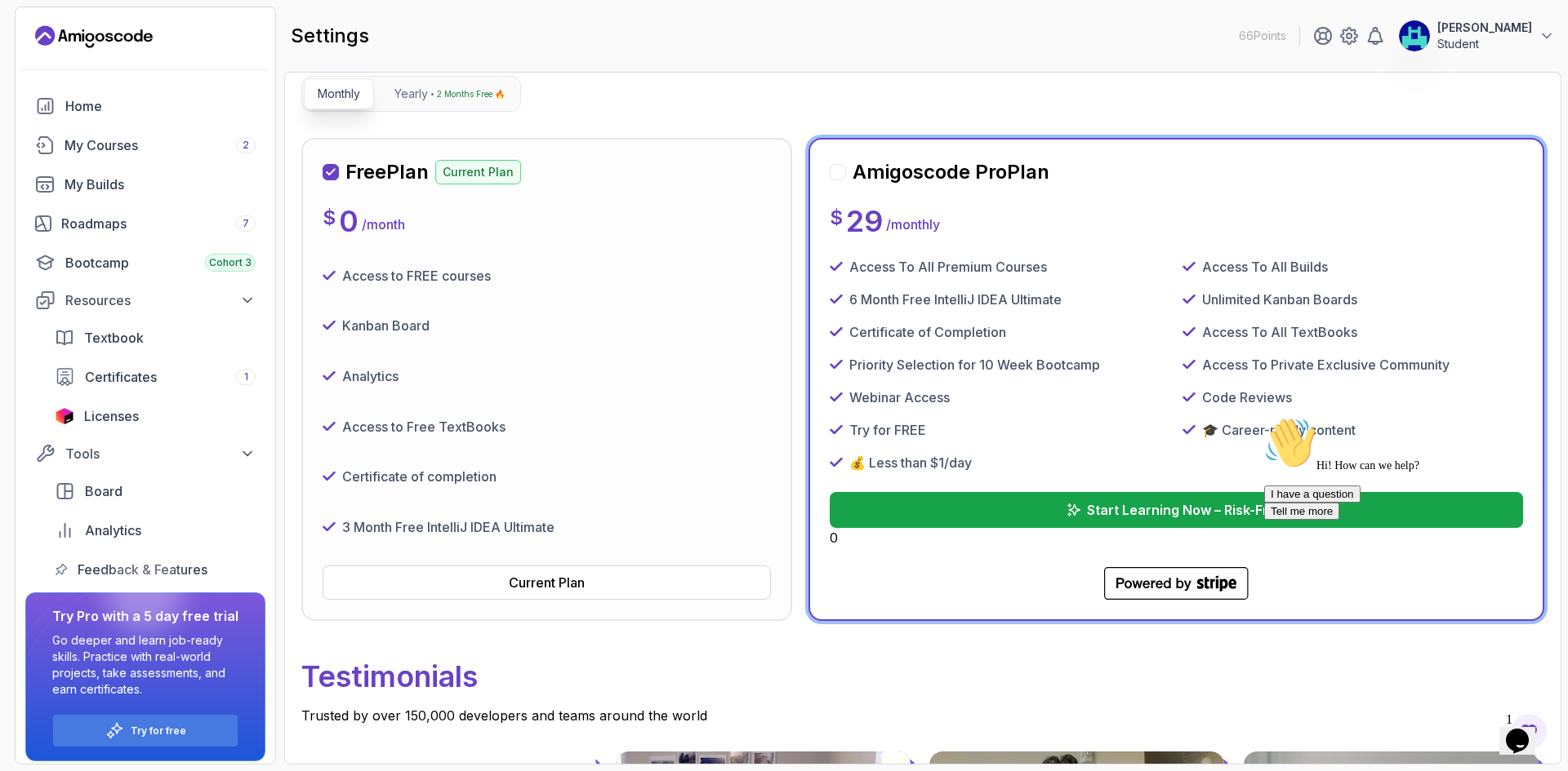
scroll to position [0, 0]
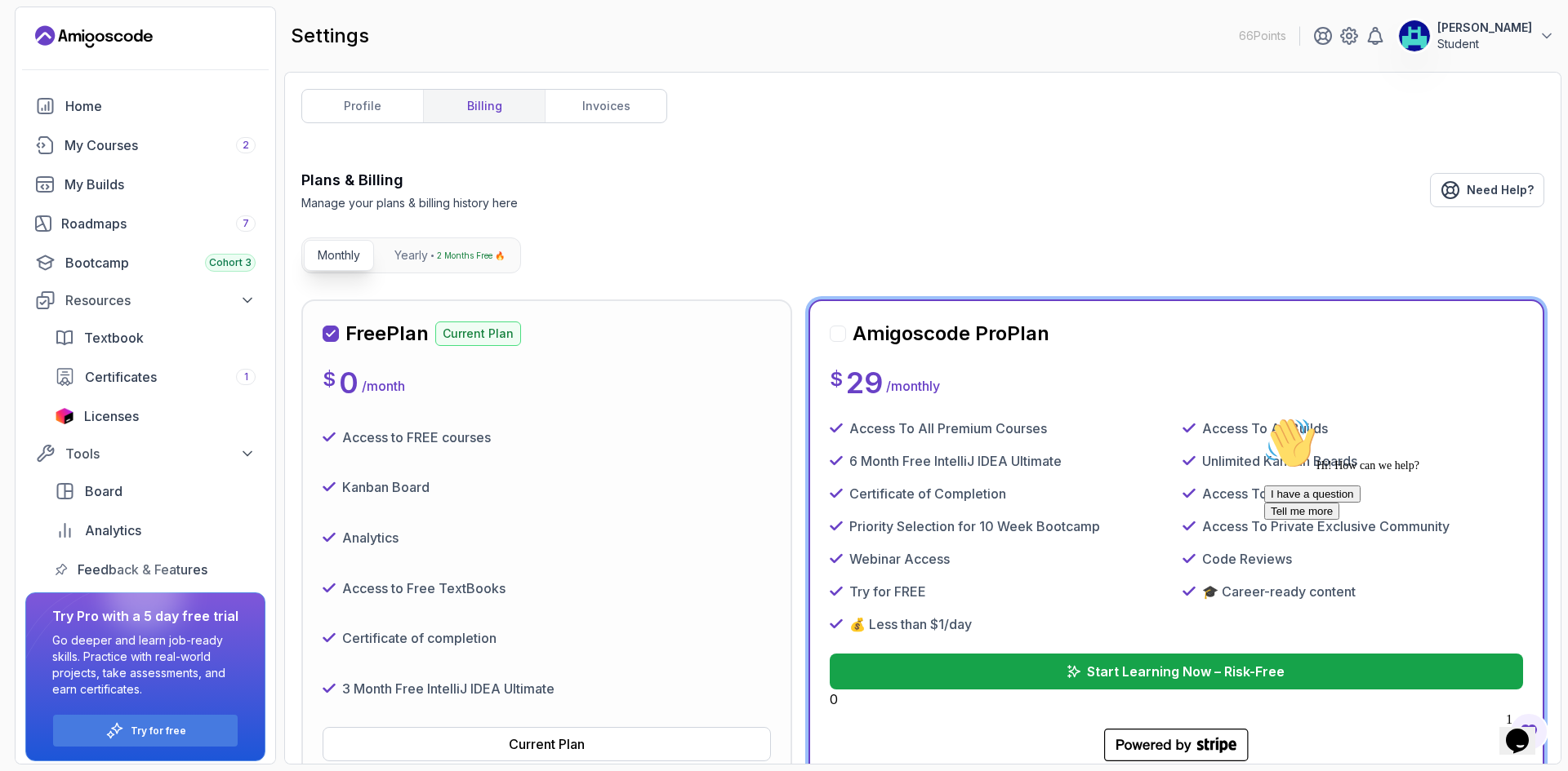
click at [544, 416] on div "Free Plan Current Plan $ 0 / month Access to FREE courses Kanban Board Analytic…" at bounding box center [546, 541] width 448 height 440
click at [385, 328] on h2 "Free Plan" at bounding box center [387, 334] width 84 height 26
click at [406, 256] on p "Yearly" at bounding box center [411, 255] width 34 height 16
click at [342, 251] on p "Monthly" at bounding box center [339, 255] width 42 height 16
click at [375, 115] on link "profile" at bounding box center [363, 106] width 121 height 33
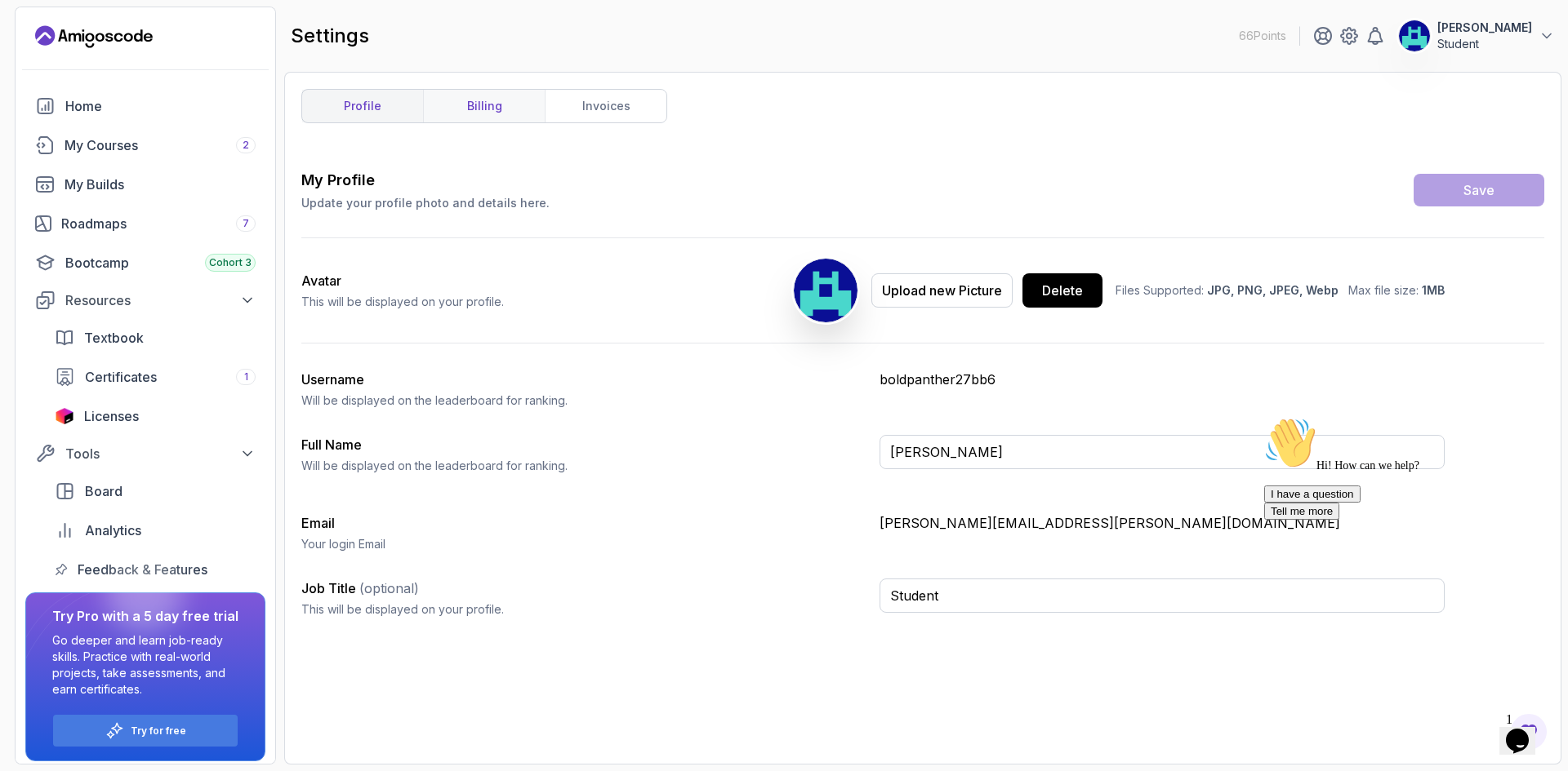
click at [525, 113] on link "billing" at bounding box center [484, 106] width 121 height 33
click at [567, 108] on link "invoices" at bounding box center [605, 106] width 121 height 33
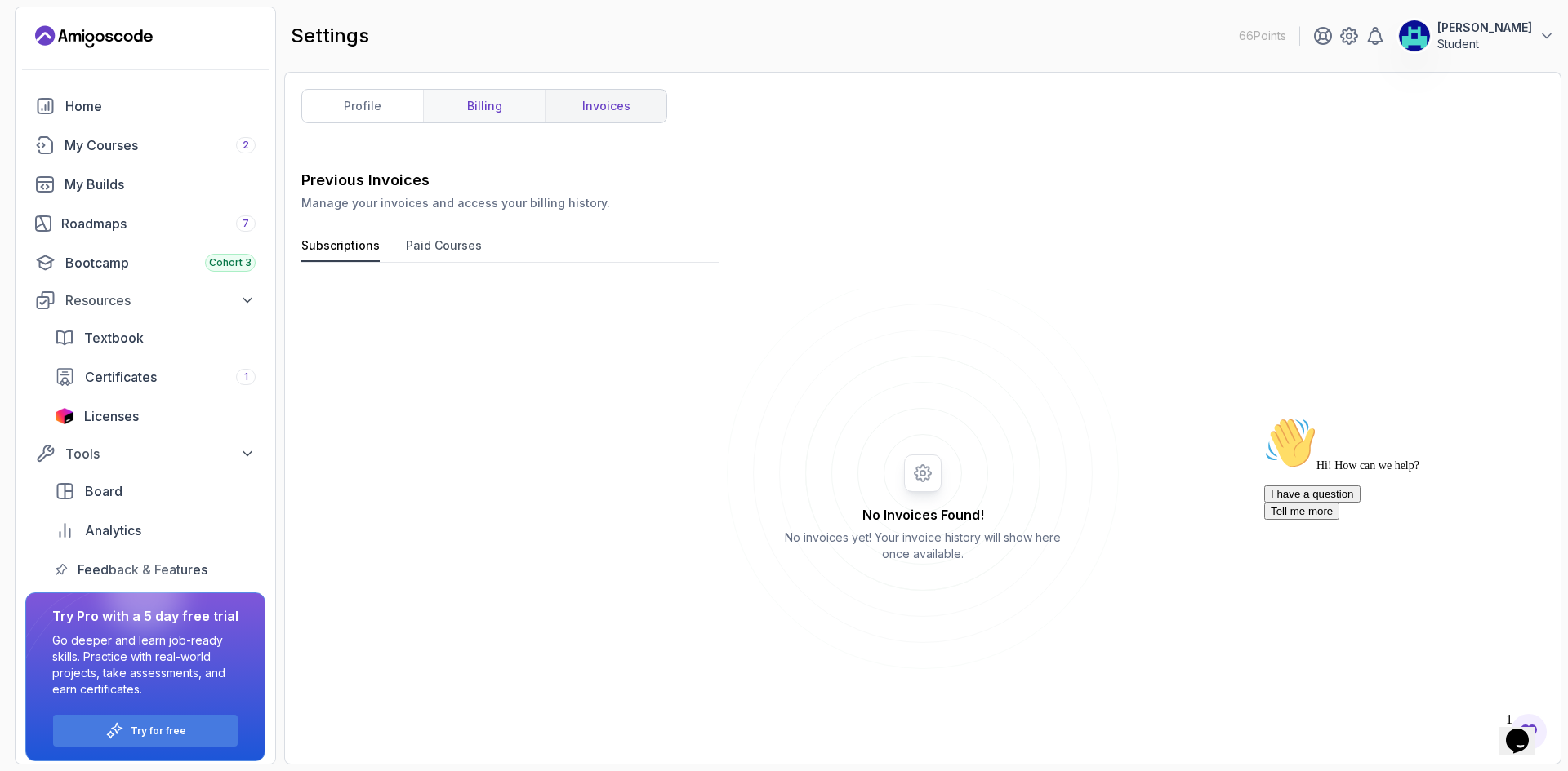
click at [459, 113] on link "billing" at bounding box center [484, 106] width 121 height 33
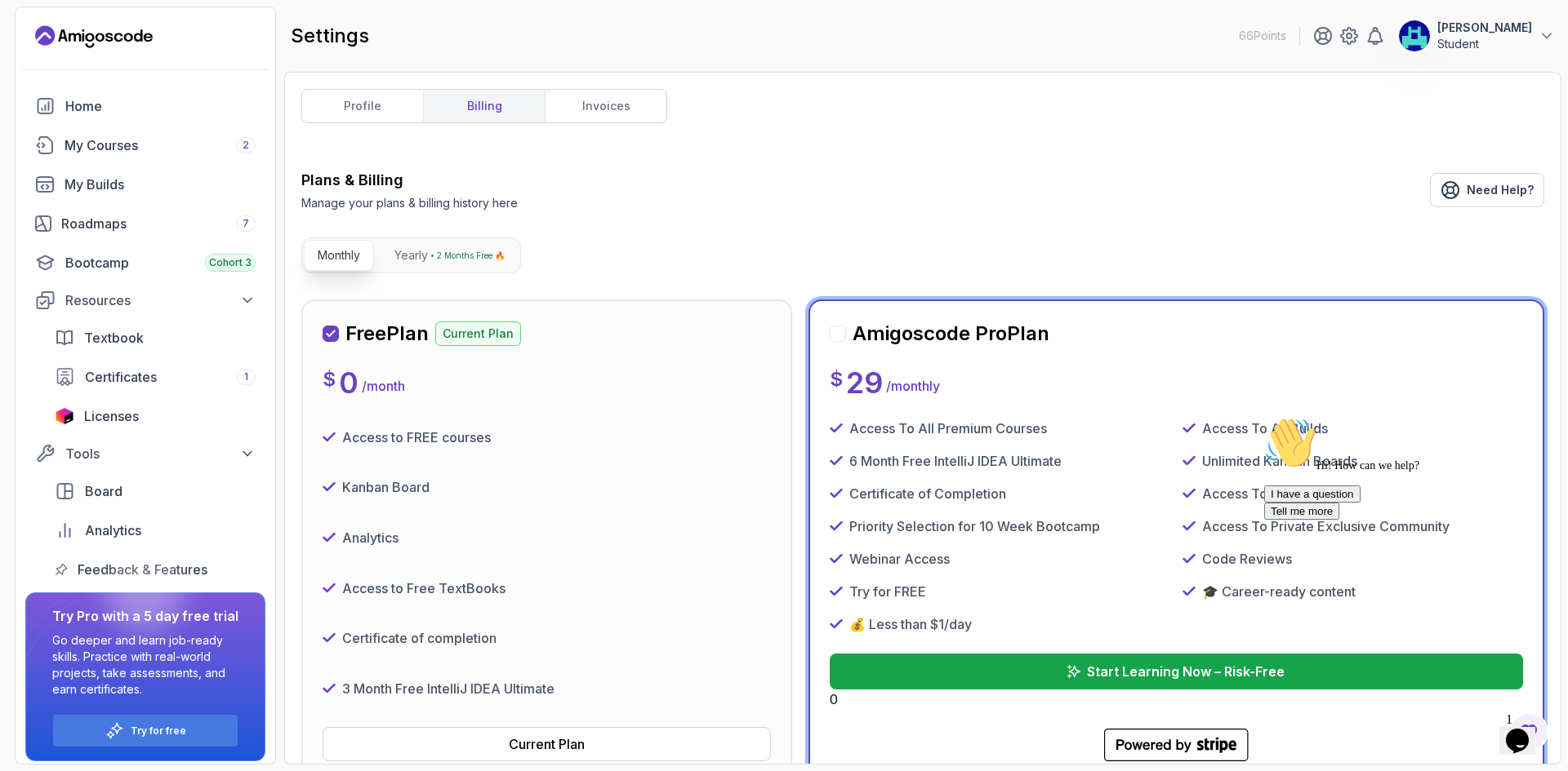
scroll to position [272, 0]
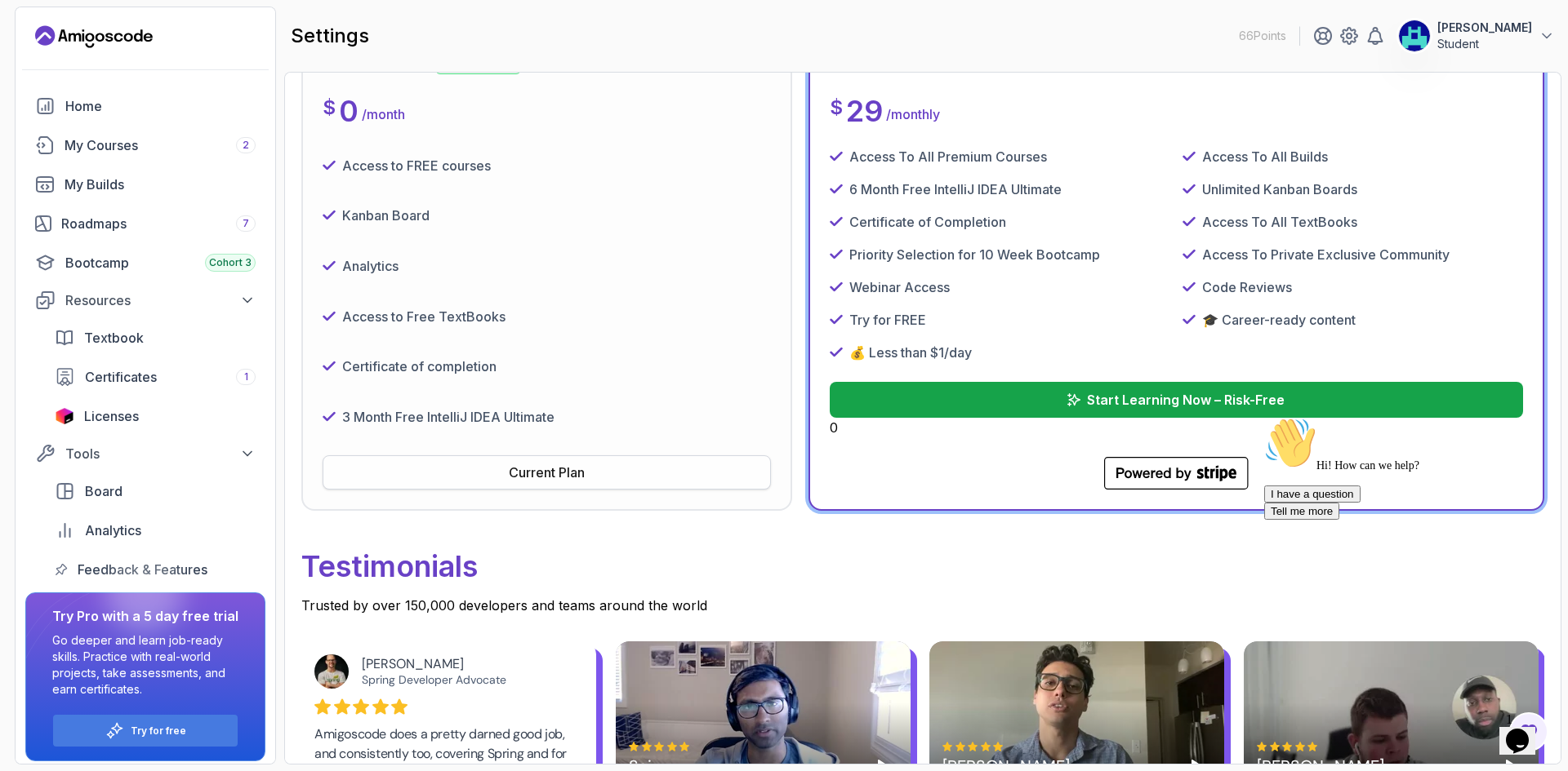
click at [571, 469] on div "Current Plan" at bounding box center [546, 472] width 76 height 19
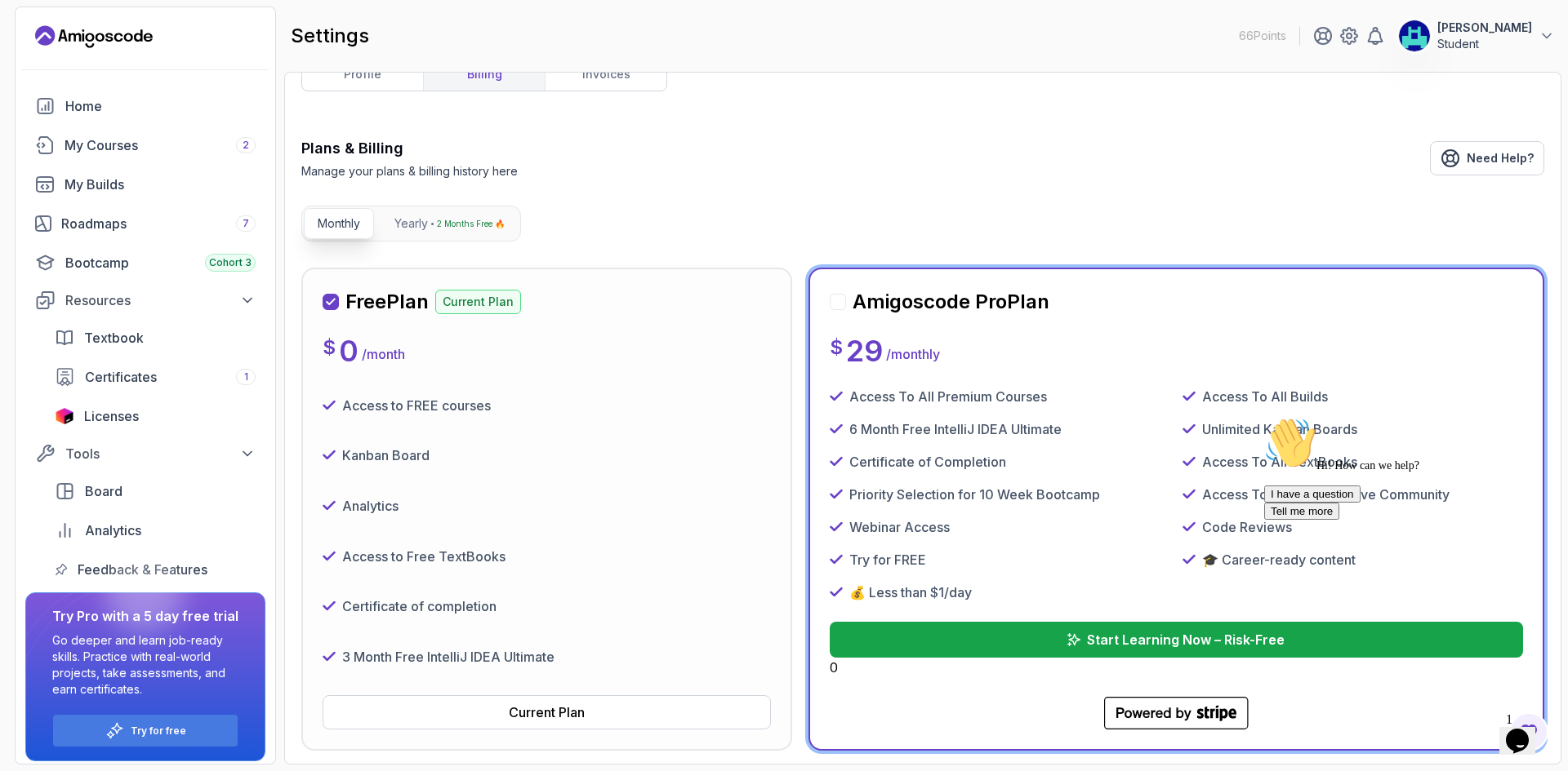
scroll to position [0, 0]
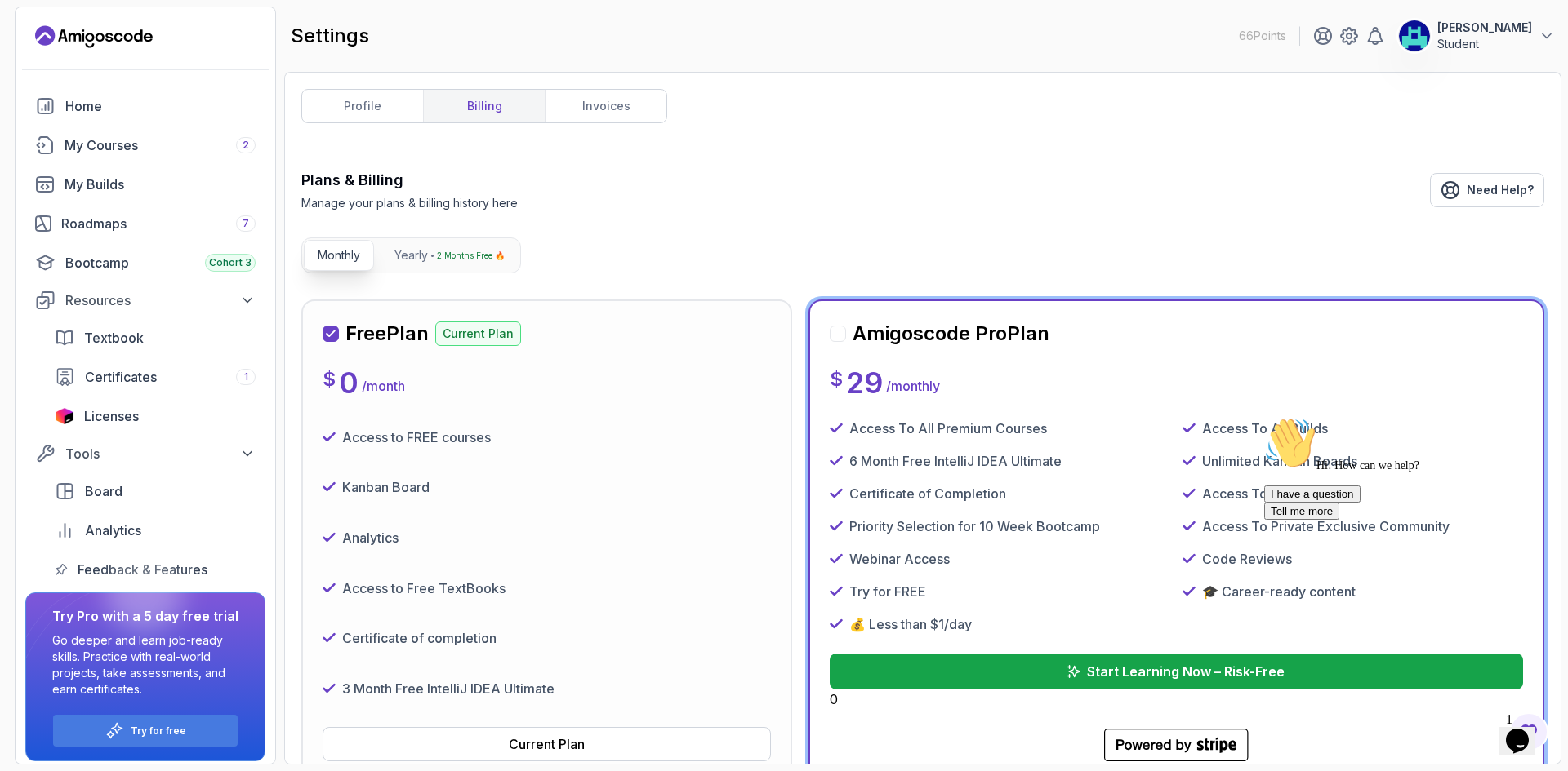
click at [834, 335] on div at bounding box center [837, 334] width 16 height 16
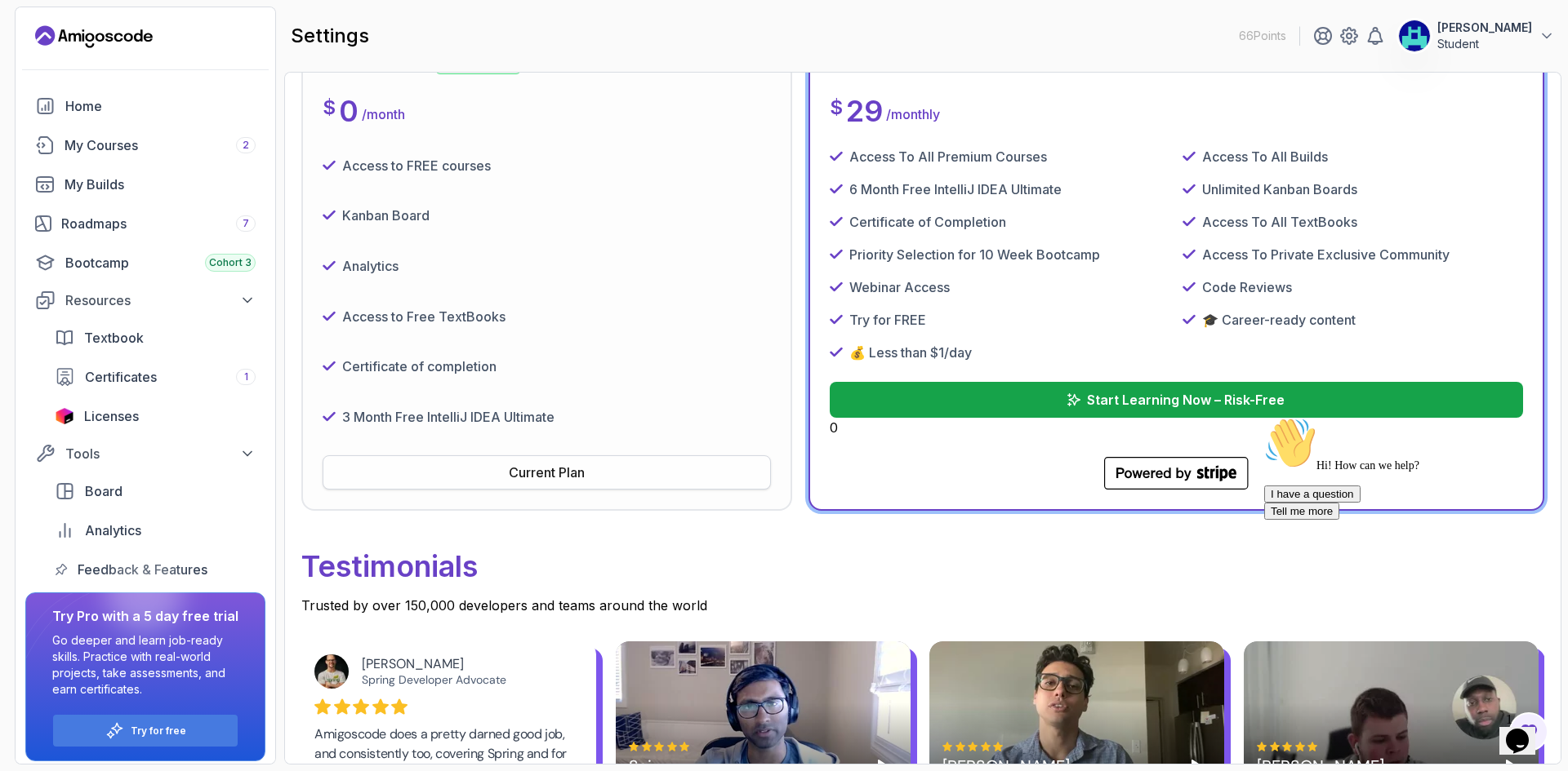
click at [616, 461] on button "Current Plan" at bounding box center [546, 473] width 448 height 35
click at [1286, 33] on p "66 Points" at bounding box center [1261, 36] width 47 height 16
click at [168, 146] on div "My Courses 2" at bounding box center [160, 145] width 191 height 19
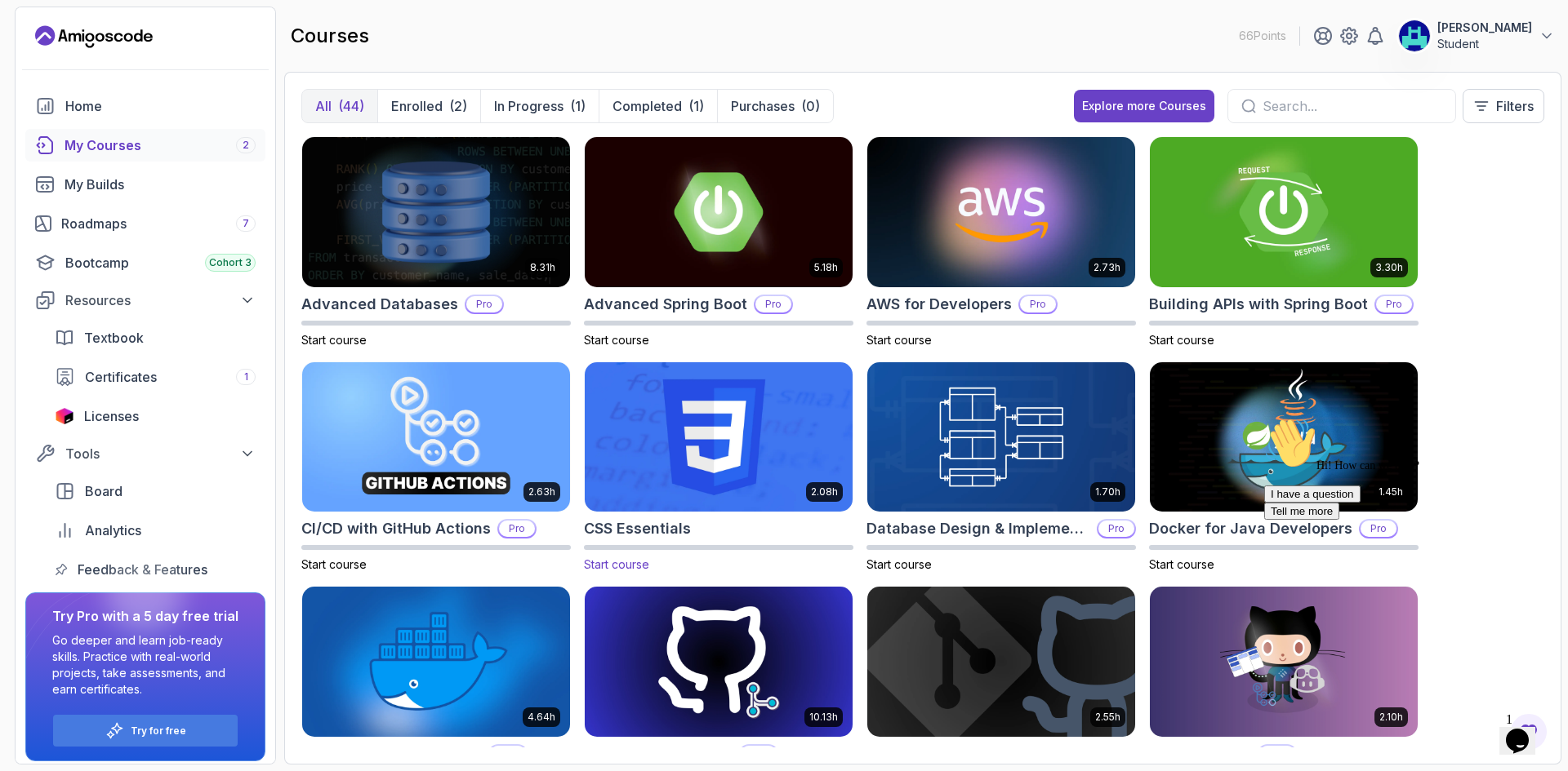
click at [644, 472] on img at bounding box center [719, 437] width 281 height 158
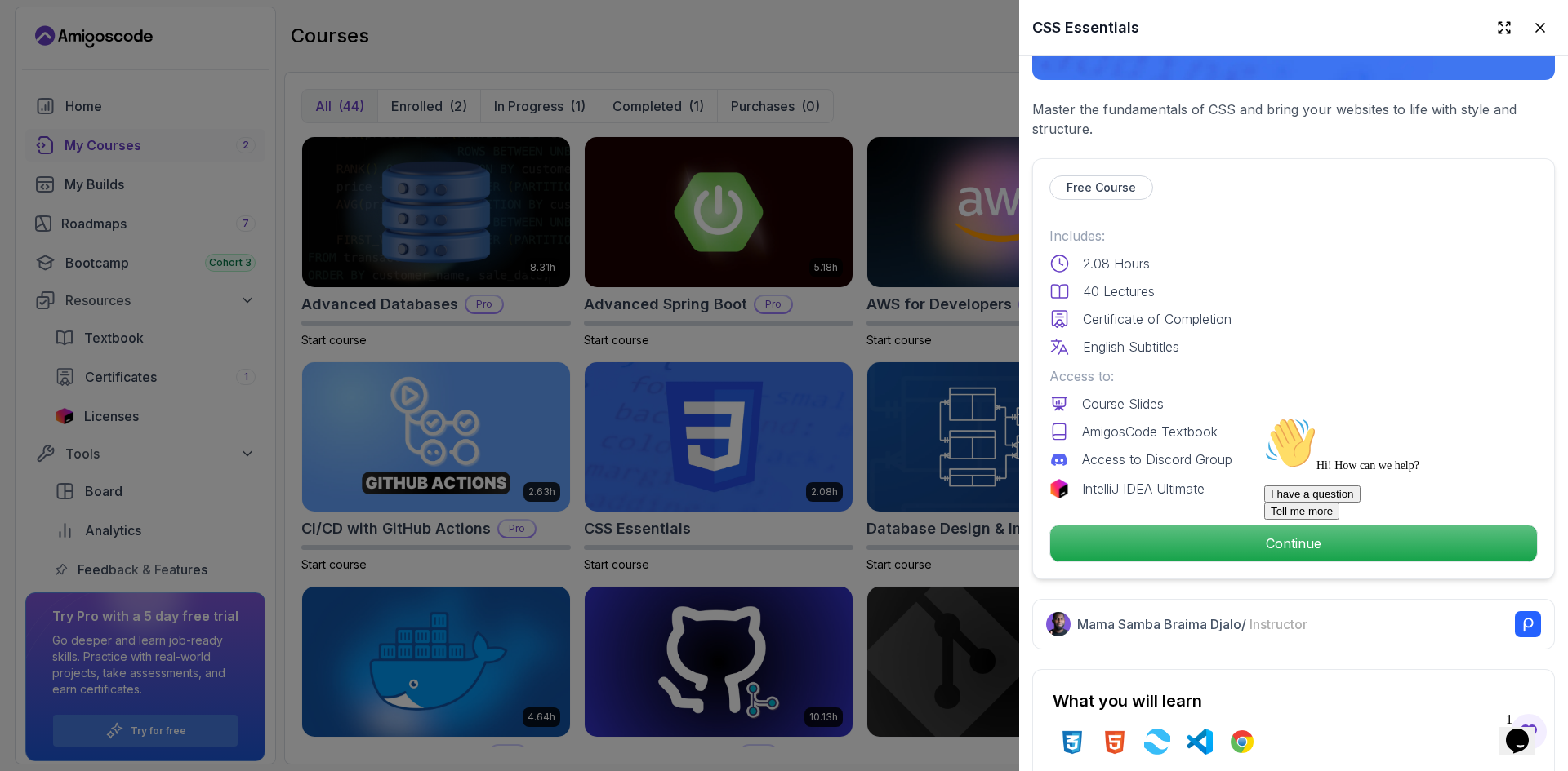
scroll to position [137, 0]
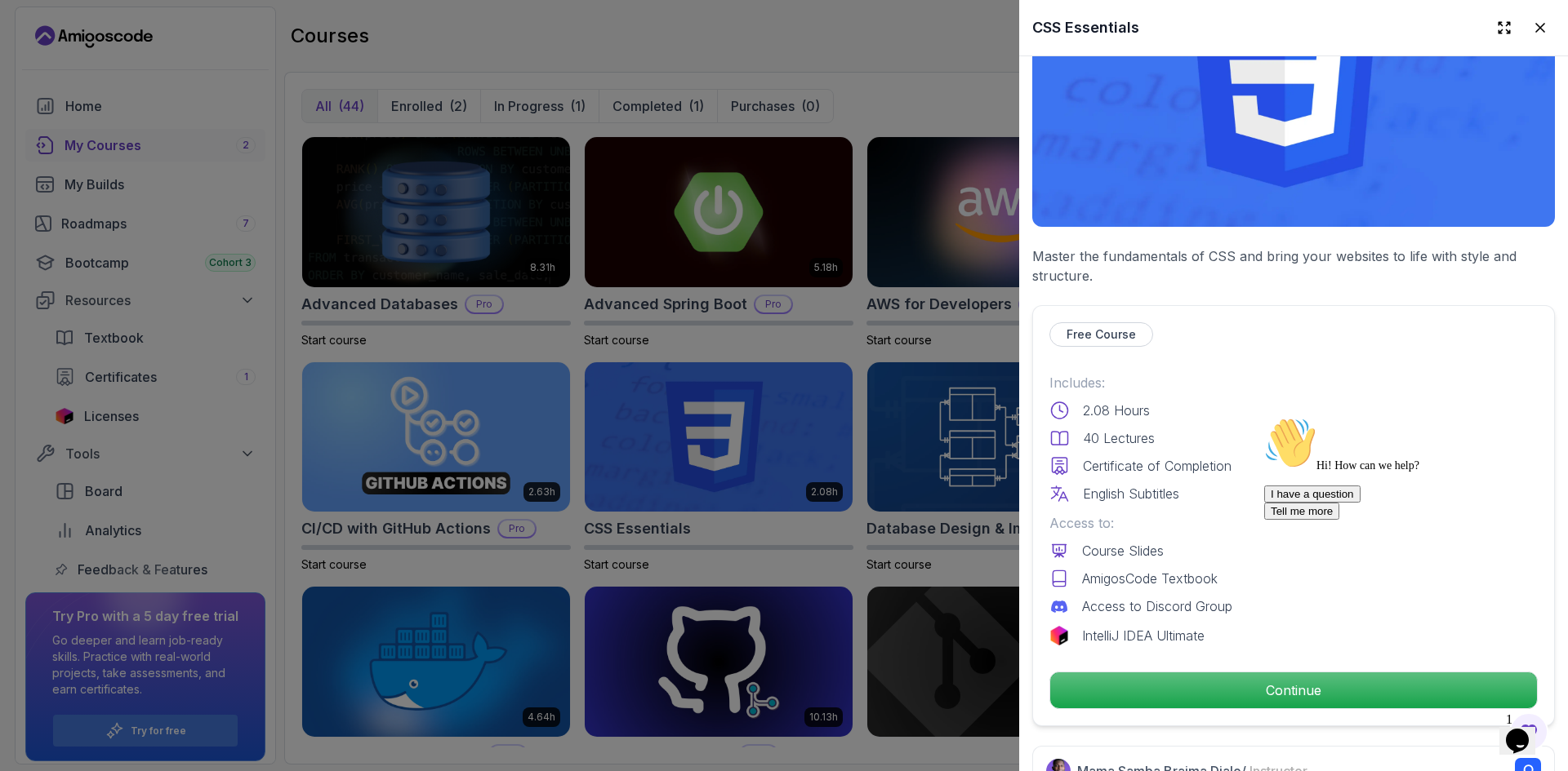
click at [1306, 440] on div "Hi! How can we help? I have a question Tell me more" at bounding box center [1411, 468] width 294 height 103
click at [1264, 520] on div "Hi! How can we help? I have a question Tell me more" at bounding box center [1411, 468] width 294 height 103
click at [1264, 417] on icon "Chat attention grabber" at bounding box center [1264, 417] width 0 height 0
click at [1303, 709] on div "Free Course Includes: 2.08 Hours 40 Lectures Certificate of Completion English …" at bounding box center [1293, 515] width 522 height 421
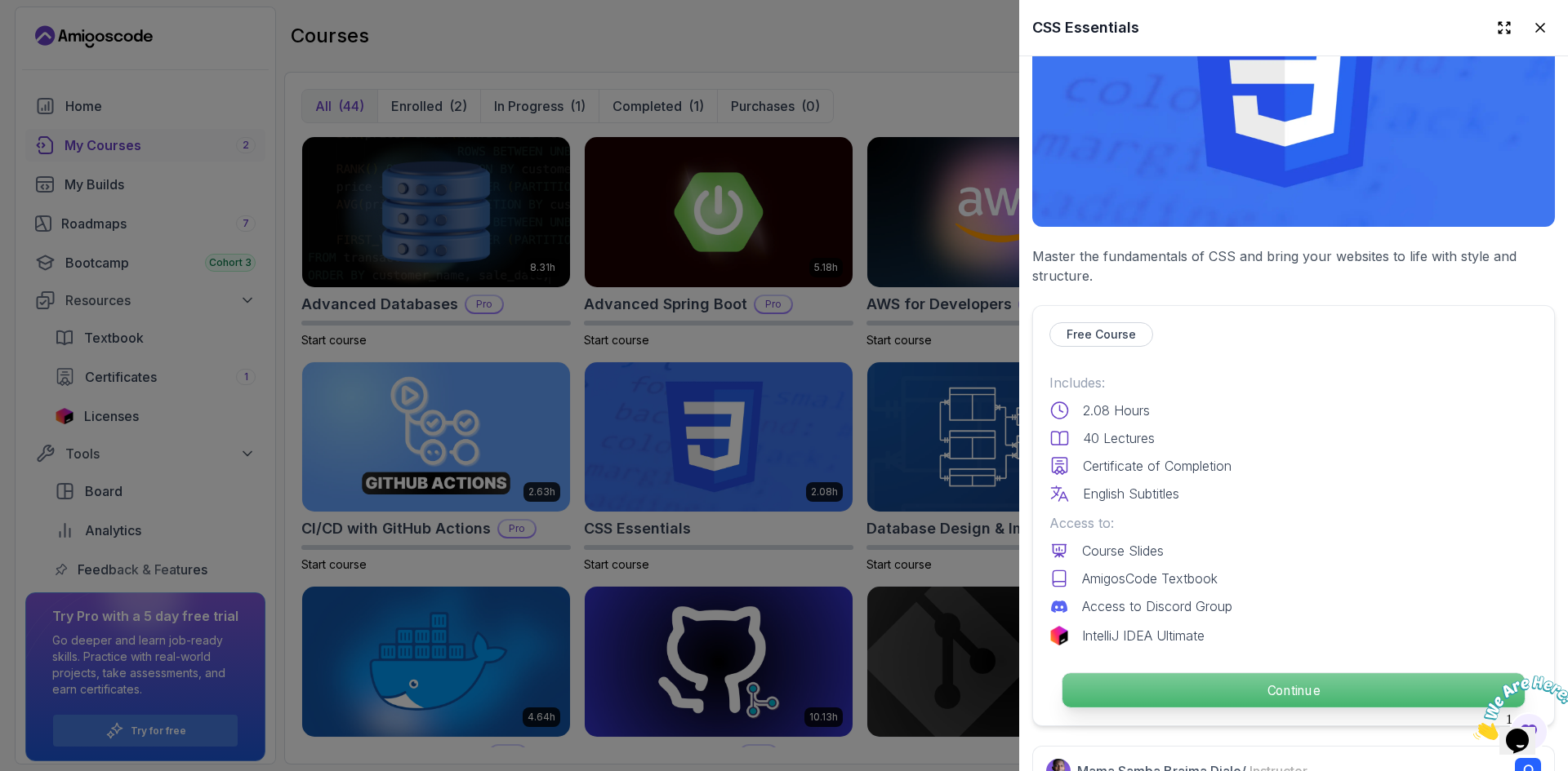
click at [1306, 692] on p "Continue" at bounding box center [1293, 690] width 462 height 35
click at [1305, 684] on p "Continue" at bounding box center [1293, 690] width 462 height 35
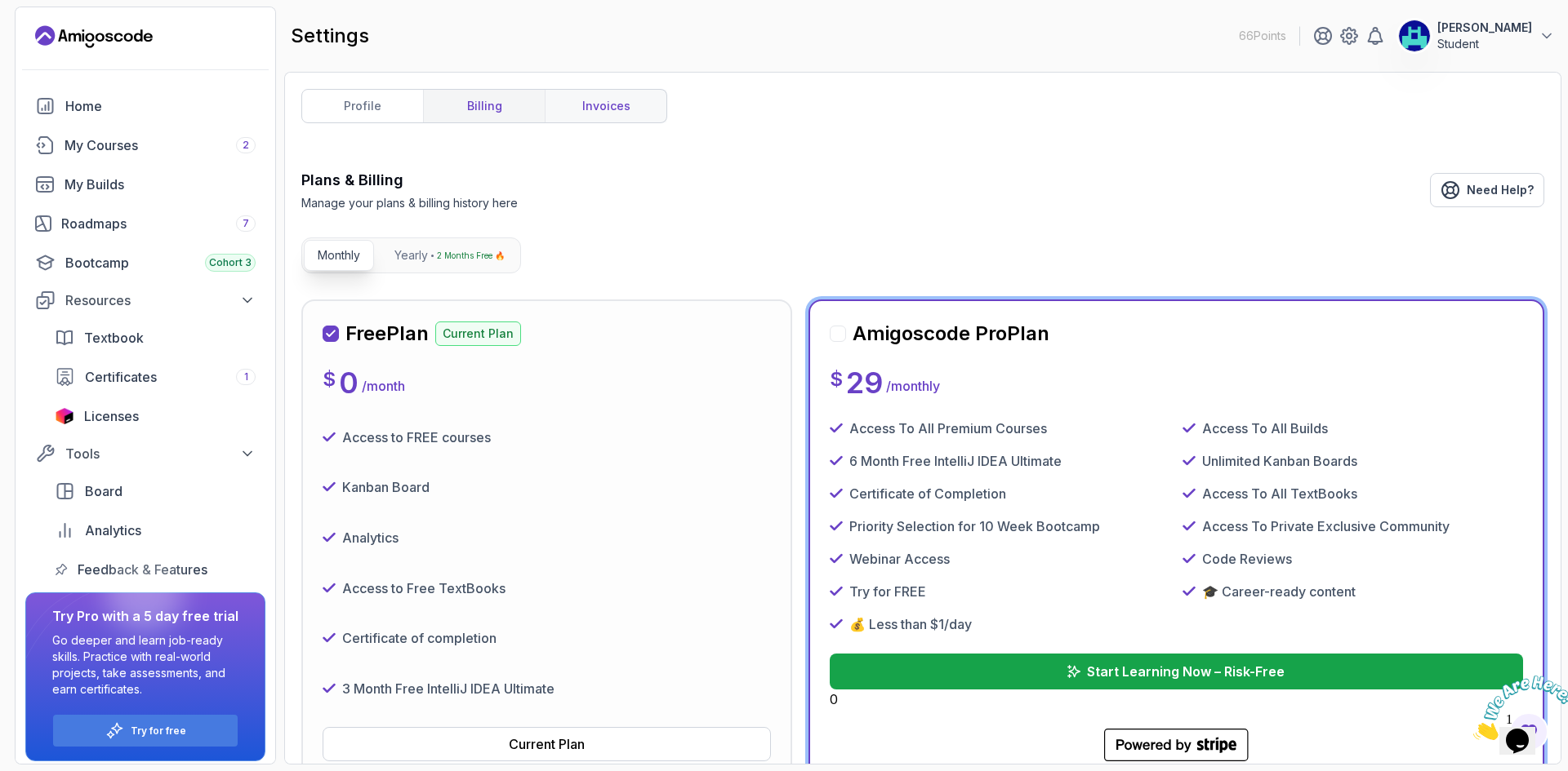
click at [612, 108] on link "invoices" at bounding box center [605, 106] width 121 height 33
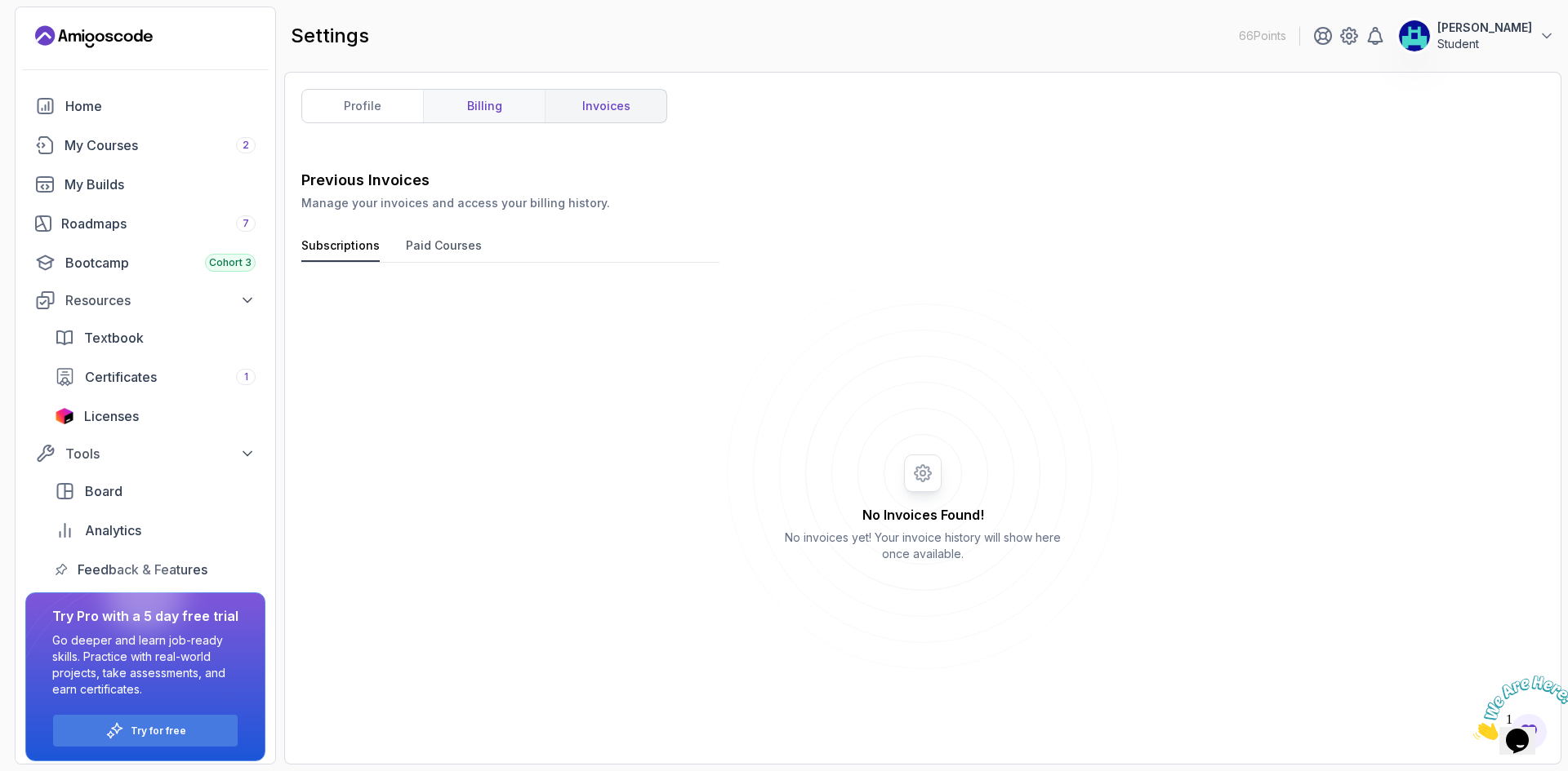
click at [459, 111] on link "billing" at bounding box center [484, 106] width 121 height 33
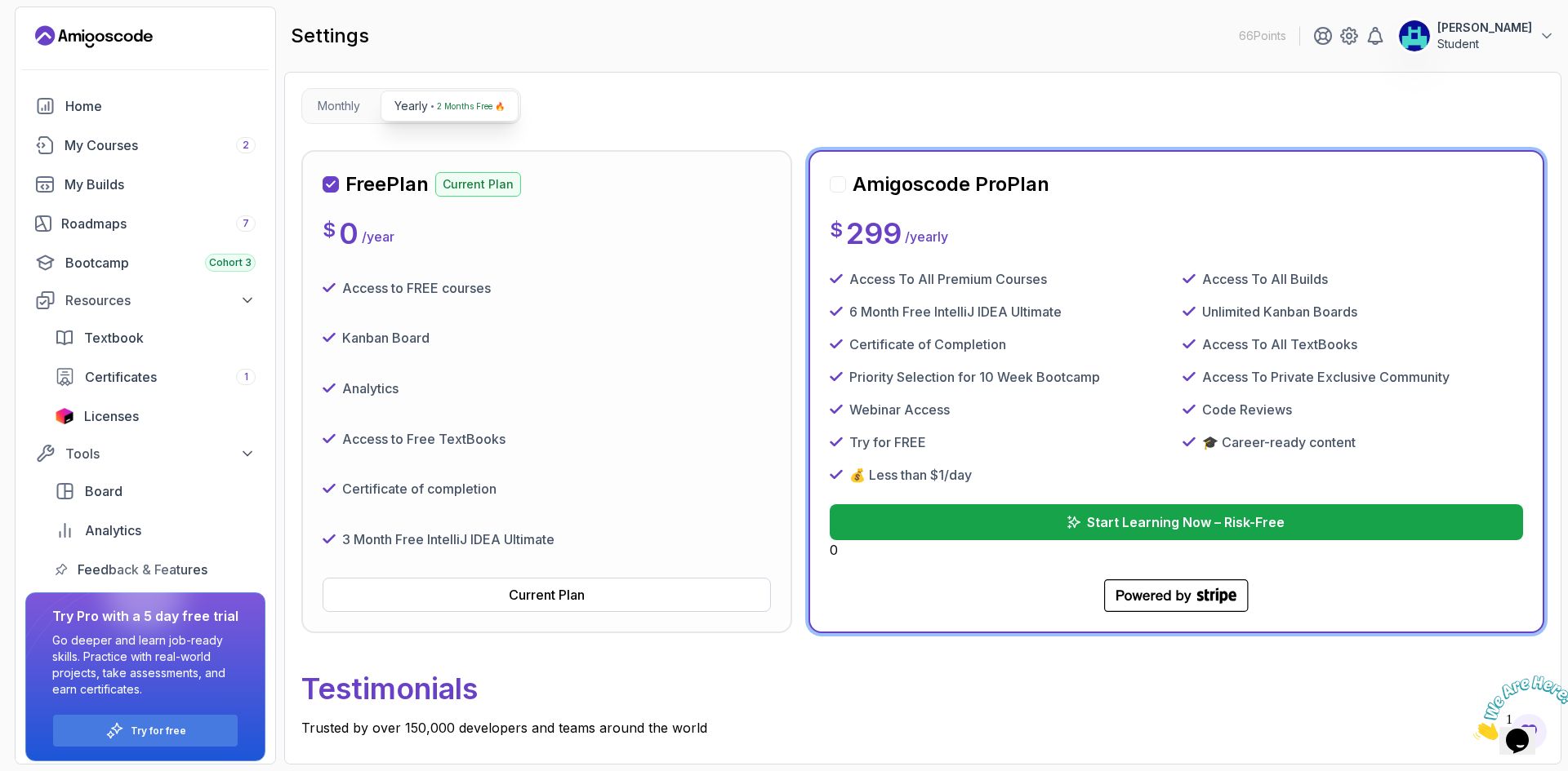
scroll to position [272, 0]
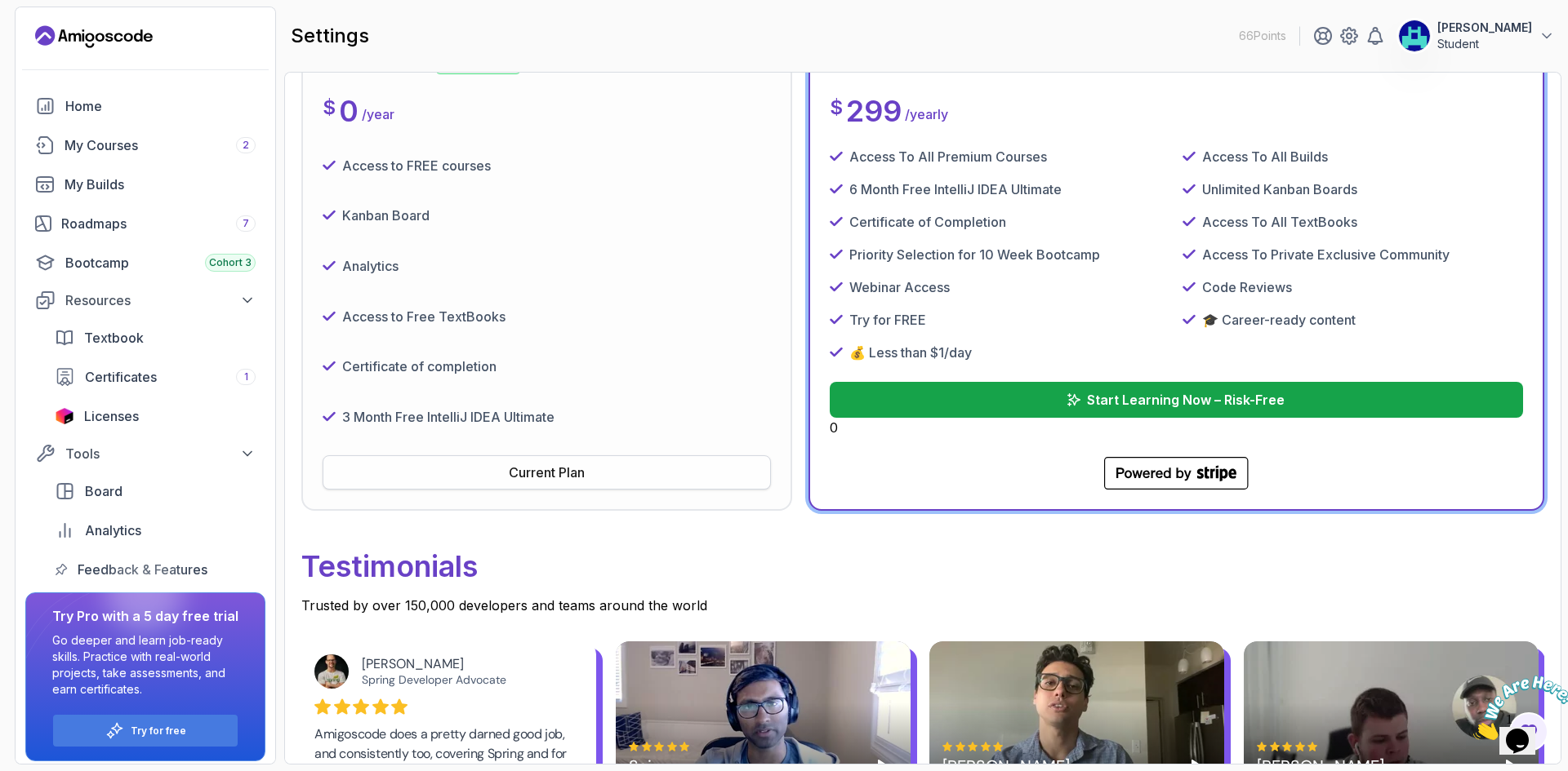
click at [543, 474] on div "Current Plan" at bounding box center [546, 472] width 76 height 19
click at [543, 472] on div "Current Plan" at bounding box center [546, 472] width 76 height 19
click at [543, 470] on div "Current Plan" at bounding box center [546, 472] width 76 height 19
click at [543, 465] on div "Current Plan" at bounding box center [546, 472] width 76 height 19
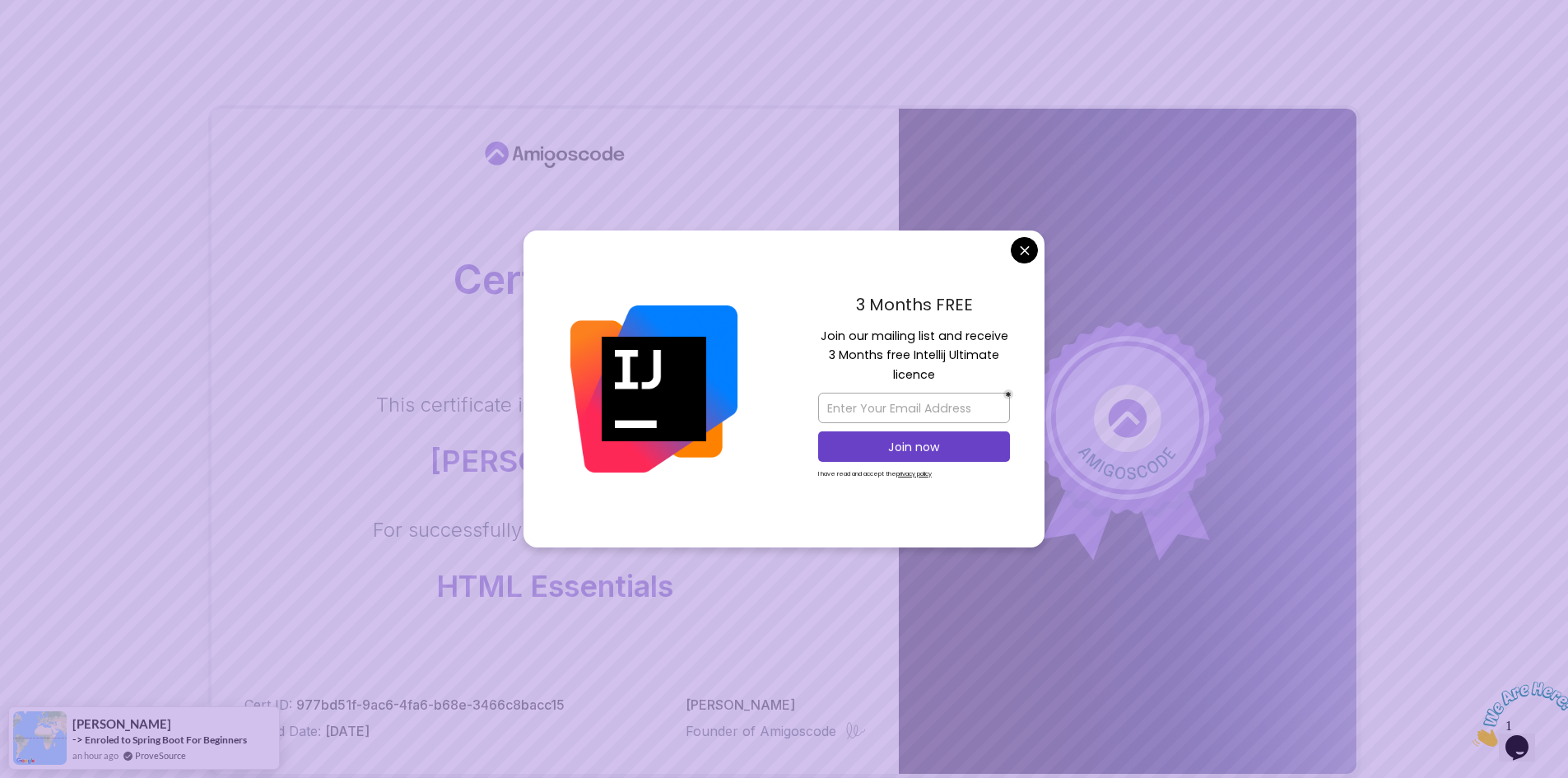
click at [1028, 244] on body "Certificate This certificate is proudly presented to: Martin Rada For successfu…" at bounding box center [784, 521] width 1568 height 1042
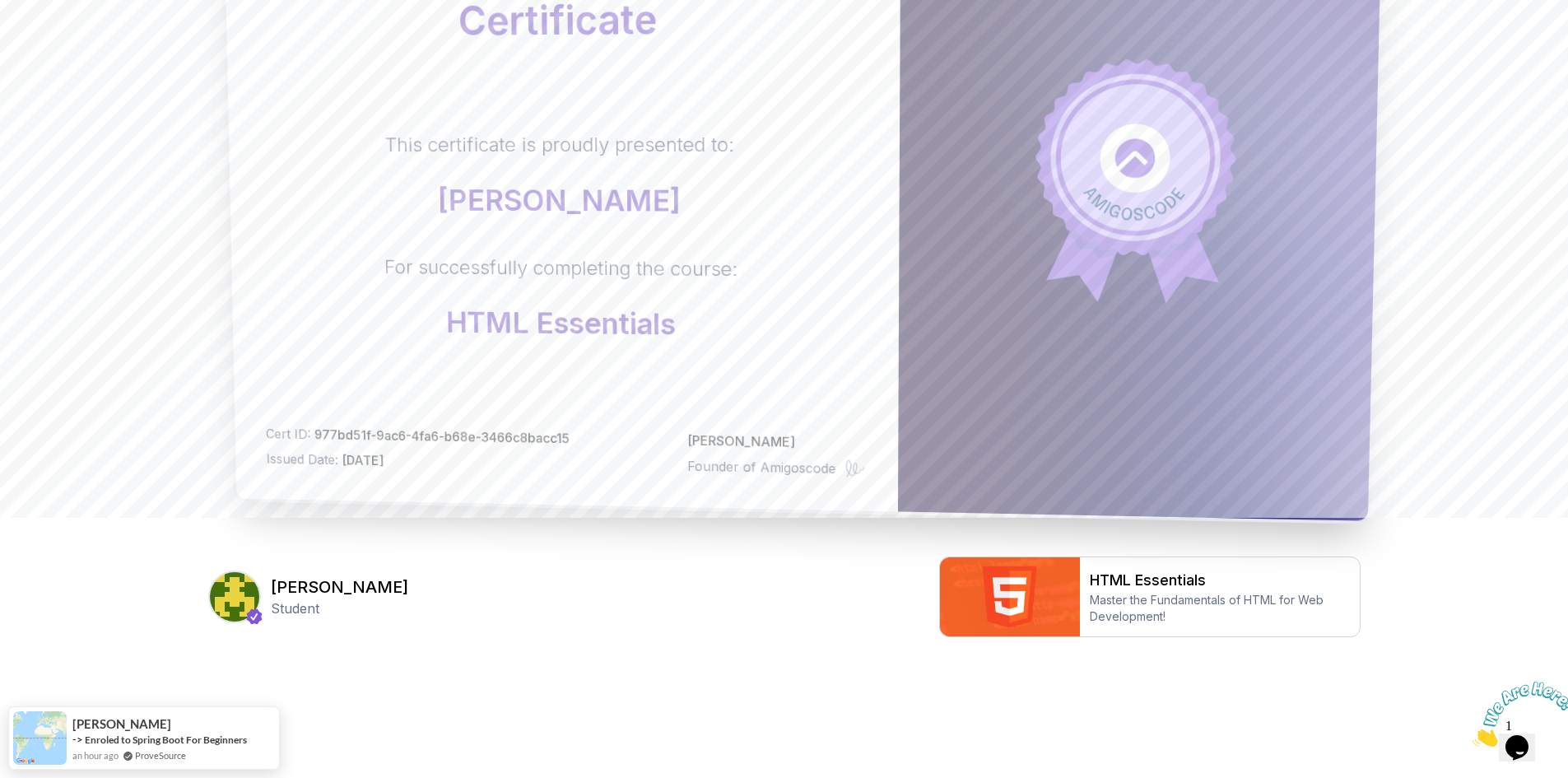
scroll to position [264, 0]
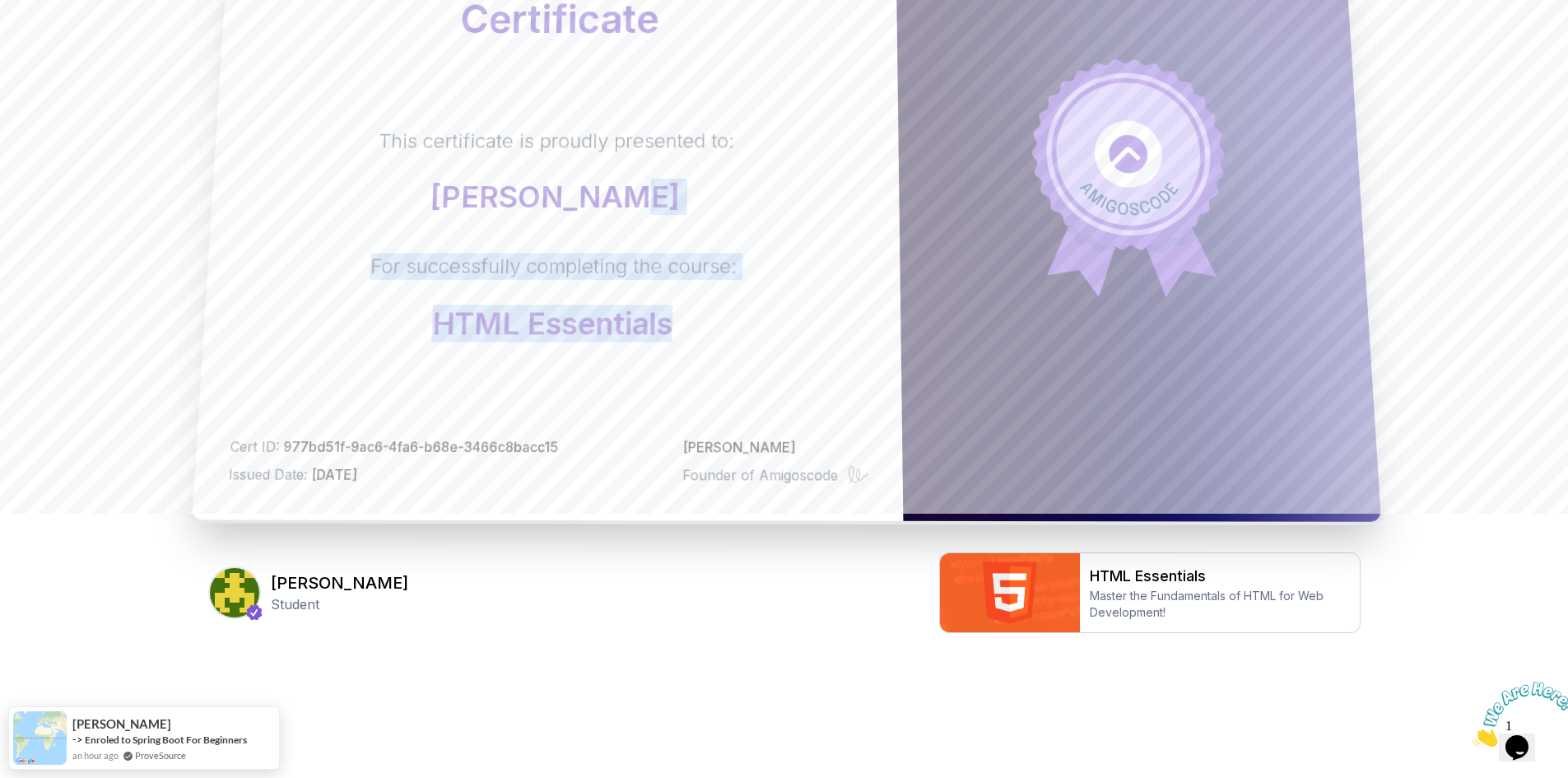
drag, startPoint x: 794, startPoint y: 164, endPoint x: 798, endPoint y: 373, distance: 209.0
click at [798, 373] on div "Certificate This certificate is proudly presented to: Martin Rada For successfu…" at bounding box center [547, 188] width 711 height 664
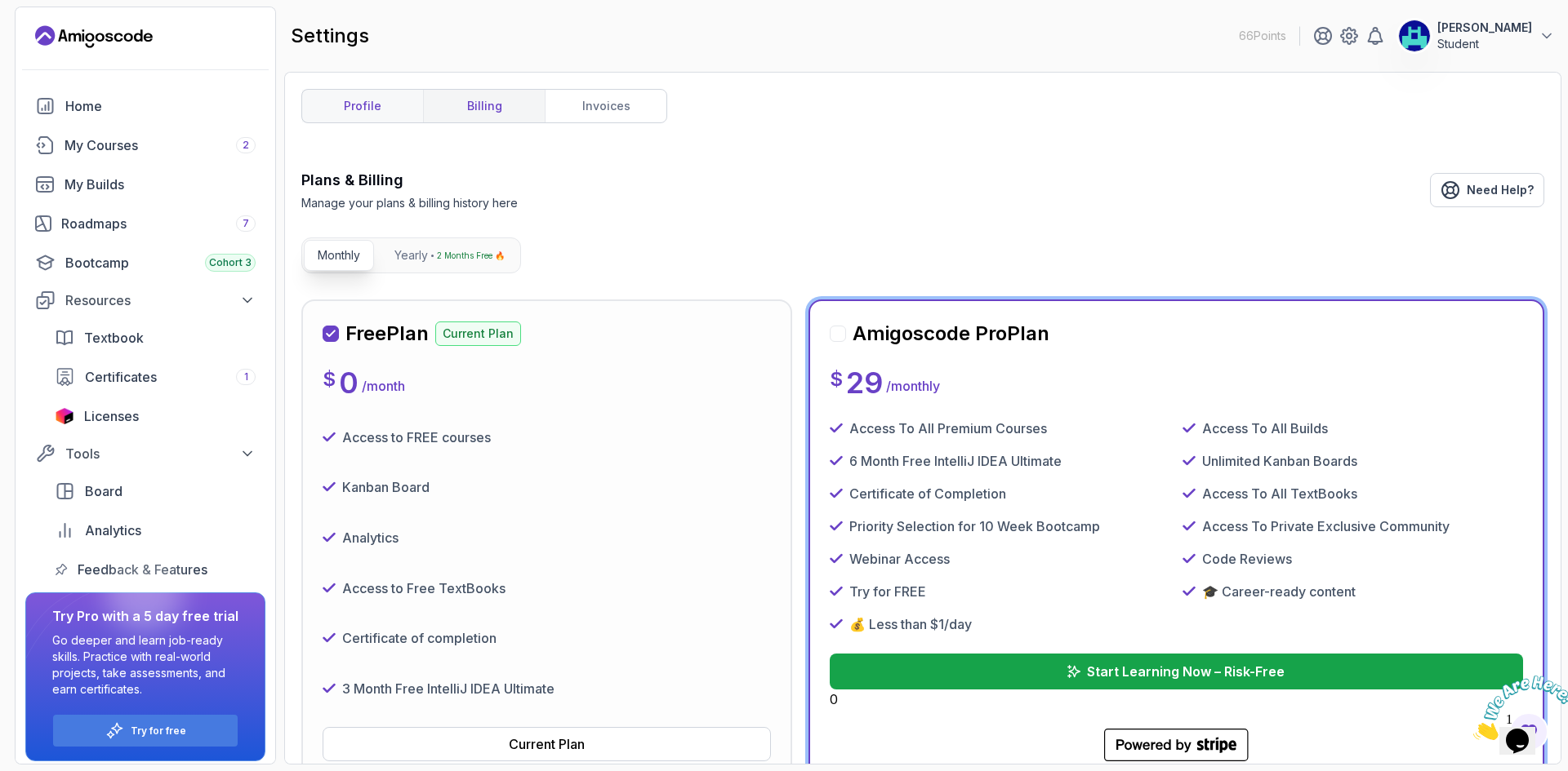
click at [376, 109] on link "profile" at bounding box center [363, 106] width 121 height 33
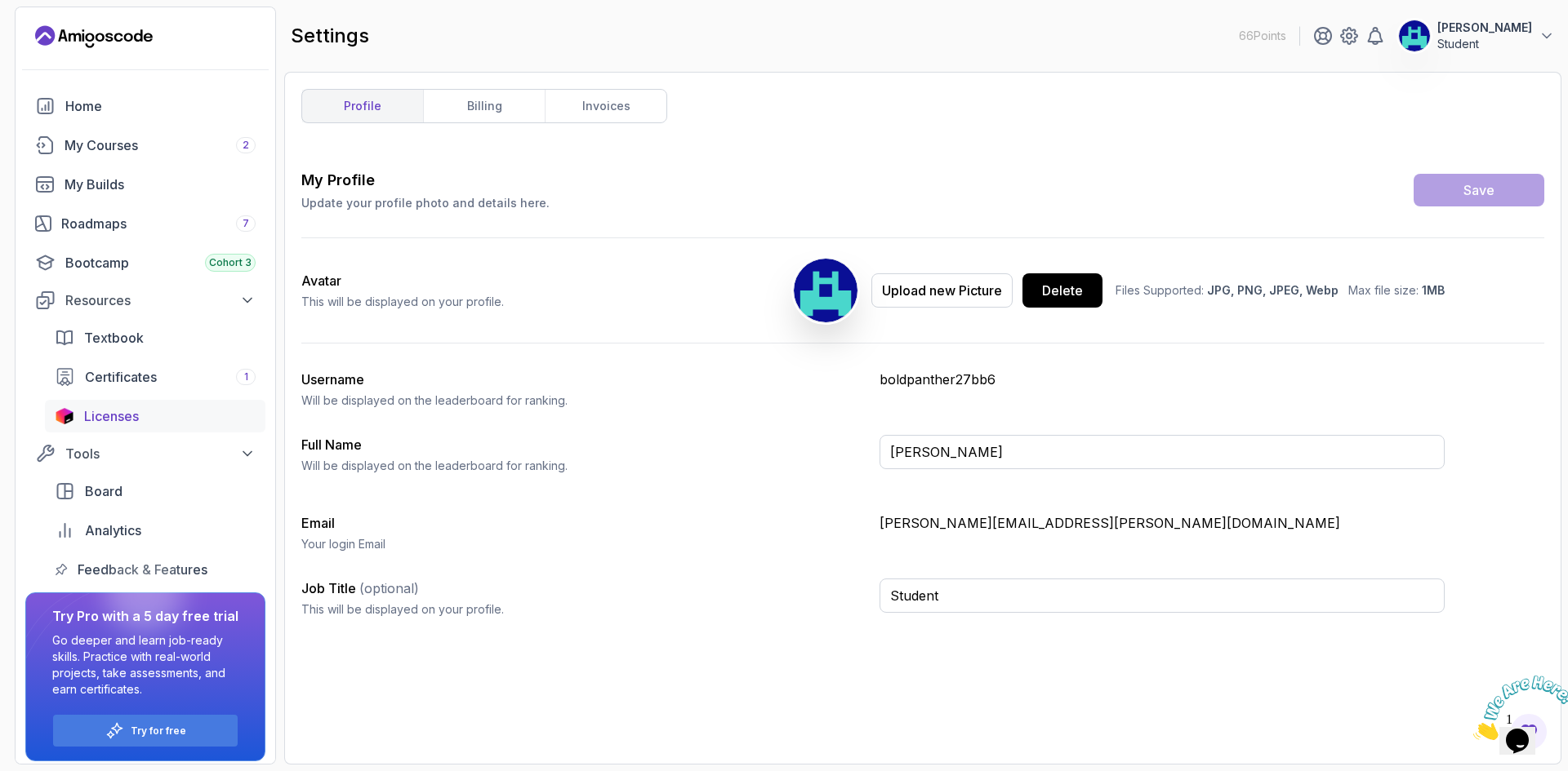
click at [126, 417] on span "Licenses" at bounding box center [111, 416] width 55 height 19
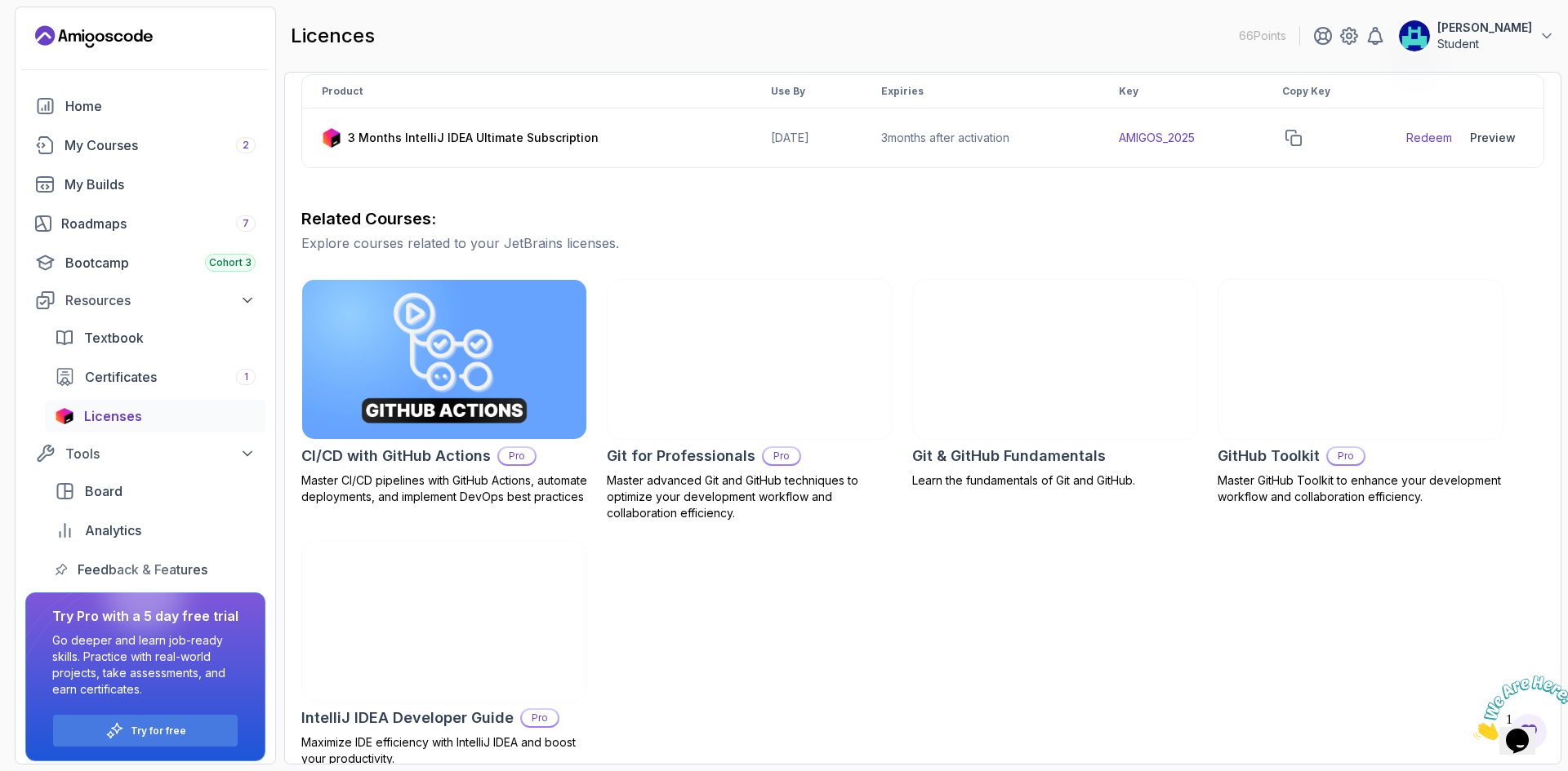
scroll to position [327, 0]
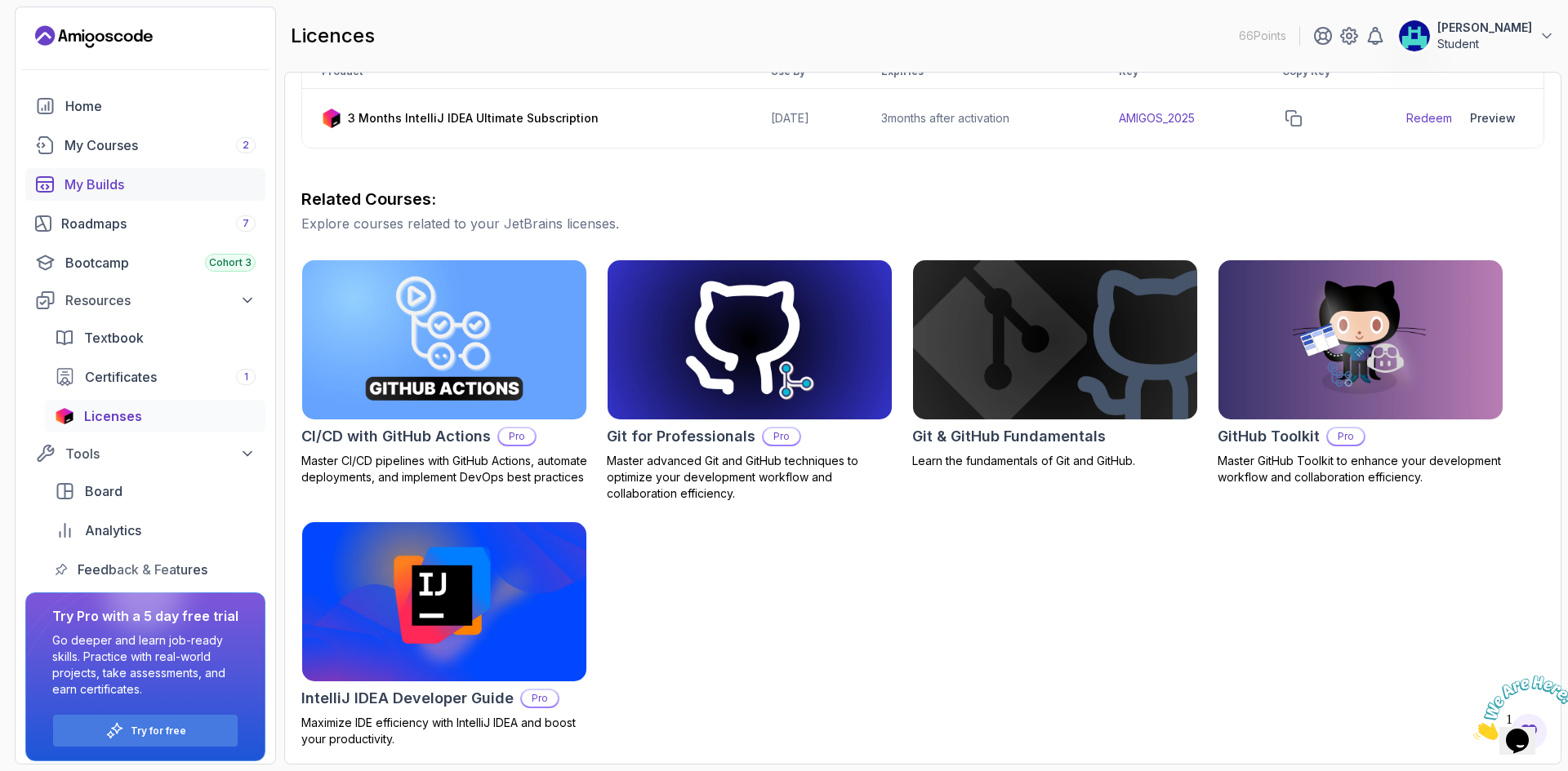
click at [115, 183] on div "My Builds" at bounding box center [160, 185] width 191 height 19
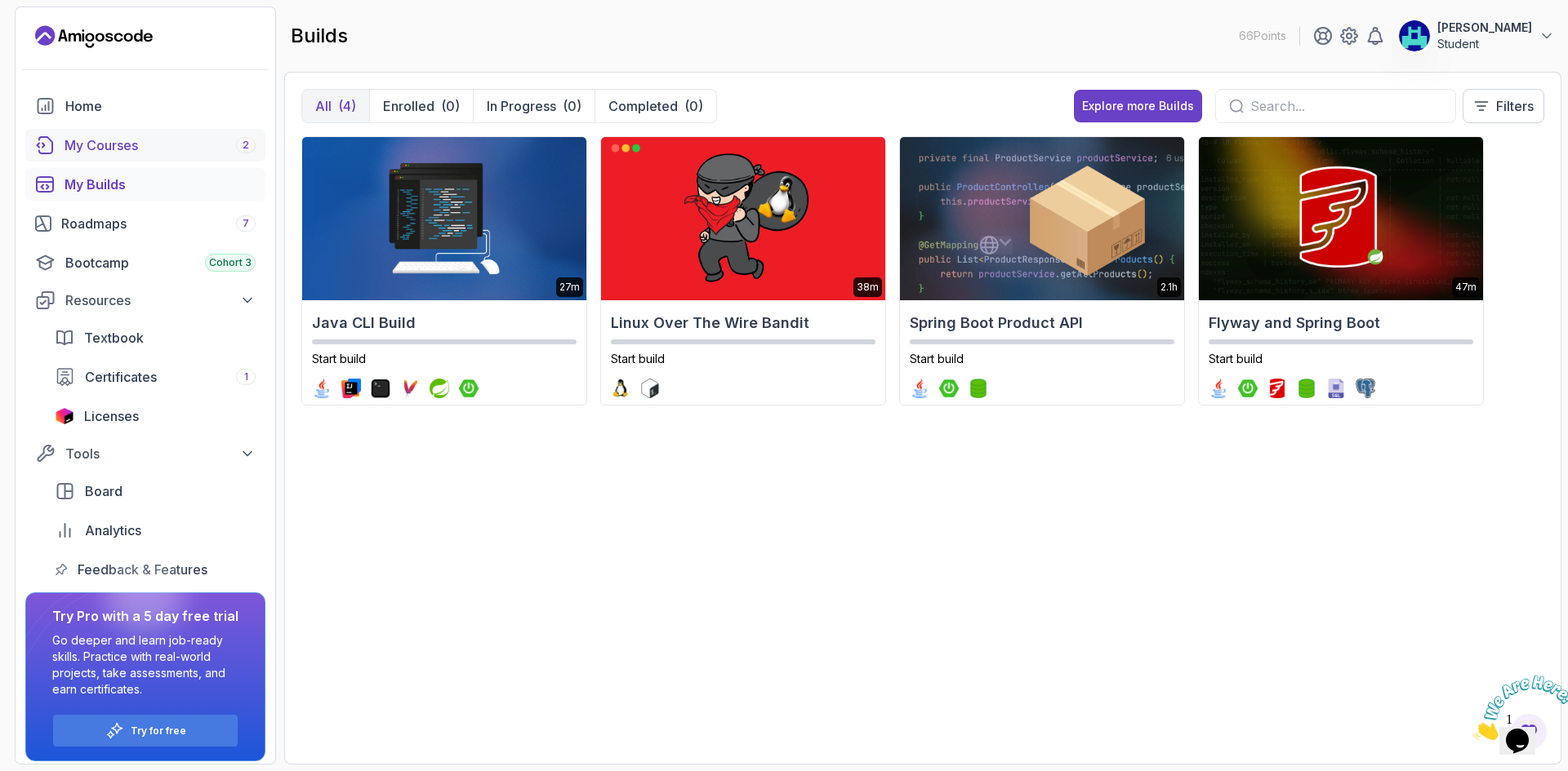
click at [166, 154] on div "My Courses 2" at bounding box center [160, 145] width 191 height 19
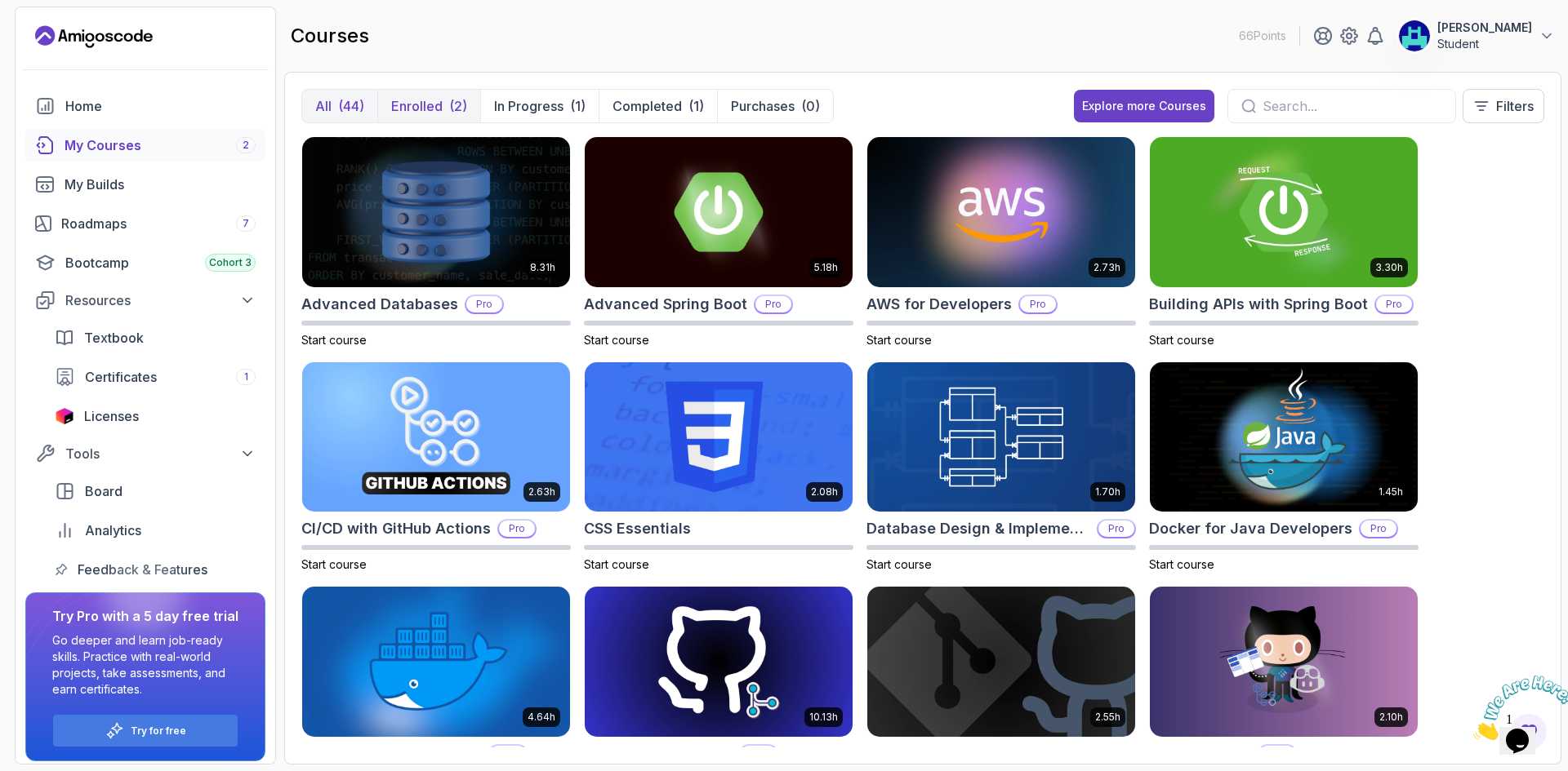
click at [472, 100] on button "Enrolled (2)" at bounding box center [428, 106] width 103 height 33
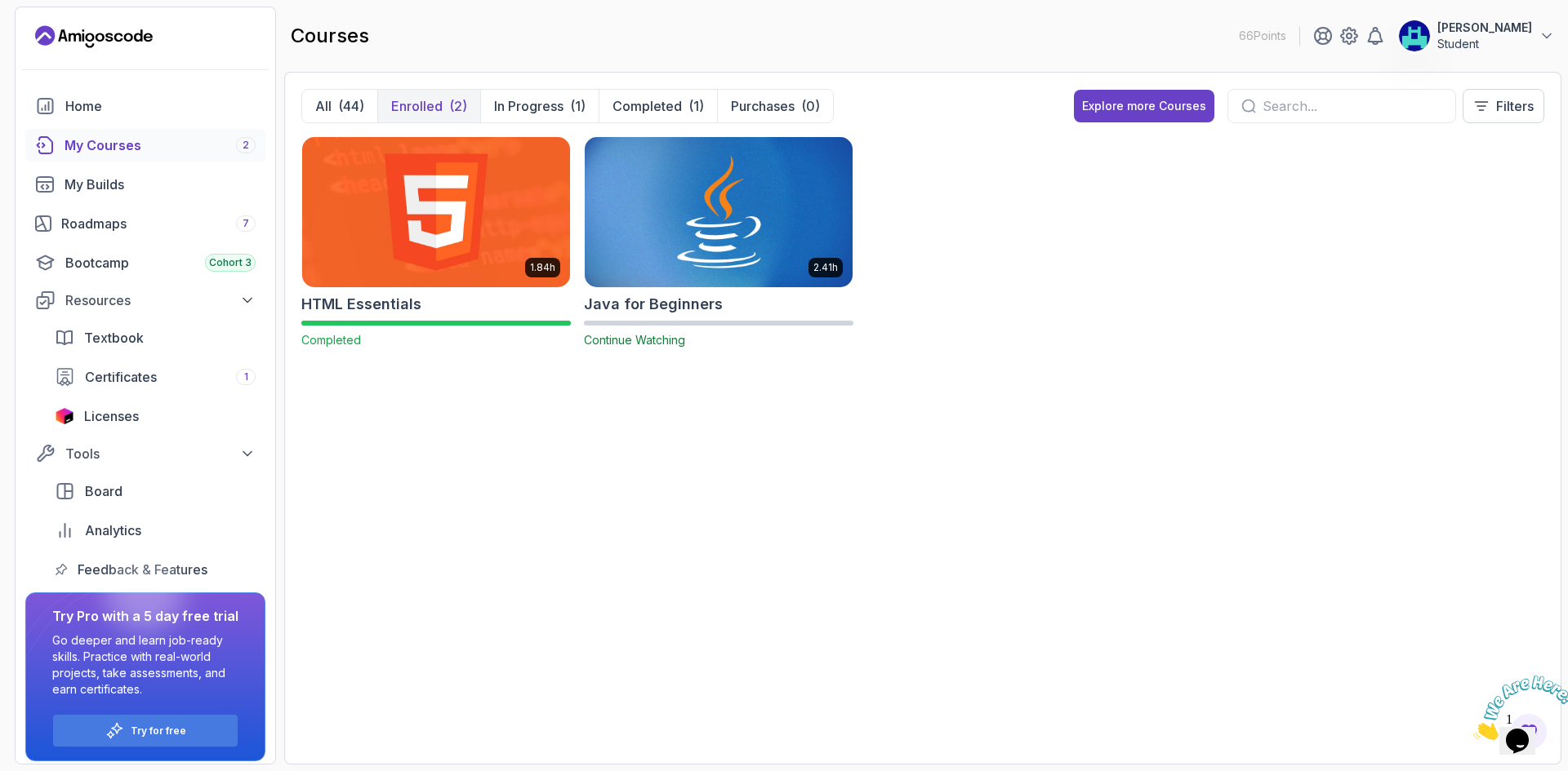
click at [736, 266] on img at bounding box center [719, 211] width 281 height 158
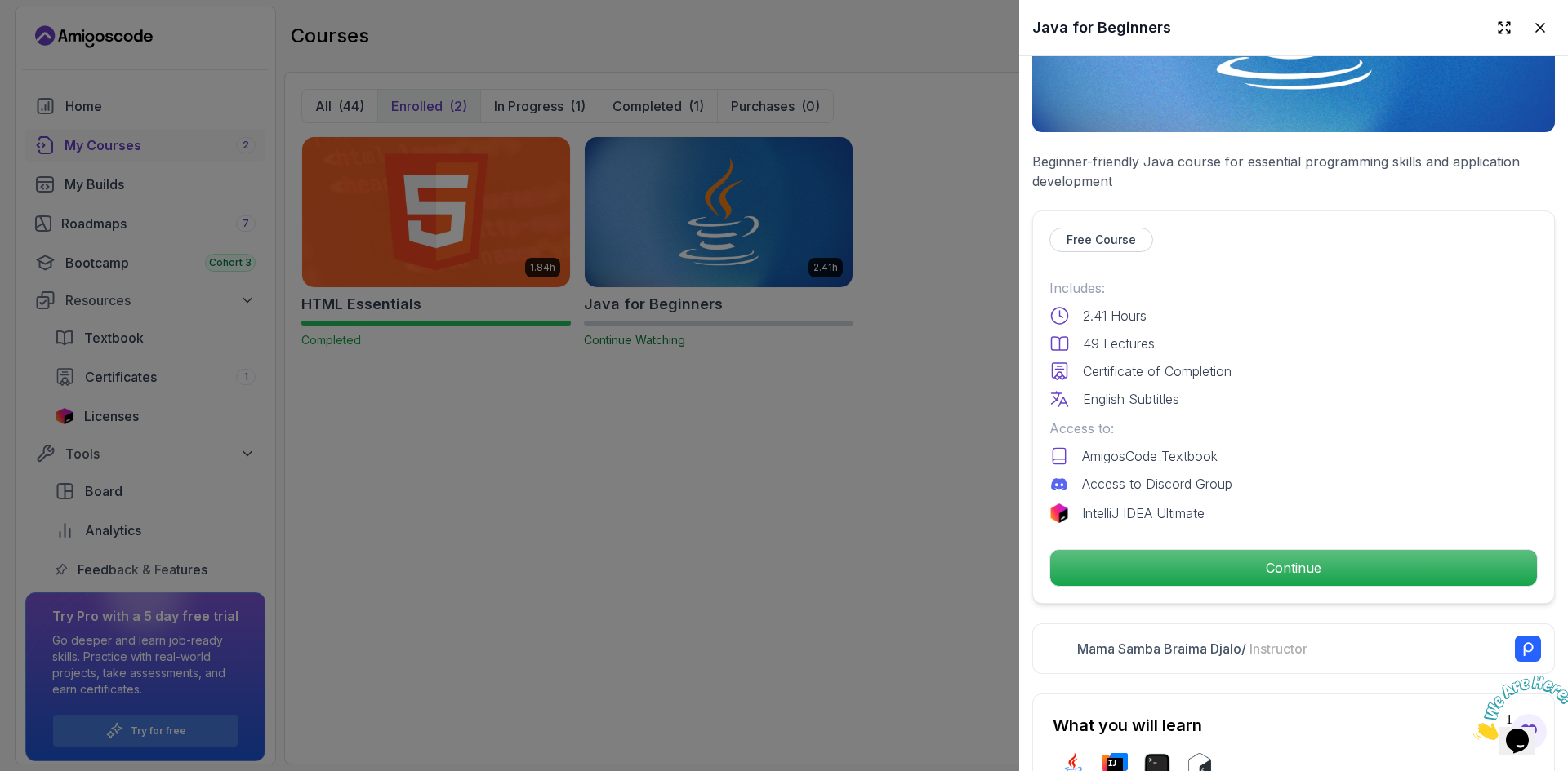
scroll to position [544, 0]
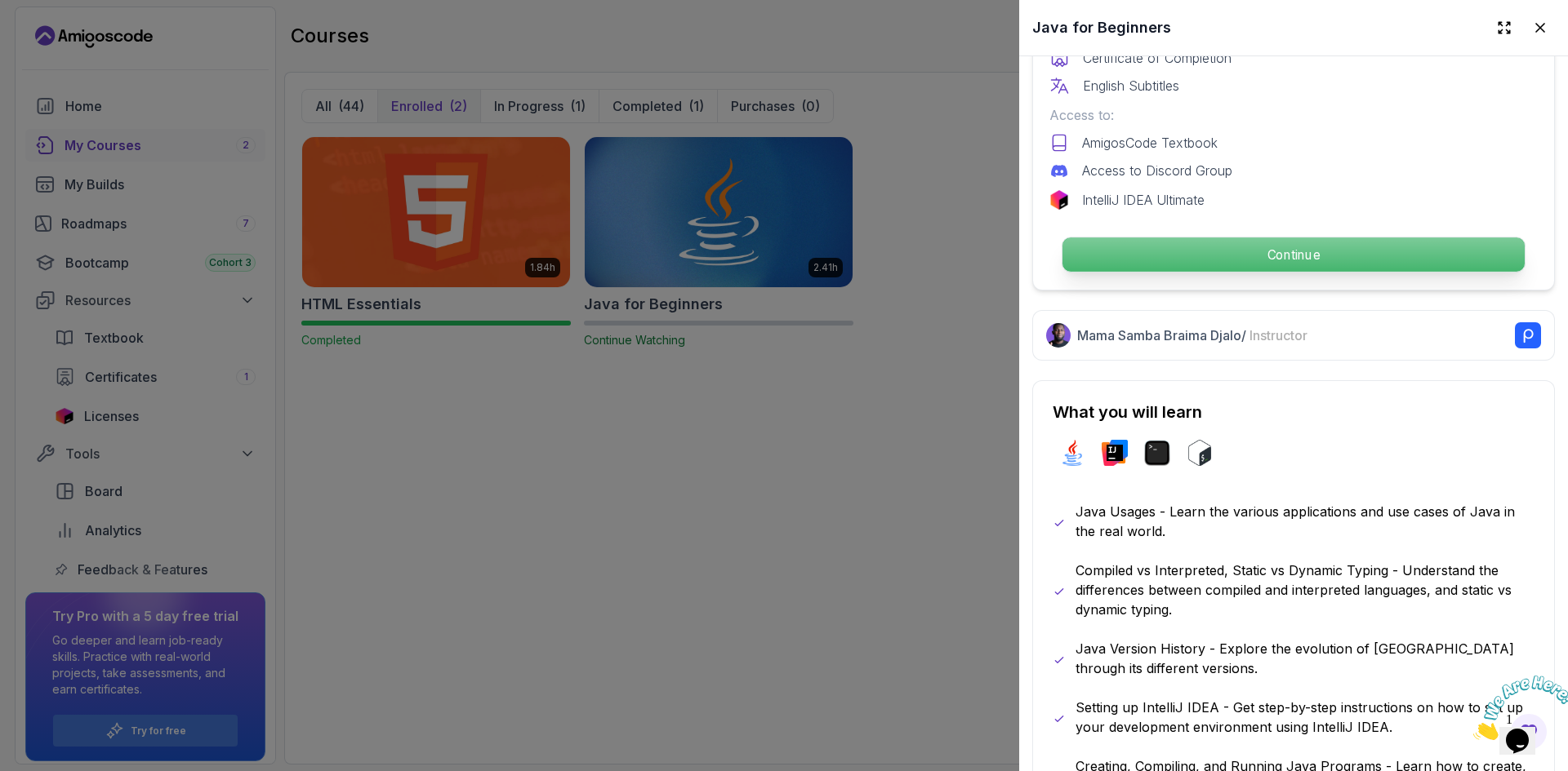
click at [1254, 256] on p "Continue" at bounding box center [1293, 255] width 462 height 35
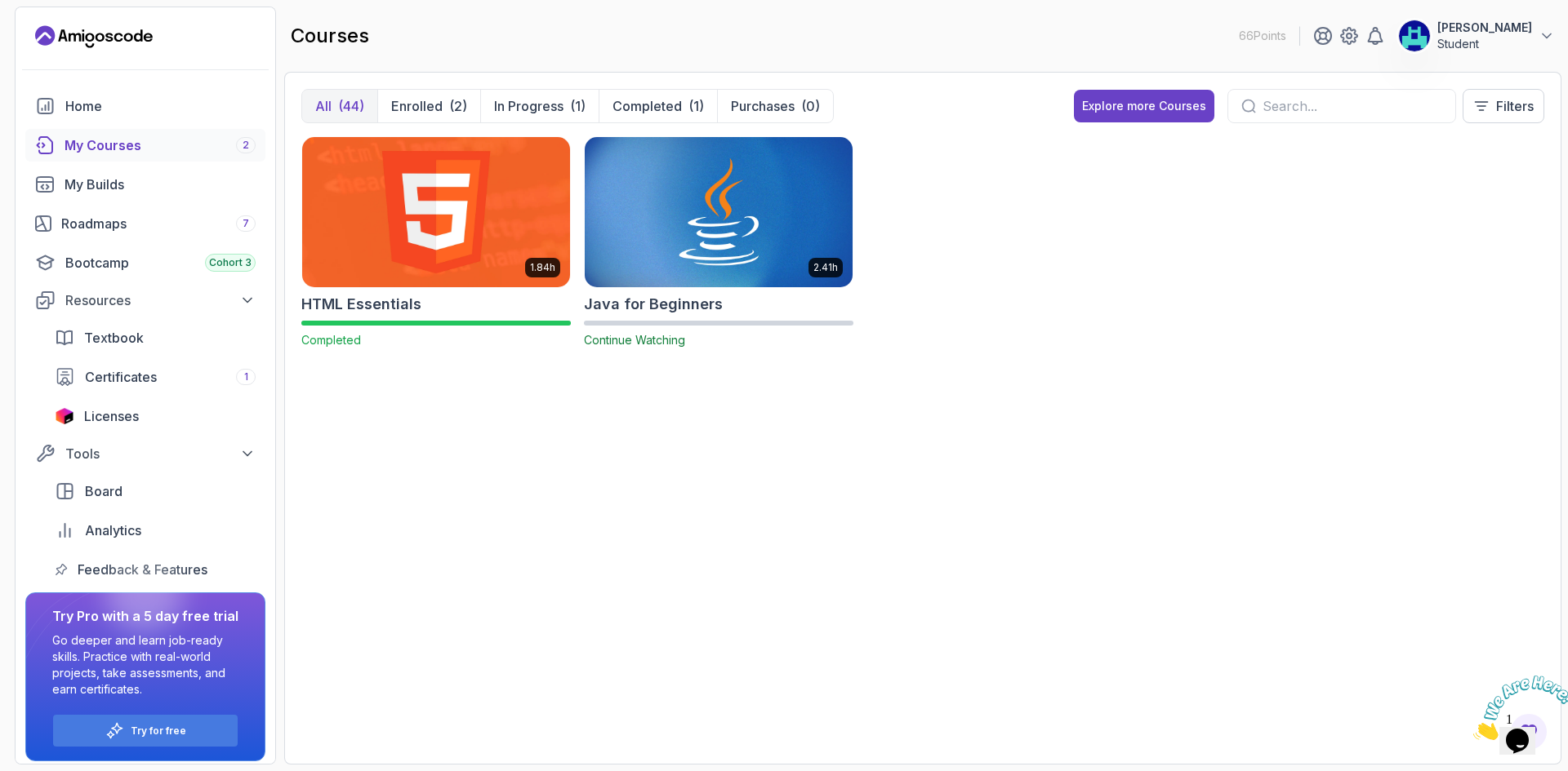
click at [459, 275] on img at bounding box center [436, 211] width 281 height 158
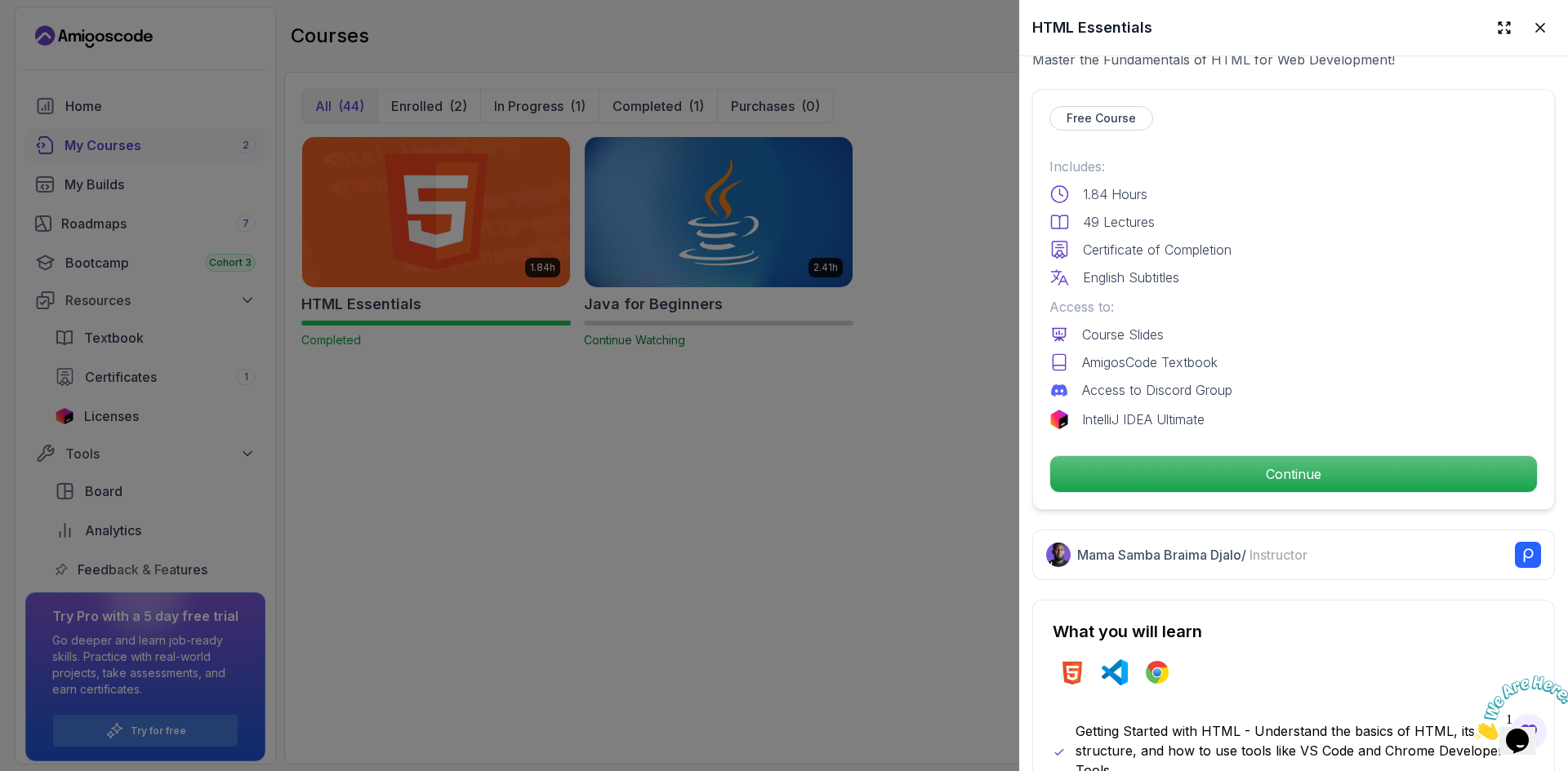
scroll to position [544, 0]
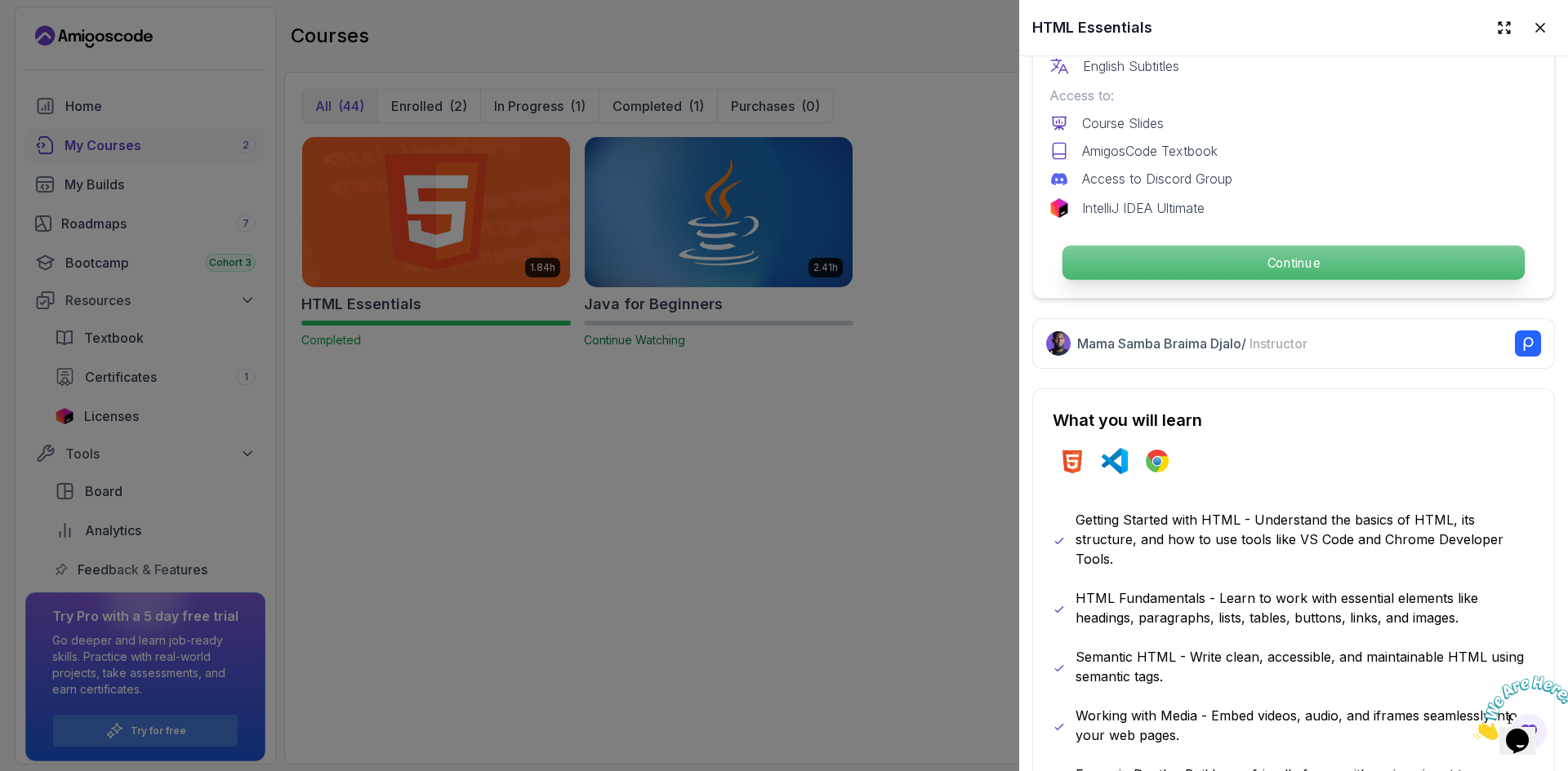
click at [1321, 256] on p "Continue" at bounding box center [1293, 262] width 462 height 35
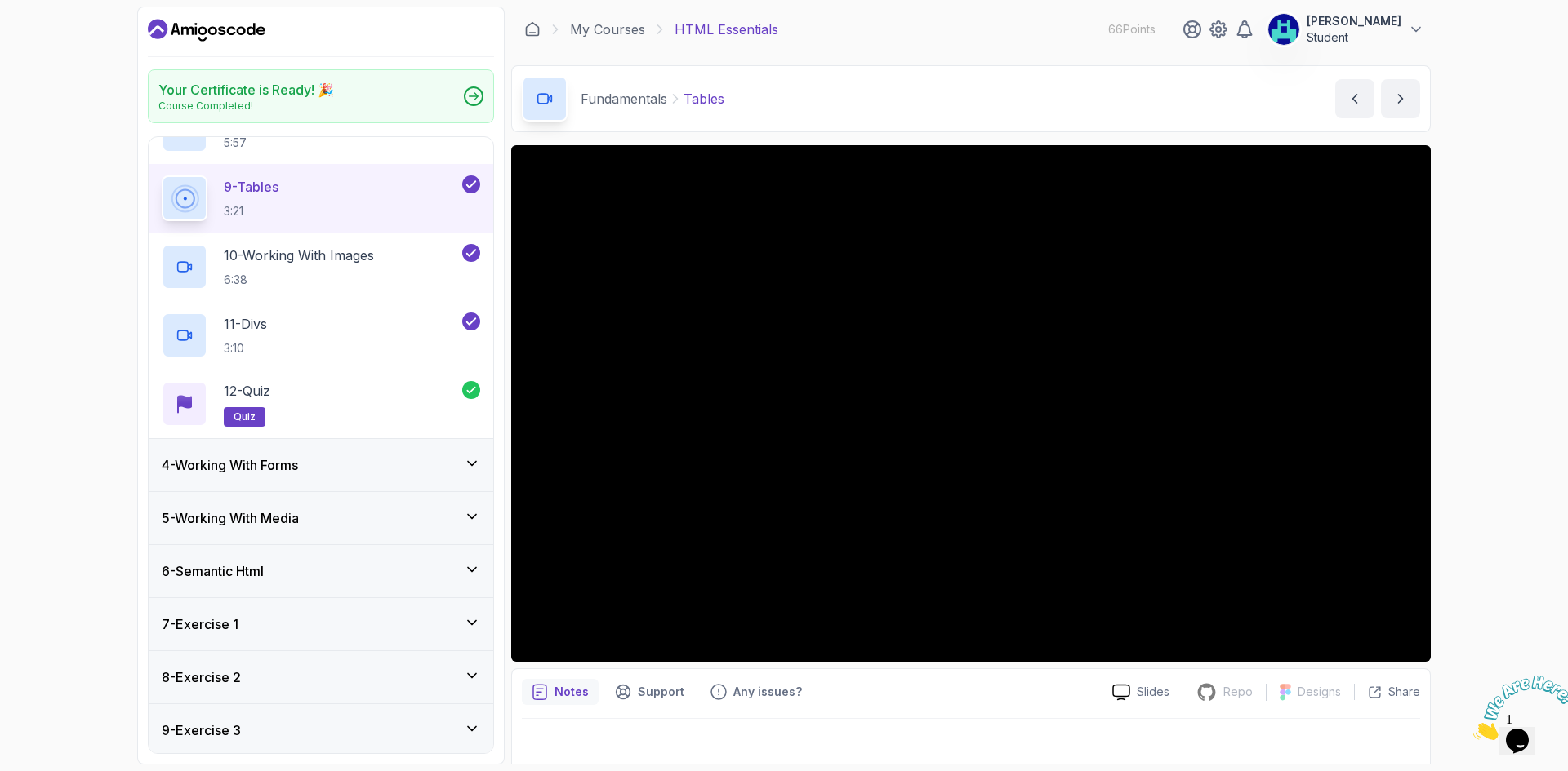
scroll to position [789, 0]
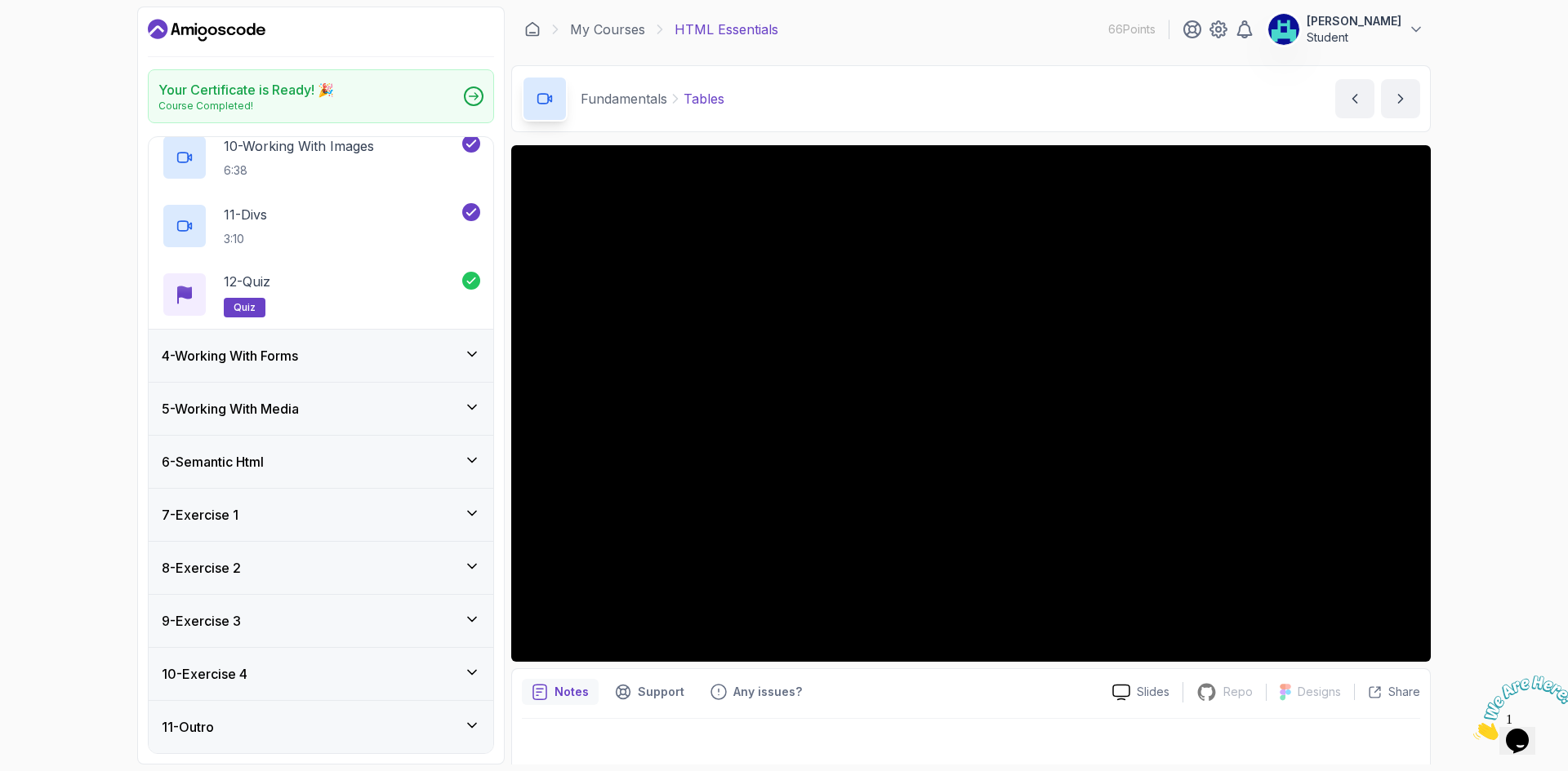
click at [284, 716] on div "11 - Outro" at bounding box center [320, 727] width 344 height 52
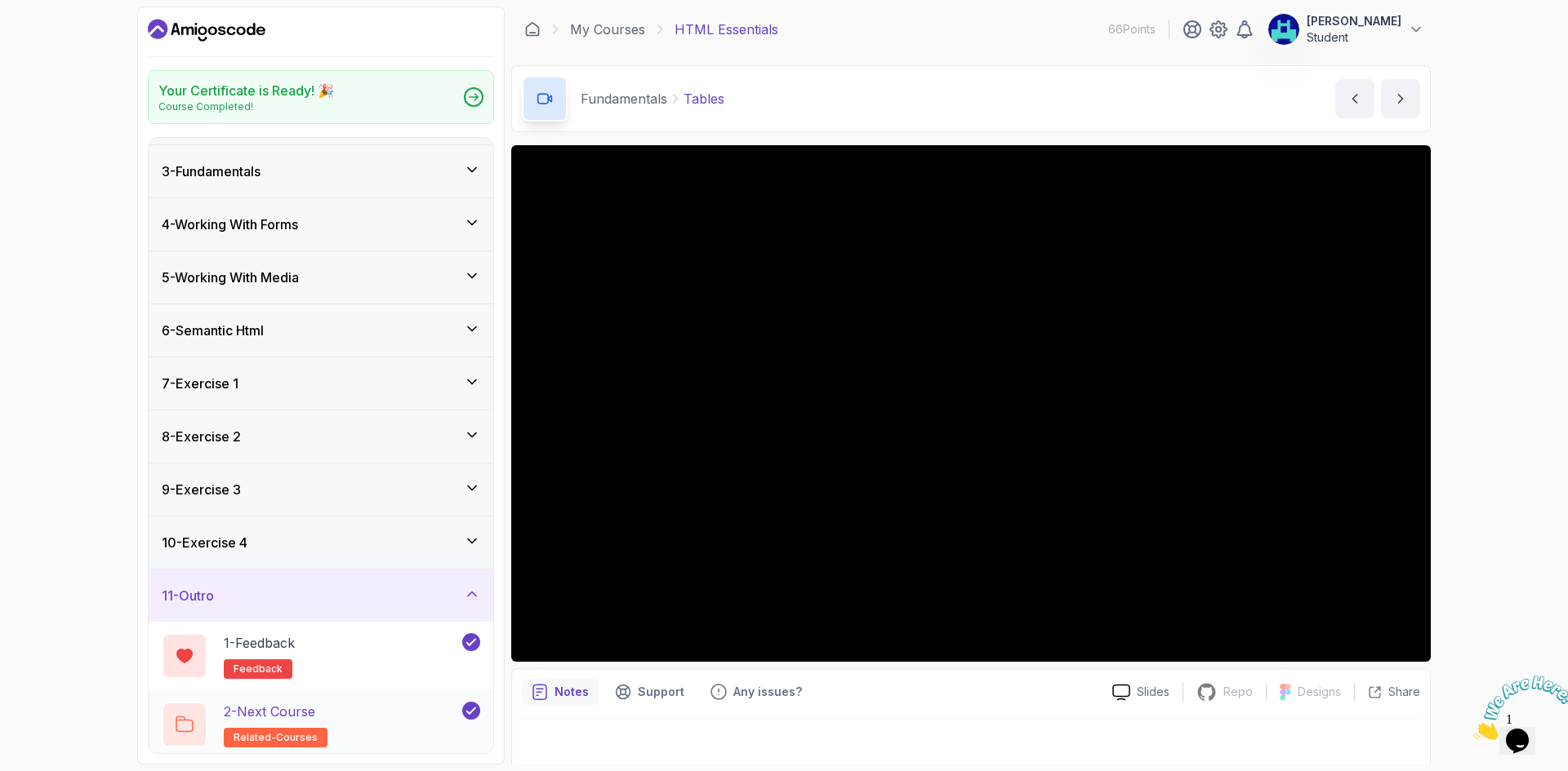
scroll to position [105, 0]
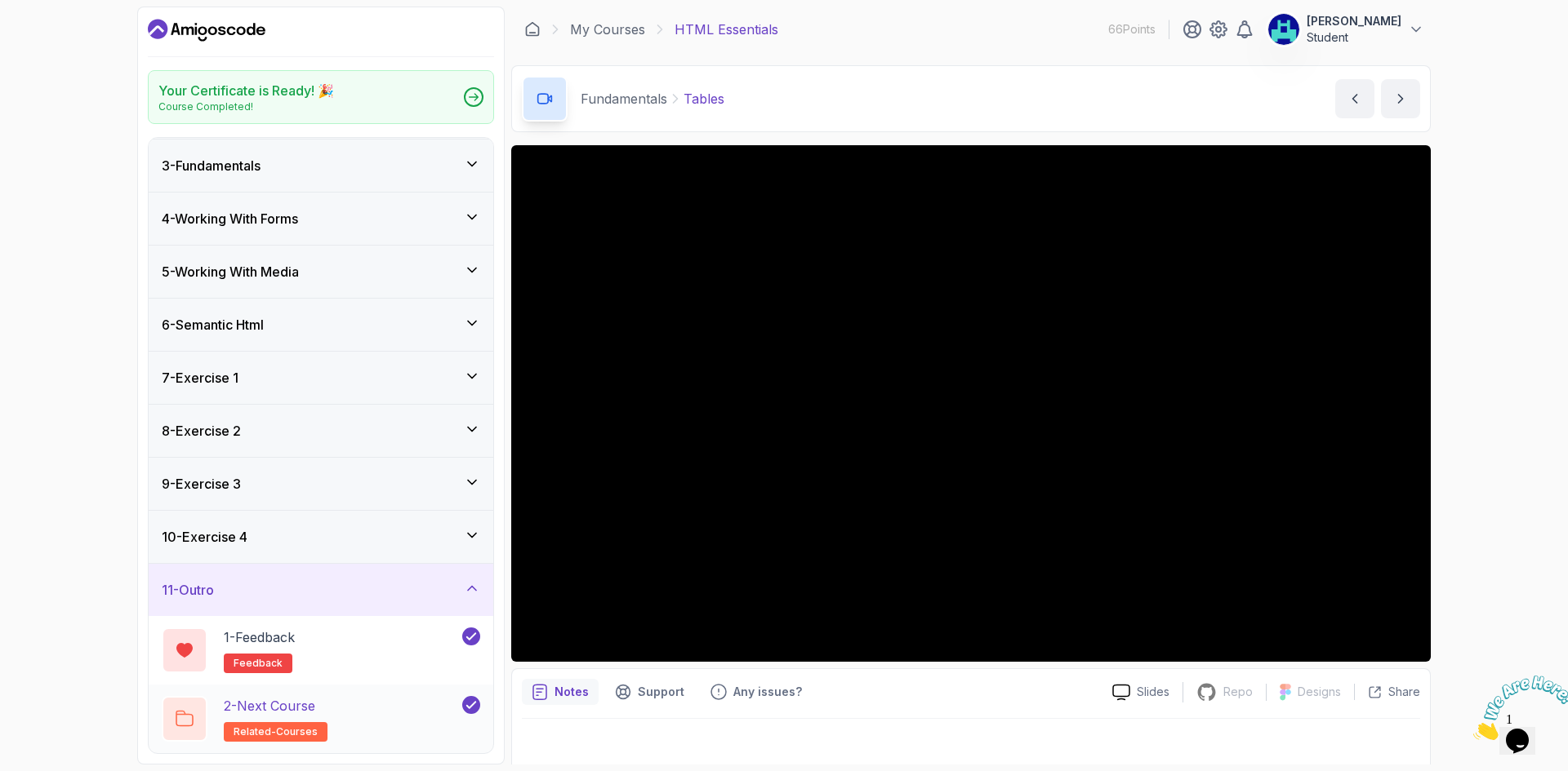
click at [392, 720] on div "2 - Next Course related-courses" at bounding box center [310, 719] width 297 height 46
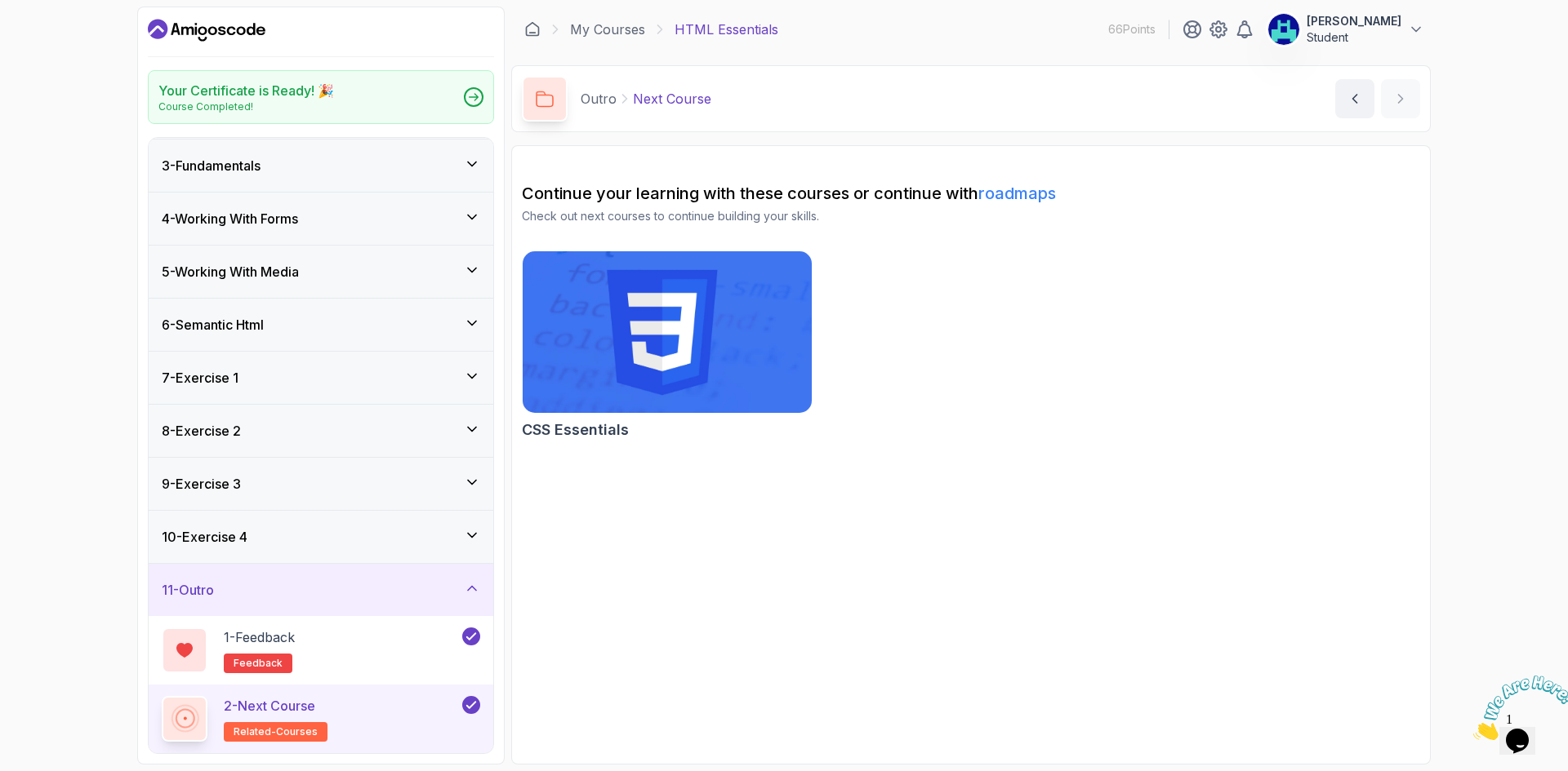
click at [645, 363] on img at bounding box center [668, 332] width 304 height 170
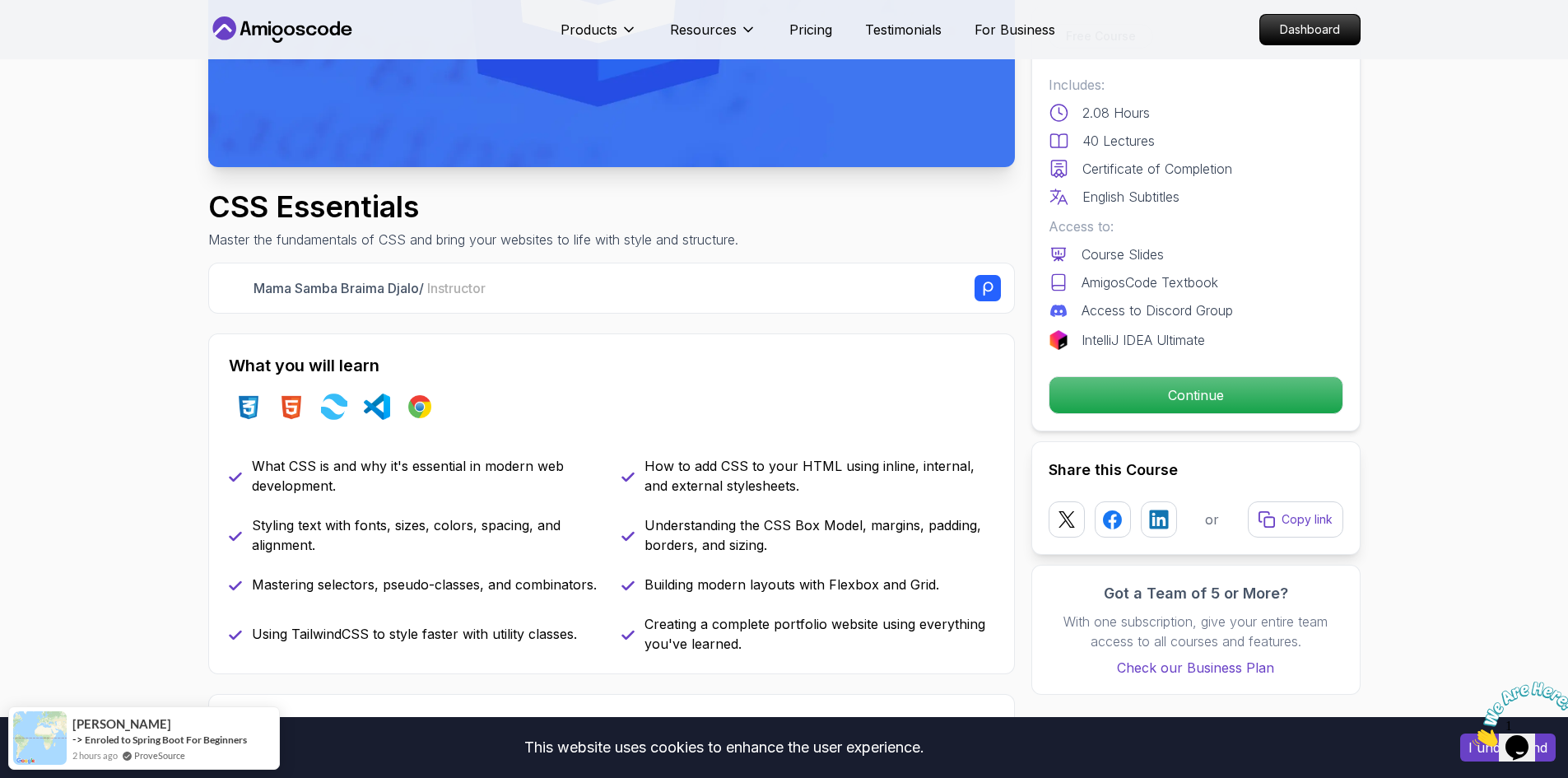
scroll to position [411, 0]
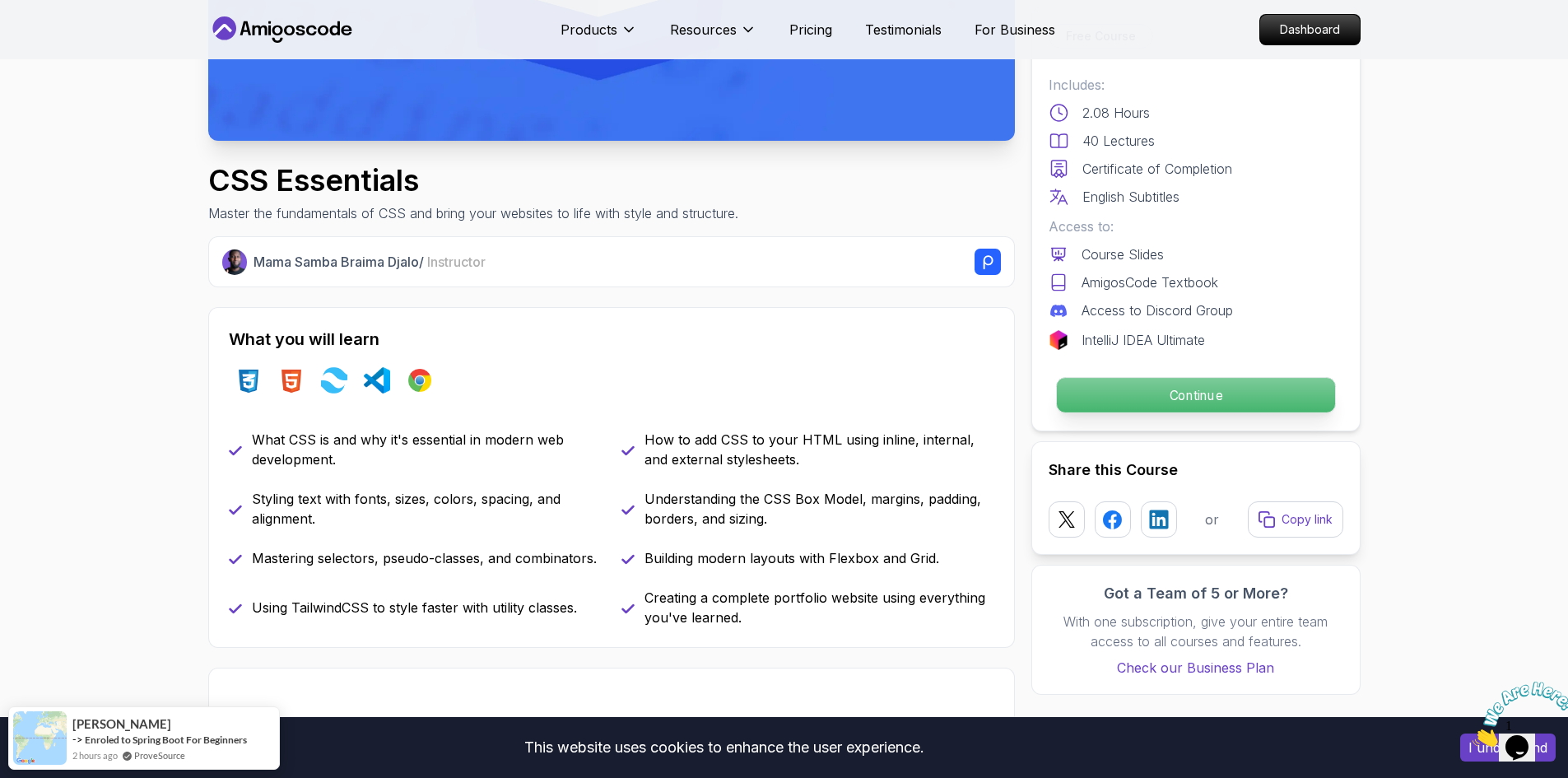
click at [1111, 398] on p "Continue" at bounding box center [1195, 396] width 278 height 35
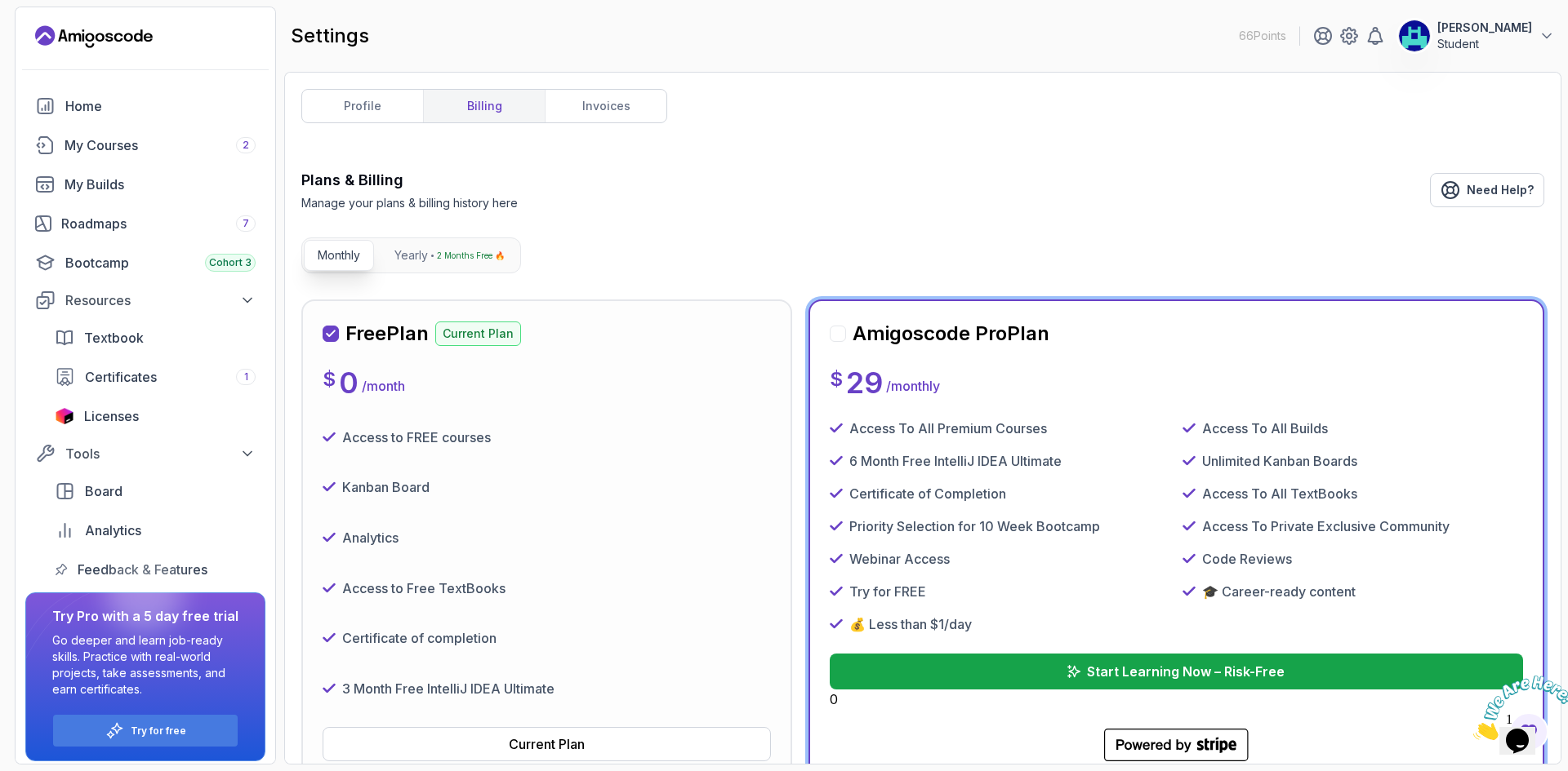
click at [1523, 724] on img at bounding box center [1523, 708] width 101 height 64
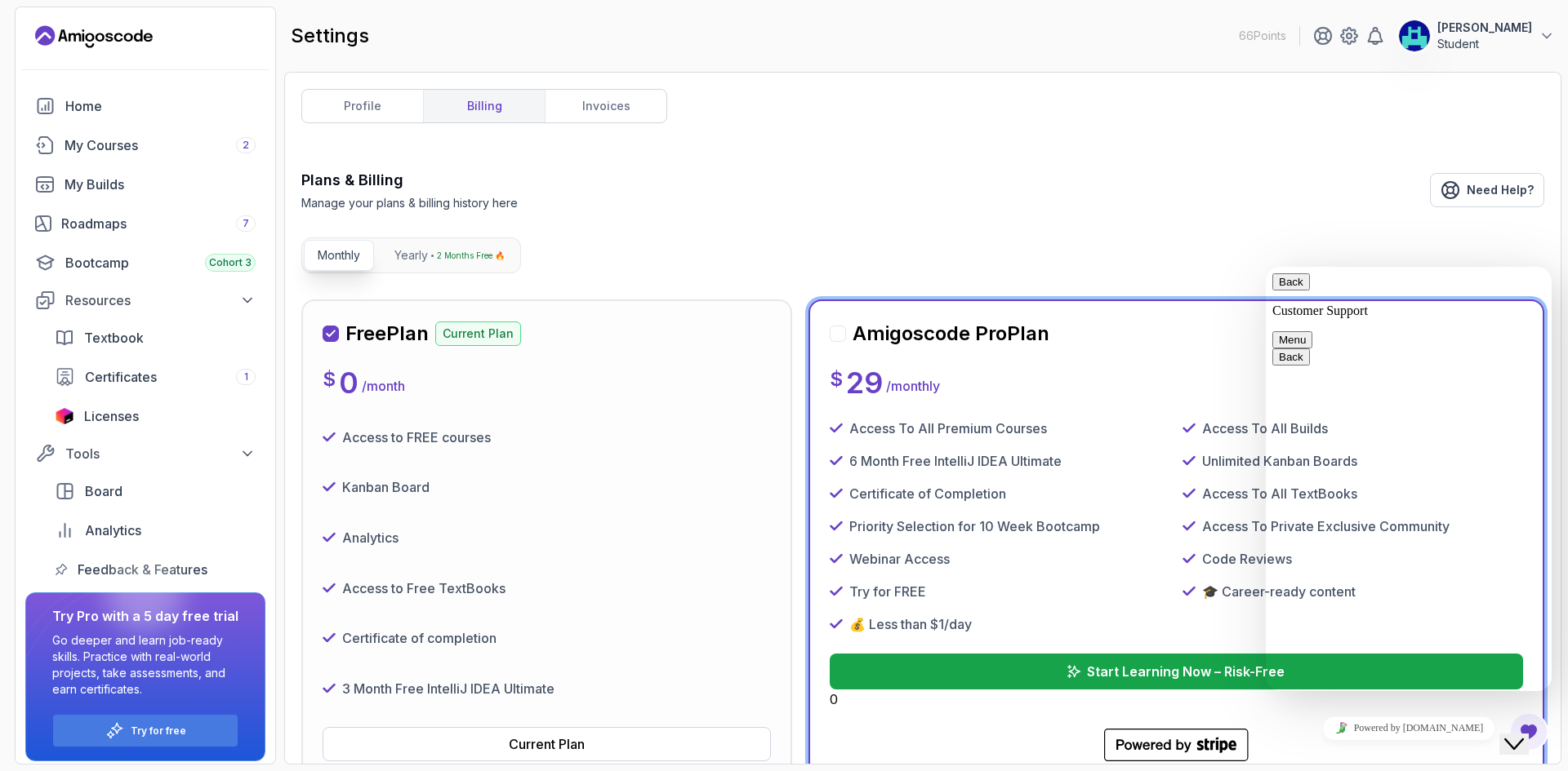
click at [1266, 267] on textarea at bounding box center [1266, 267] width 0 height 0
type textarea "i want to learn css but it still ofering me pro plan"
click at [1298, 288] on button "Back" at bounding box center [1290, 282] width 38 height 17
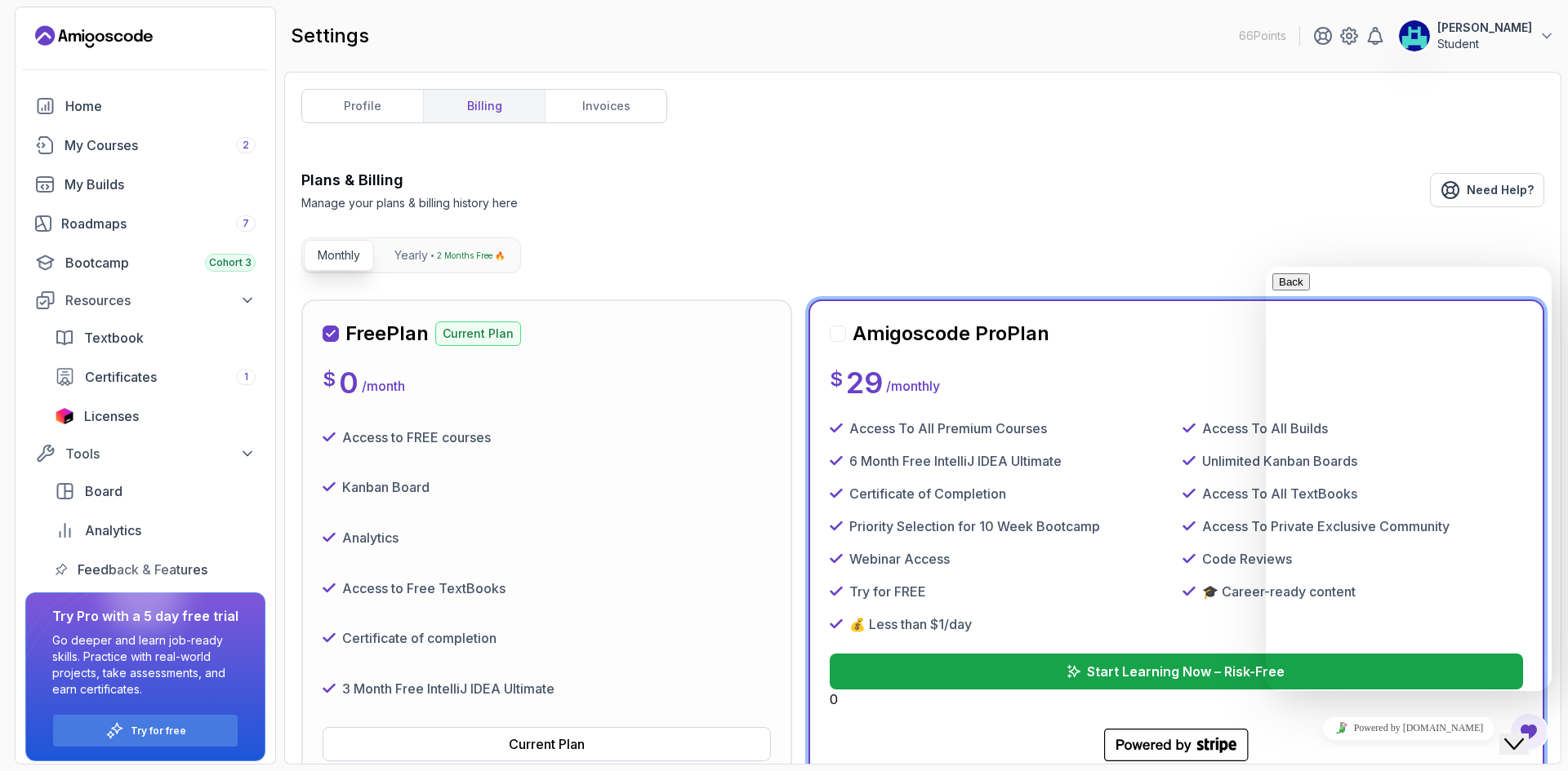
click at [1523, 740] on button "Close Chat This icon closes the chat window." at bounding box center [1513, 744] width 30 height 21
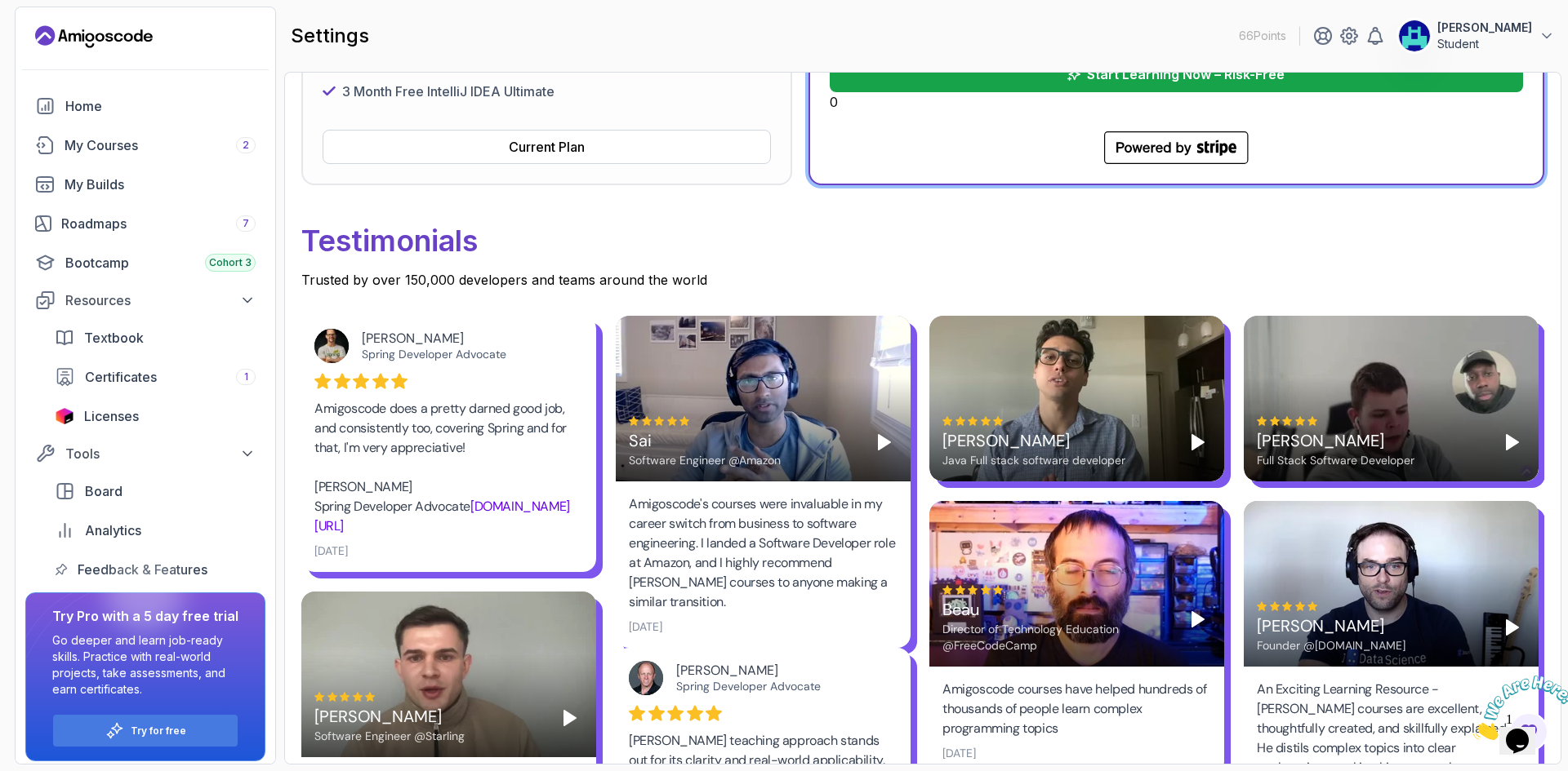
scroll to position [680, 0]
